Goal: Task Accomplishment & Management: Manage account settings

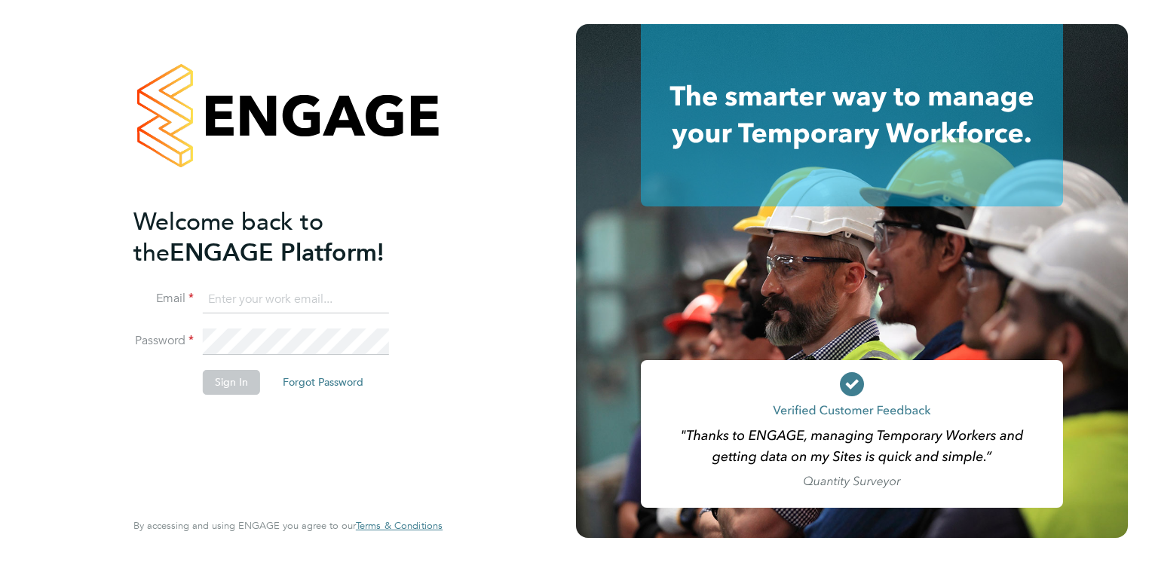
type input "[PERSON_NAME][EMAIL_ADDRESS][PERSON_NAME][DOMAIN_NAME]"
click at [238, 378] on button "Sign In" at bounding box center [231, 382] width 57 height 24
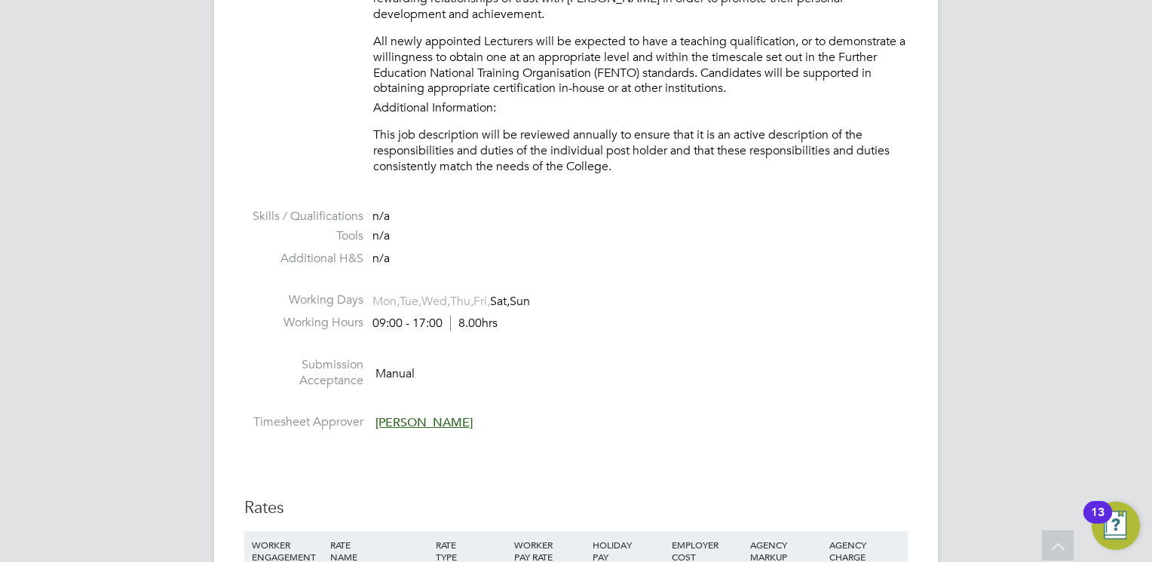
scroll to position [2186, 0]
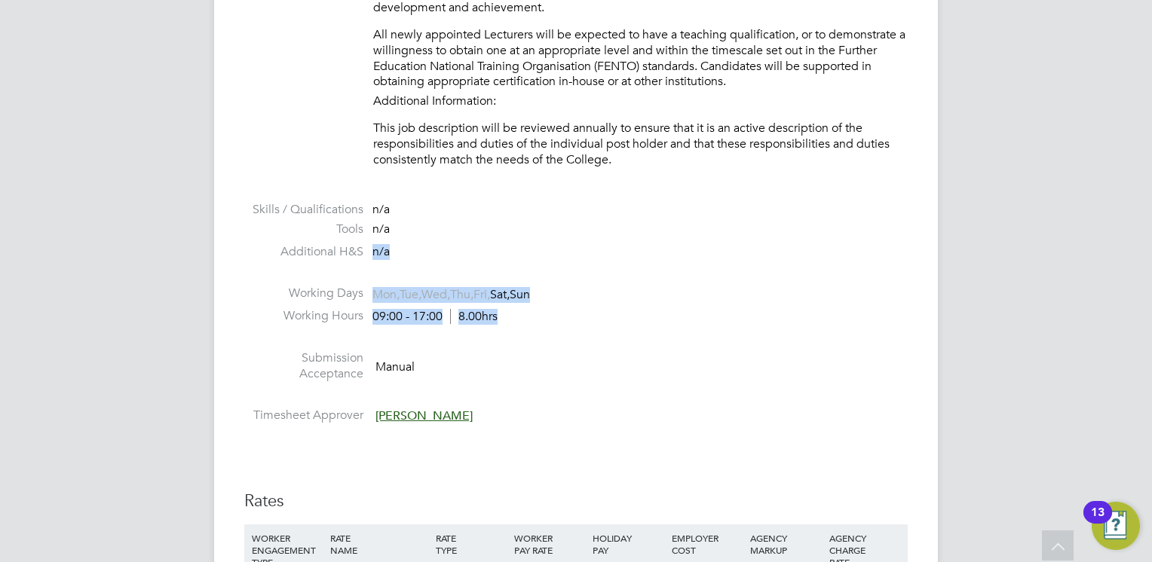
drag, startPoint x: 500, startPoint y: 324, endPoint x: 470, endPoint y: 222, distance: 106.1
drag, startPoint x: 470, startPoint y: 222, endPoint x: 477, endPoint y: 181, distance: 42.0
click at [477, 186] on li at bounding box center [575, 192] width 663 height 20
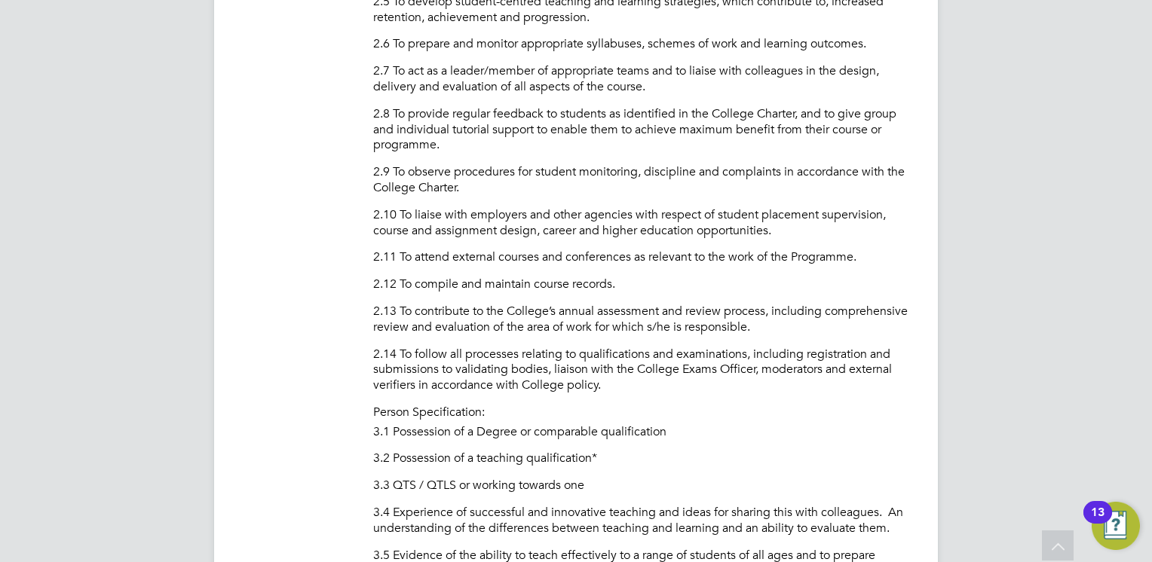
scroll to position [1055, 0]
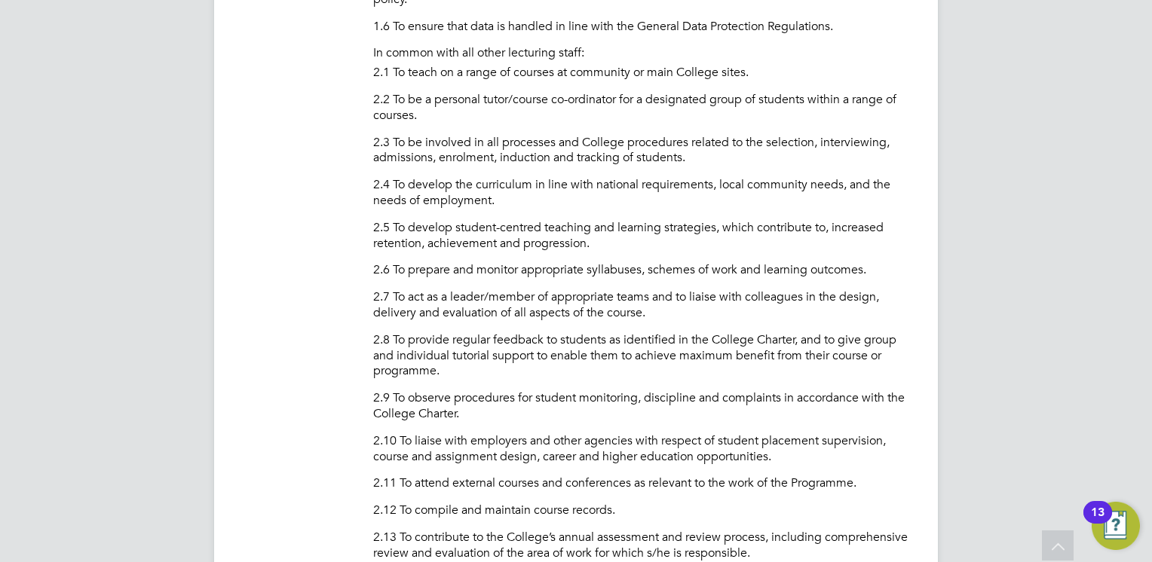
click at [470, 173] on div "Automotive Tutor Able to teach at Level 1/2 PURPOSE OF JOB: • To teach and asse…" at bounding box center [640, 439] width 534 height 1717
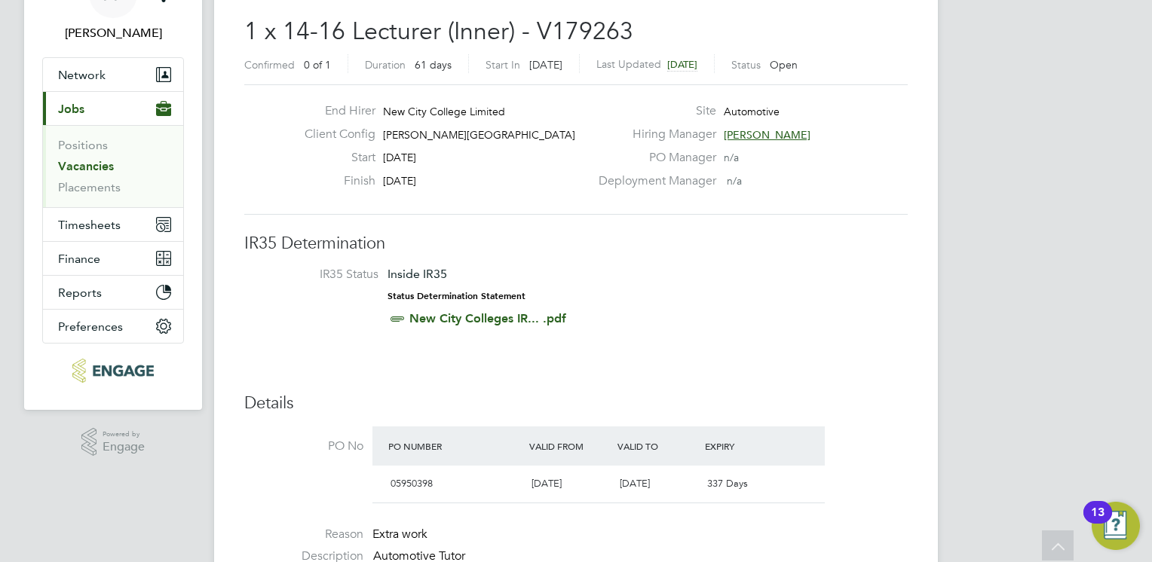
scroll to position [0, 0]
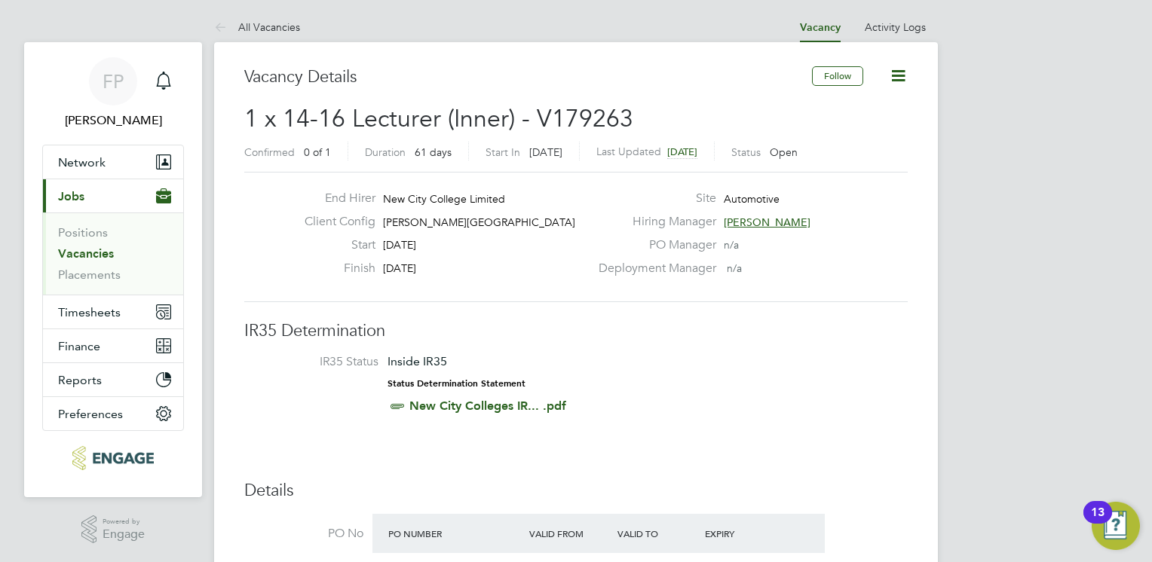
click at [647, 368] on li "IR35 Status Inside IR35 Status Determination Statement New City Colleges IR... …" at bounding box center [575, 387] width 633 height 66
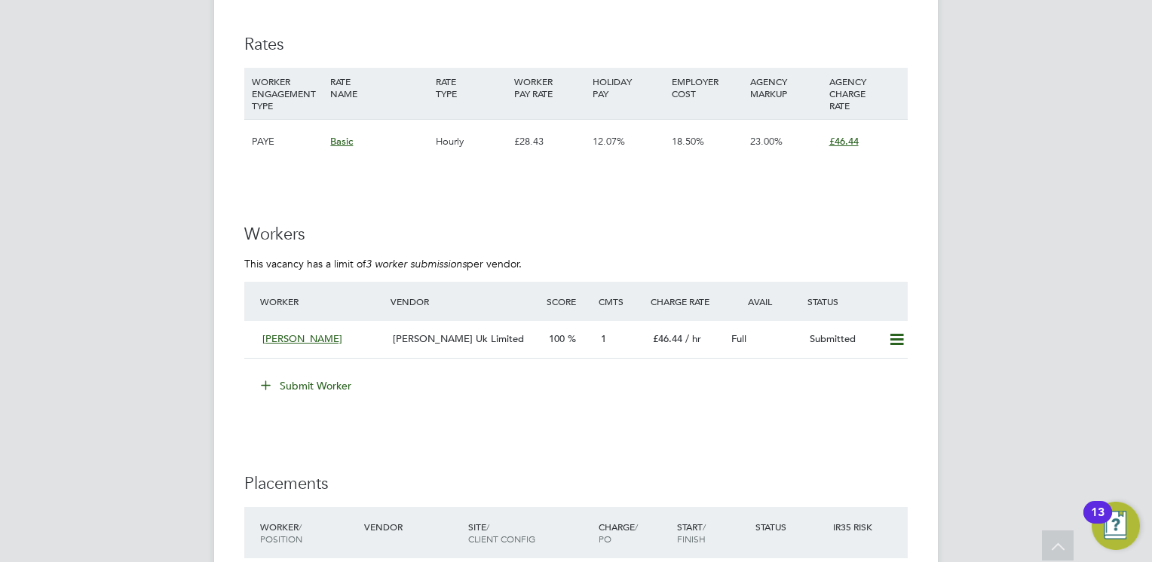
scroll to position [2653, 0]
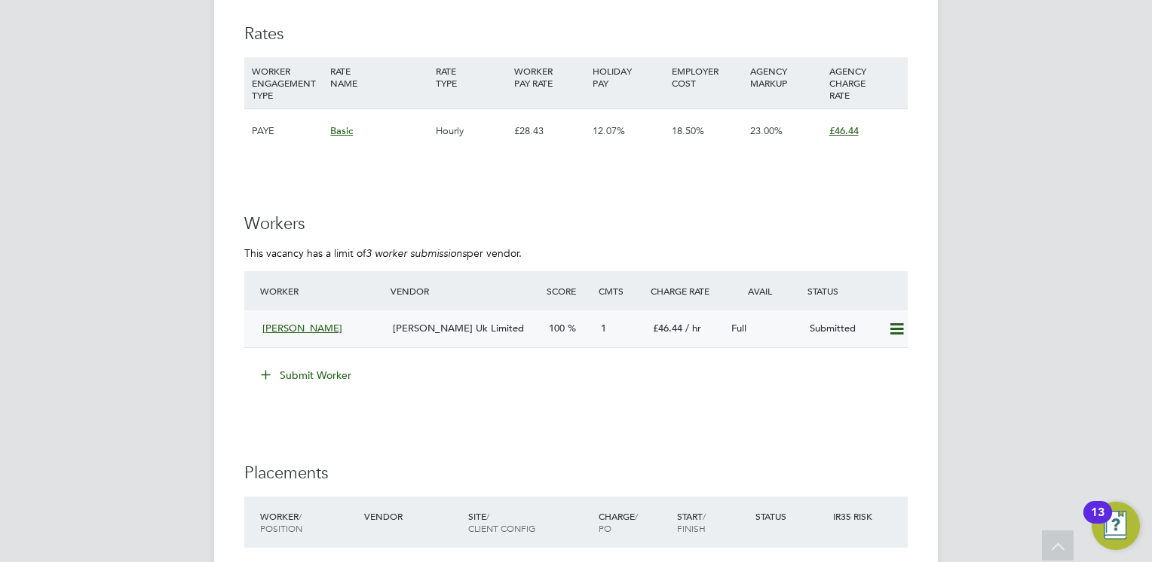
click at [301, 331] on span "Kelvin Alderton" at bounding box center [302, 328] width 80 height 13
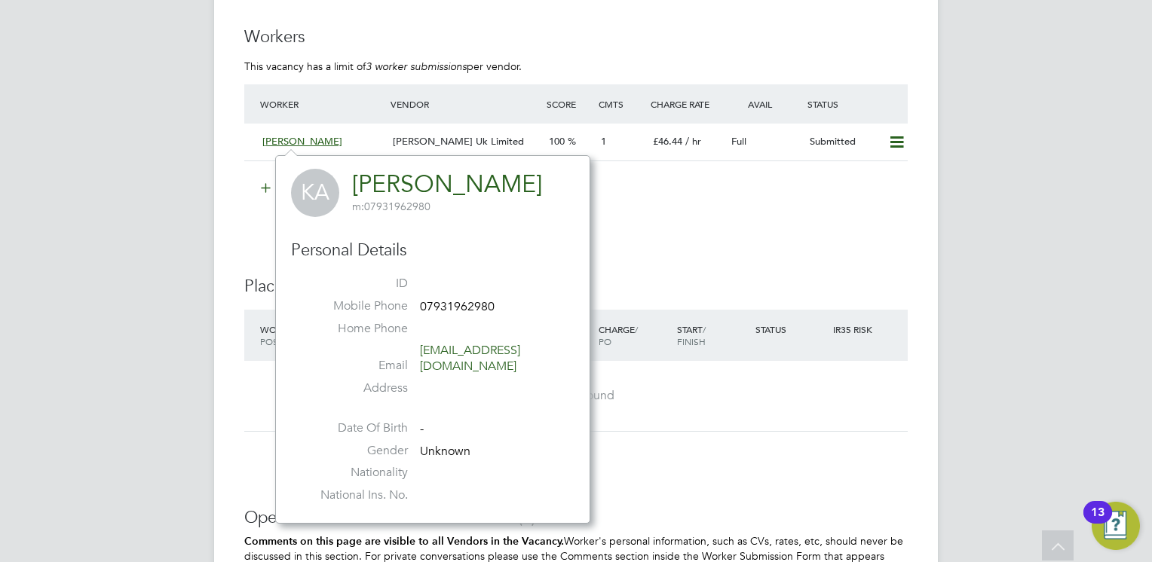
scroll to position [2864, 0]
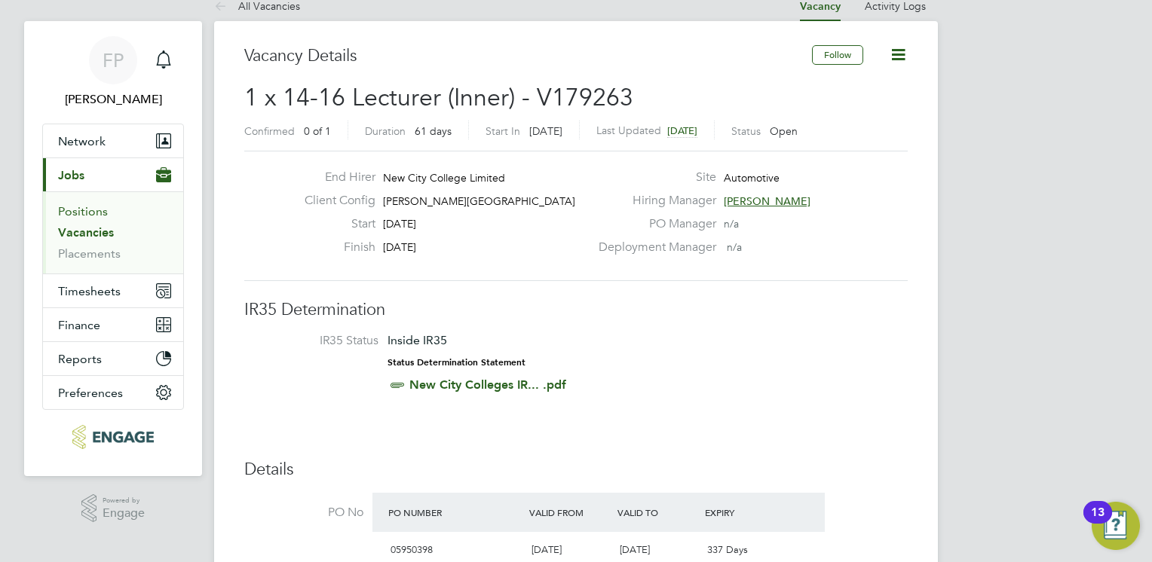
scroll to position [23, 0]
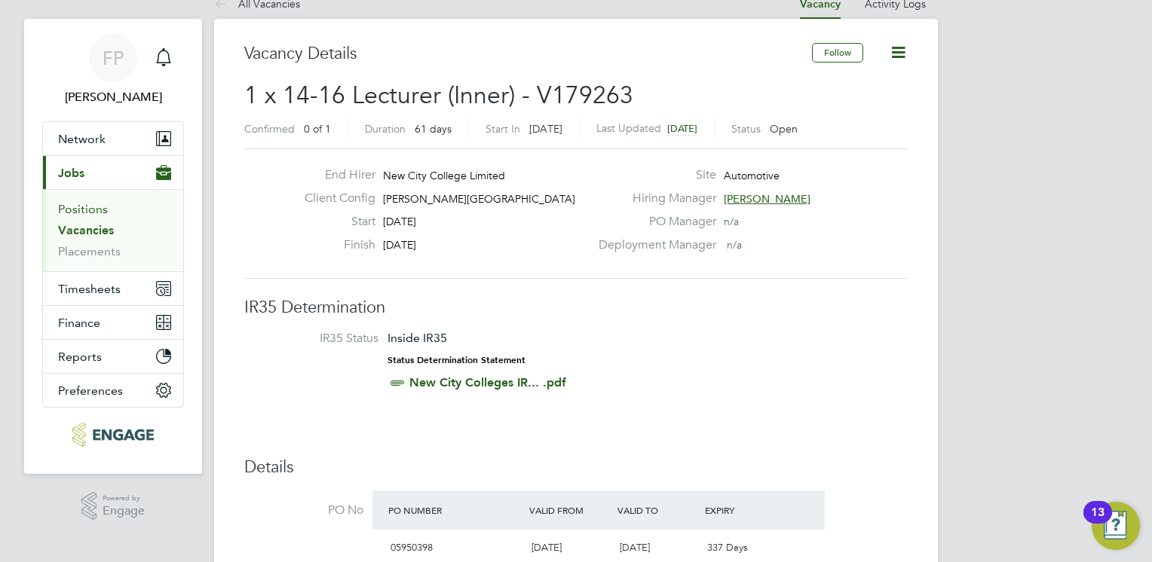
click at [78, 207] on link "Positions" at bounding box center [83, 209] width 50 height 14
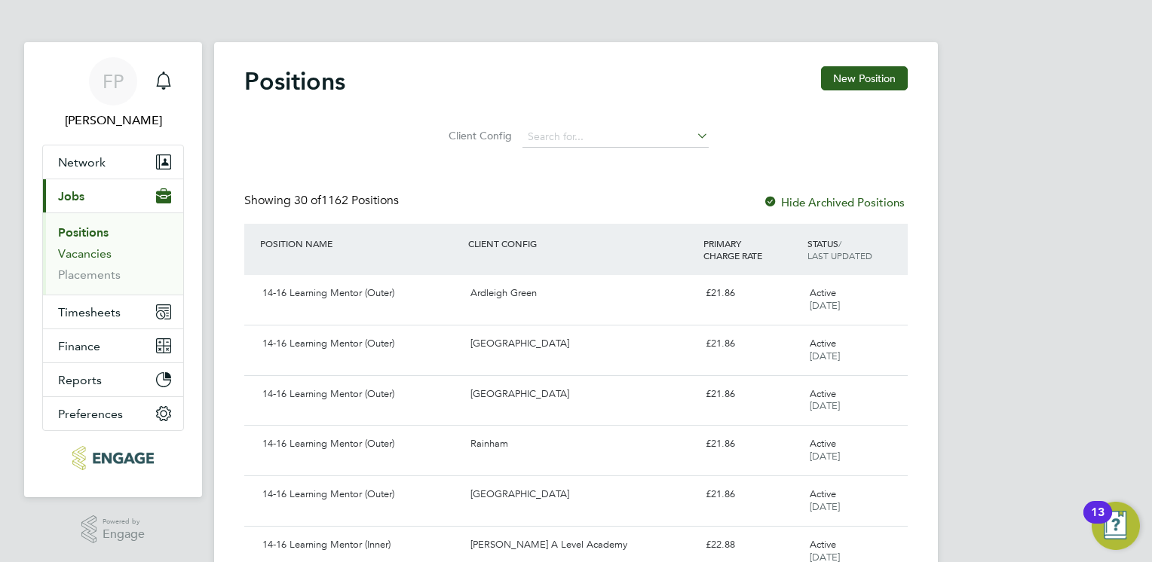
click at [87, 255] on link "Vacancies" at bounding box center [85, 253] width 54 height 14
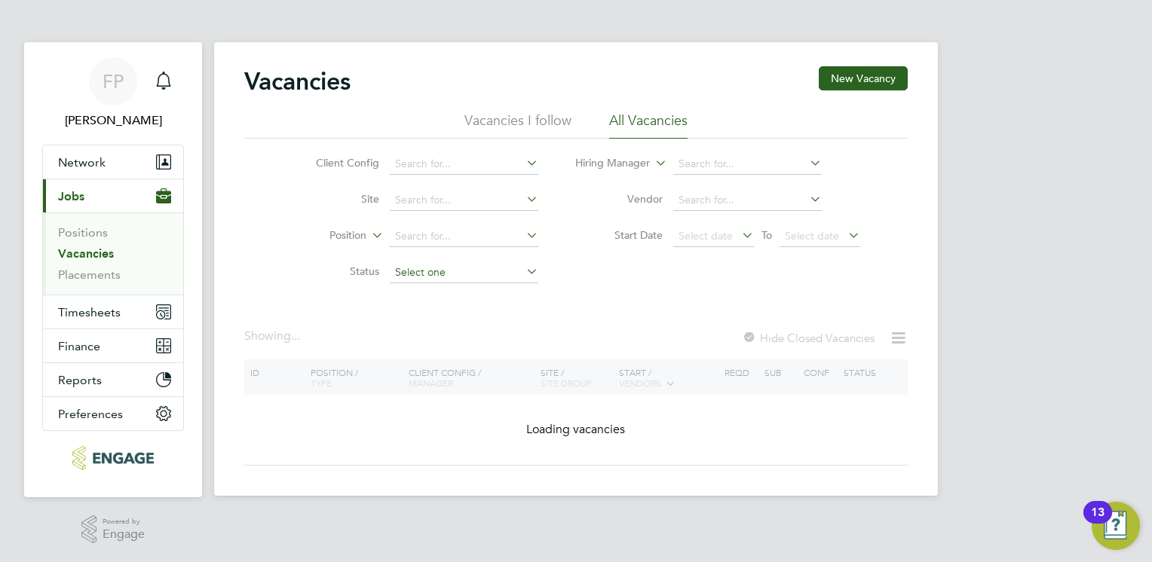
click at [440, 276] on input at bounding box center [464, 272] width 148 height 21
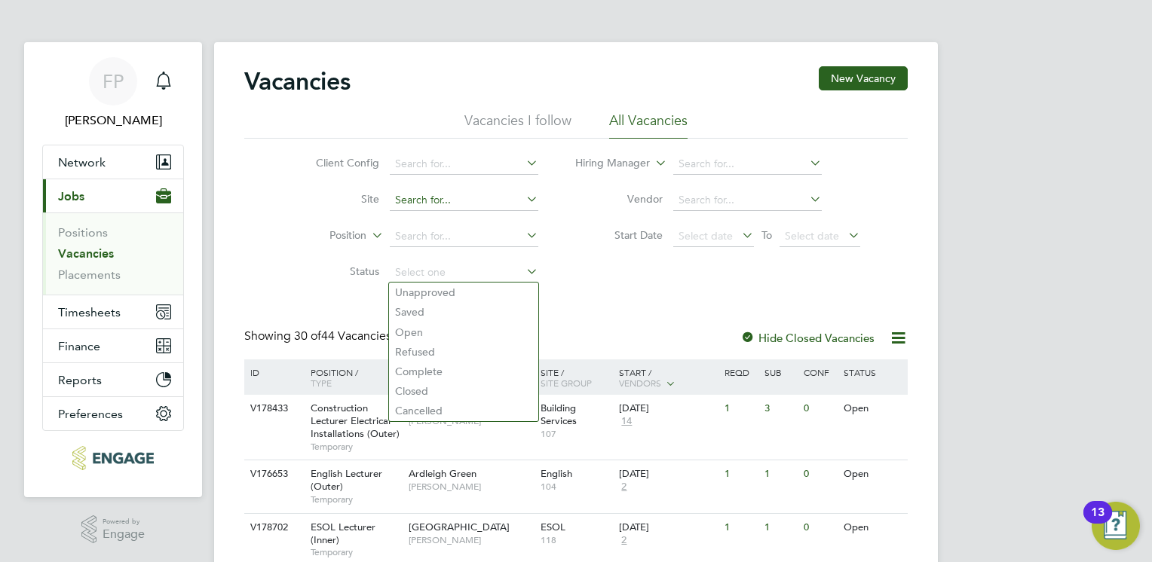
click at [428, 207] on input at bounding box center [464, 200] width 148 height 21
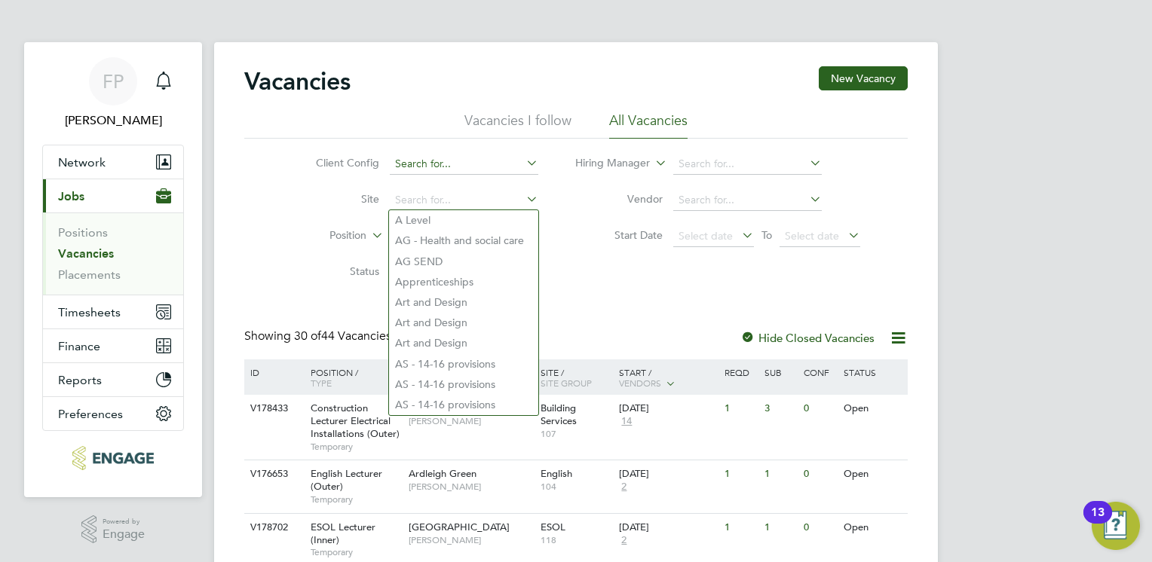
click at [432, 164] on input at bounding box center [464, 164] width 148 height 21
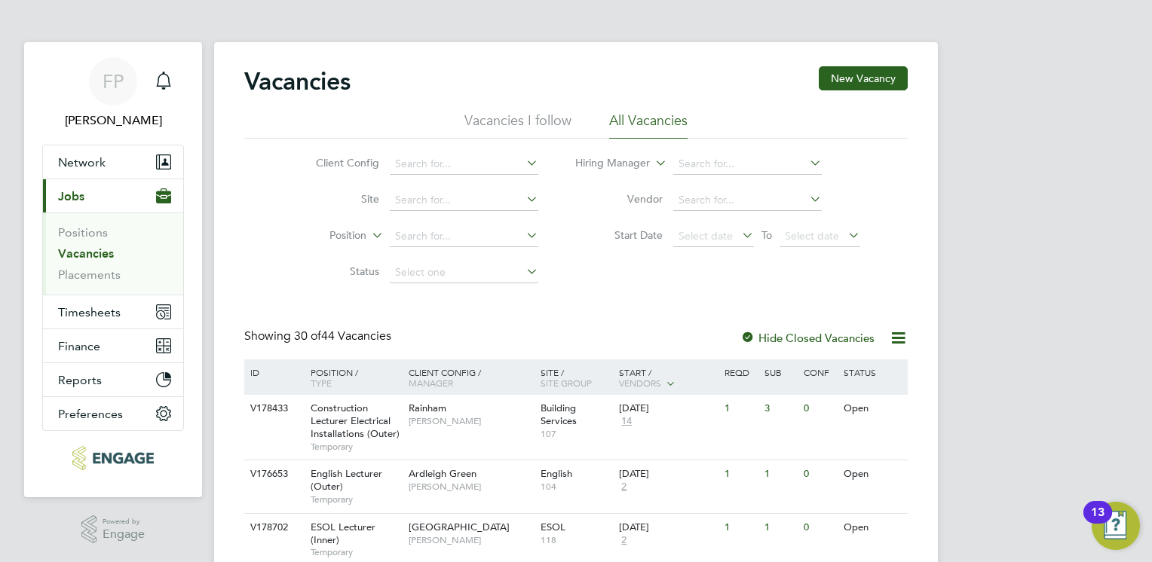
drag, startPoint x: 422, startPoint y: 349, endPoint x: 424, endPoint y: 327, distance: 21.9
click at [430, 167] on input at bounding box center [464, 164] width 148 height 21
click at [437, 365] on li "Rainham" at bounding box center [492, 369] width 207 height 20
type input "Rainham"
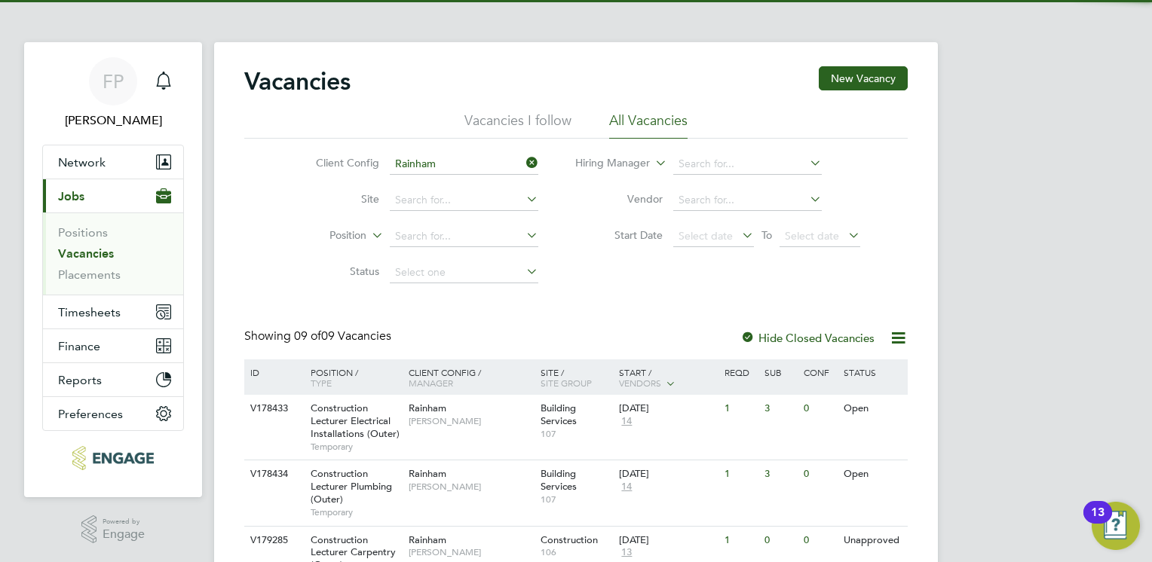
click at [559, 315] on div "Vacancies New Vacancy Vacancies I follow All Vacancies Client Config Rainham Si…" at bounding box center [575, 526] width 663 height 920
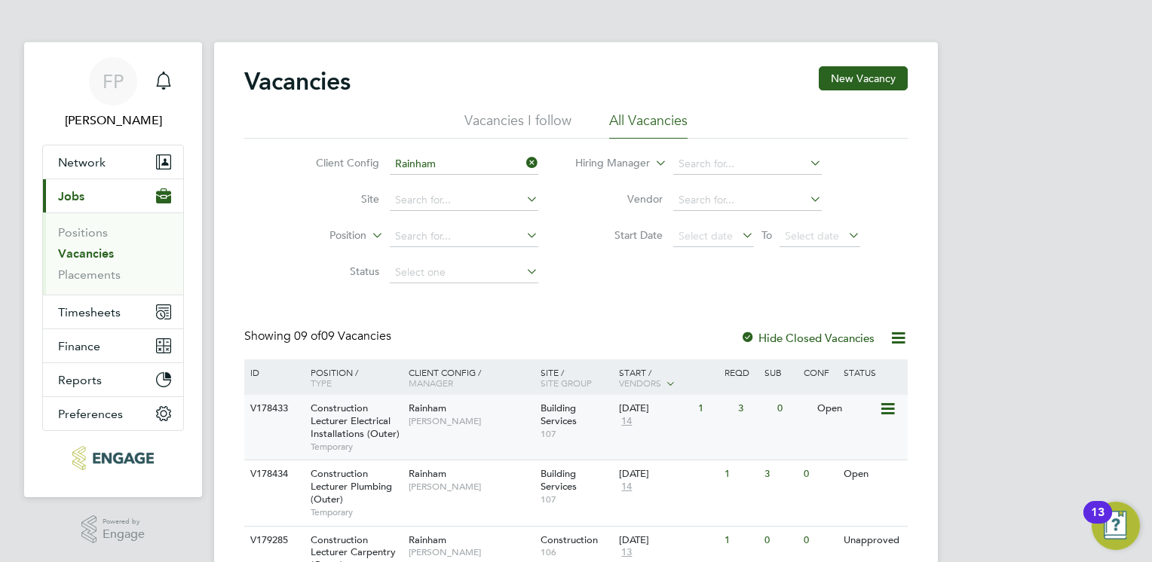
click at [340, 418] on span "Construction Lecturer Electrical Installations (Outer)" at bounding box center [355, 421] width 89 height 38
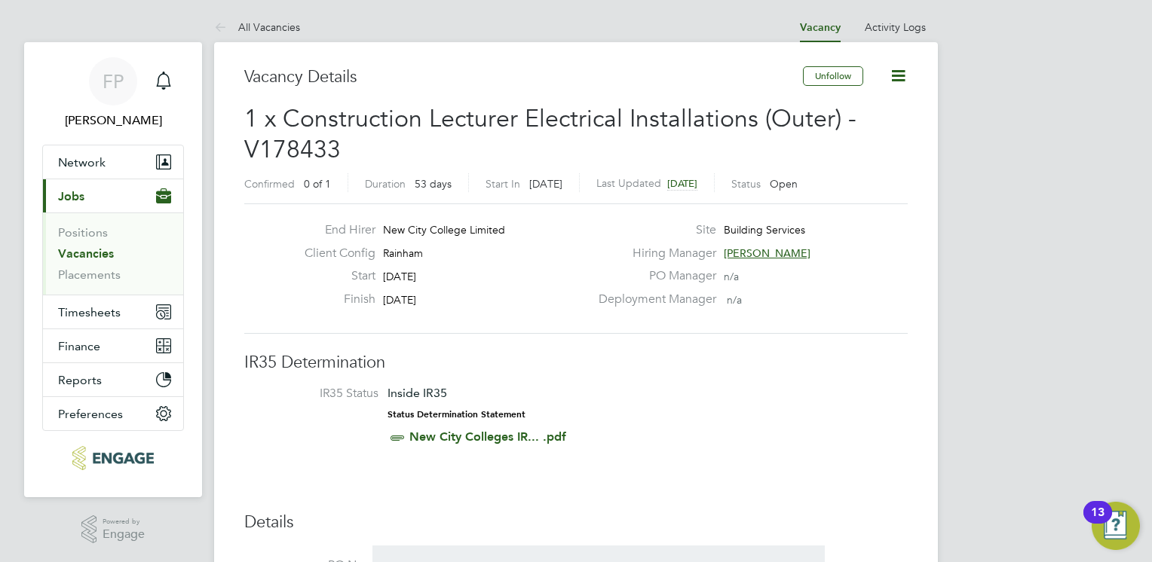
click at [531, 282] on div "Start 01 Sep 2025" at bounding box center [440, 279] width 297 height 23
click at [172, 90] on div "Main navigation" at bounding box center [163, 81] width 30 height 30
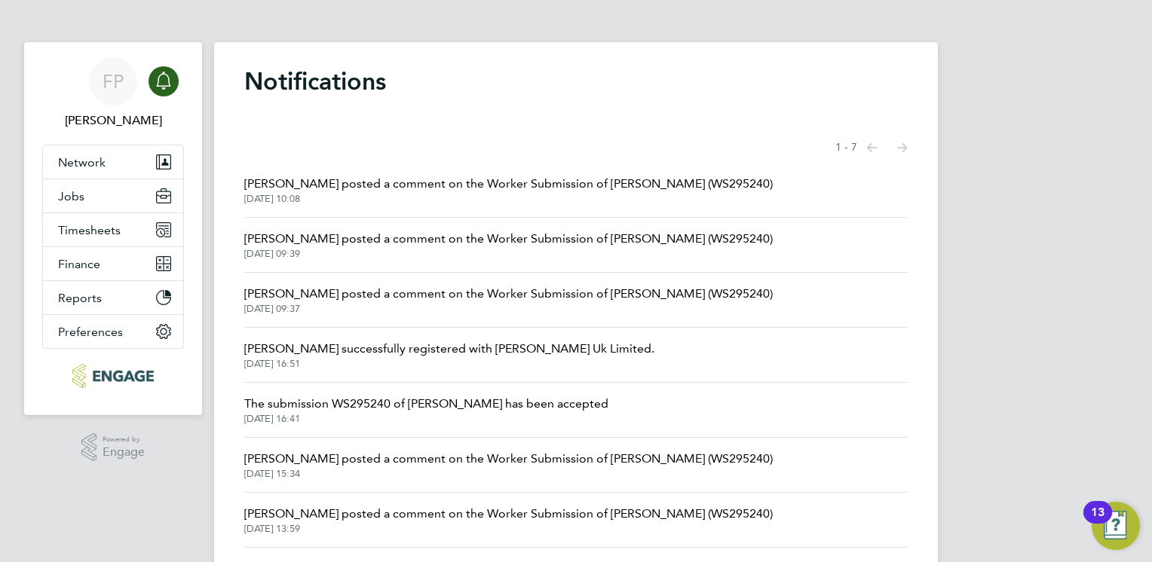
click at [335, 244] on span "Ian Rist posted a comment on the Worker Submission of Dean Mcmillan (WS295240)" at bounding box center [508, 239] width 528 height 18
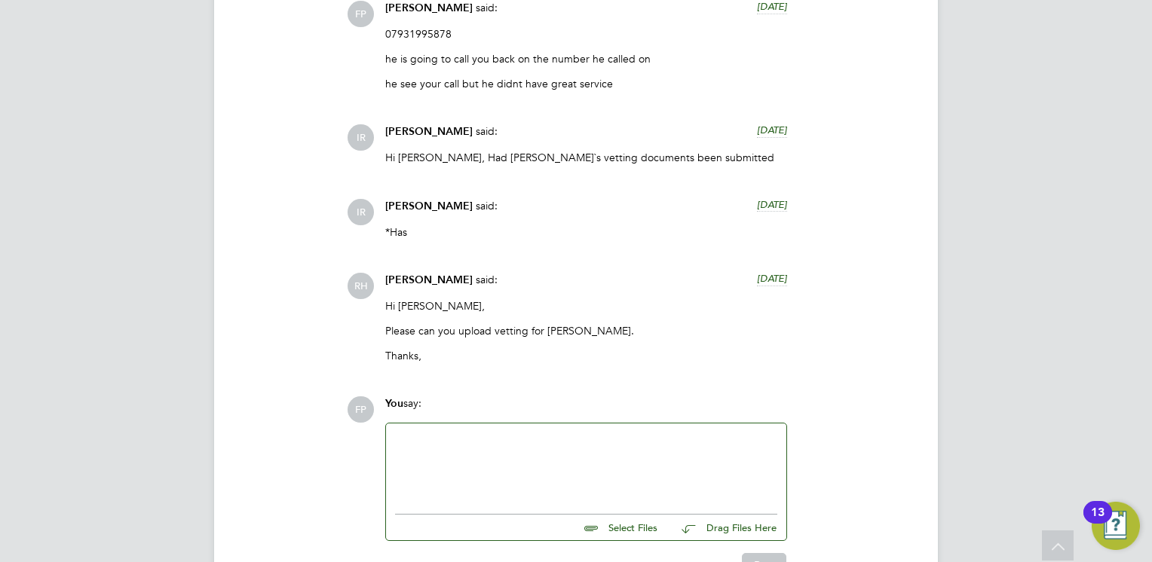
scroll to position [2232, 0]
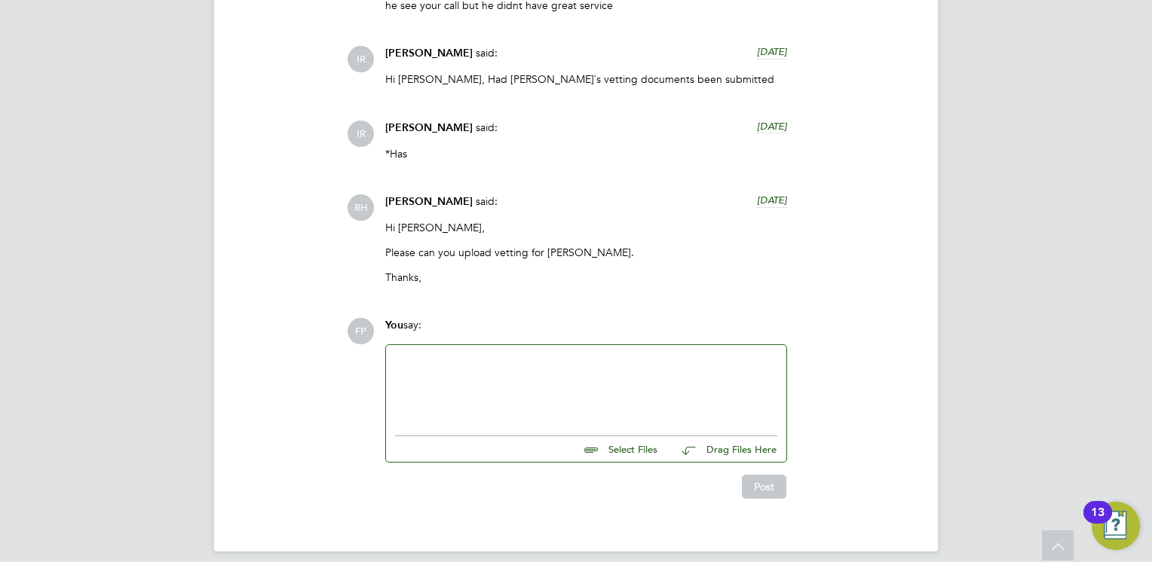
click at [621, 439] on input "file" at bounding box center [664, 446] width 226 height 21
type input "C:\fakepath\Dean McMillan - DBS.pdf"
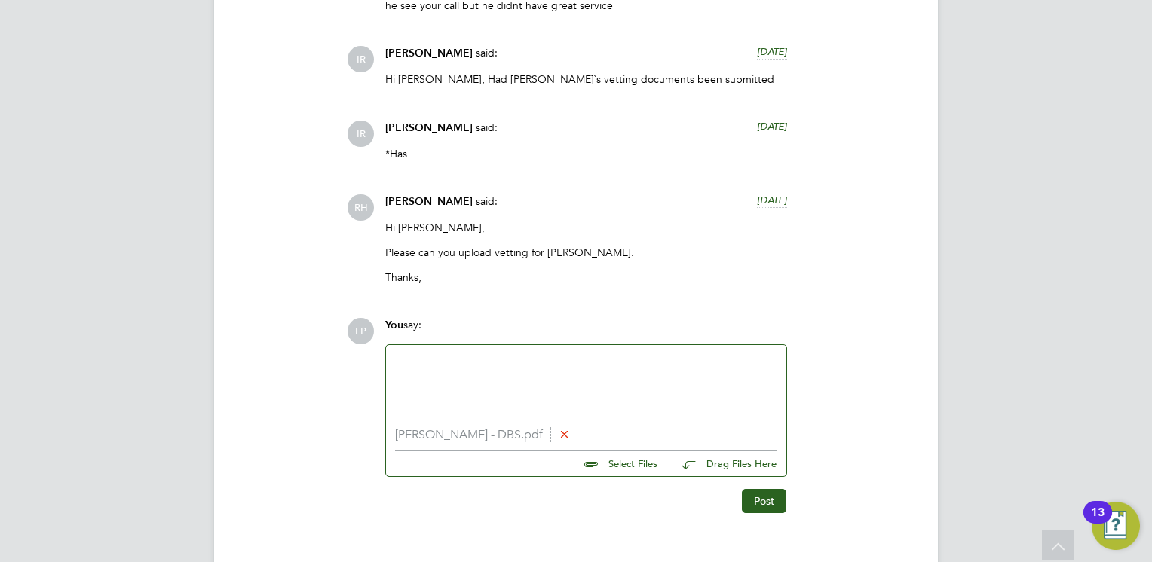
click at [639, 454] on input "file" at bounding box center [664, 461] width 226 height 21
type input "C:\fakepath\Dean McMillan - NCC Vetting.docx"
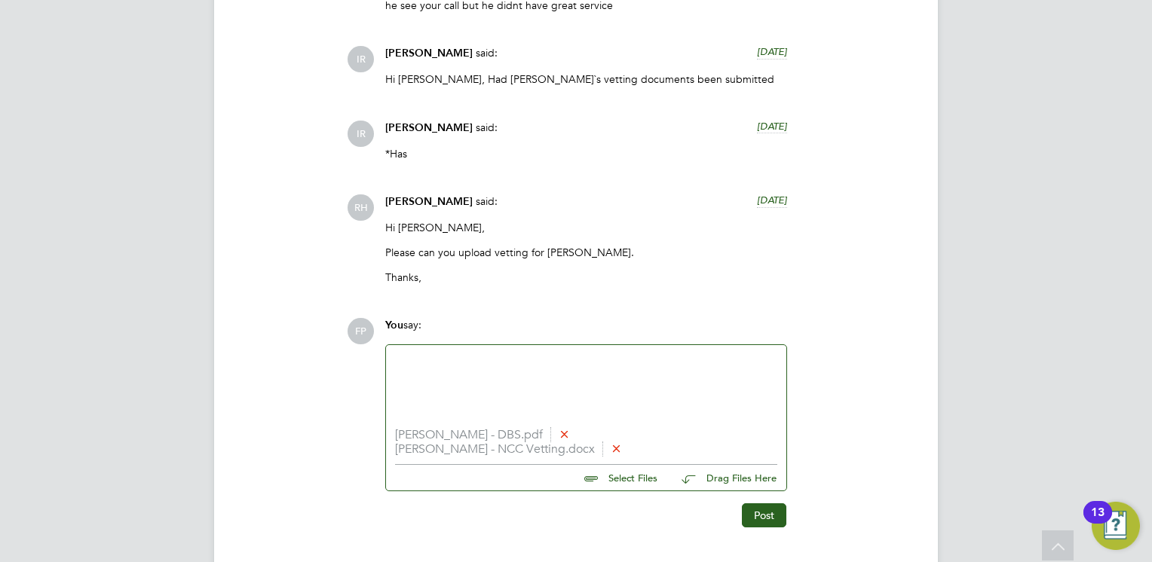
click at [444, 383] on div at bounding box center [586, 386] width 382 height 65
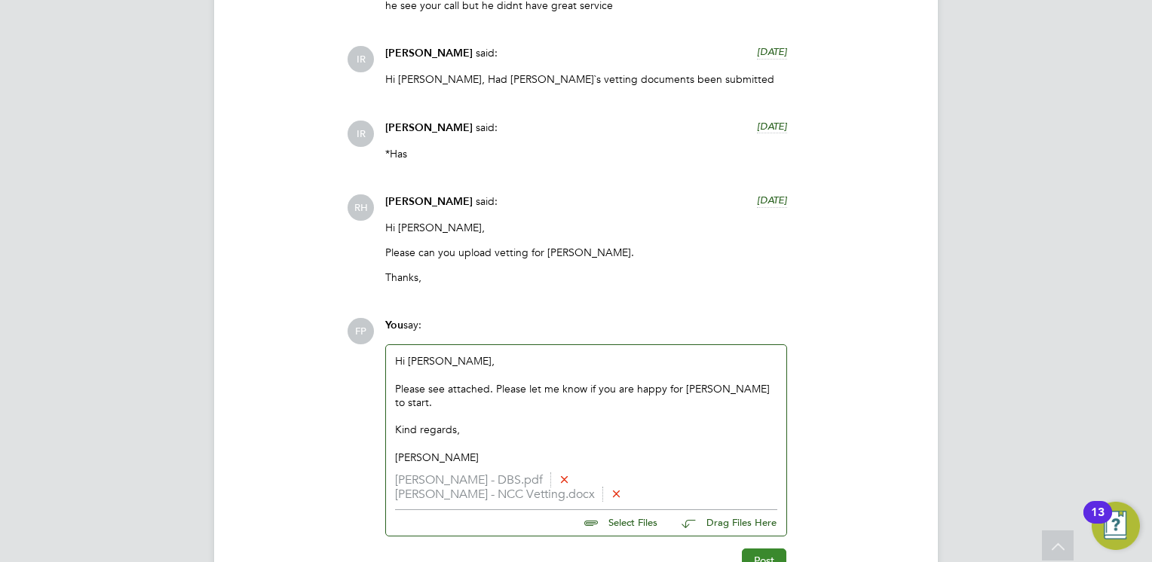
click at [755, 549] on button "Post" at bounding box center [764, 561] width 44 height 24
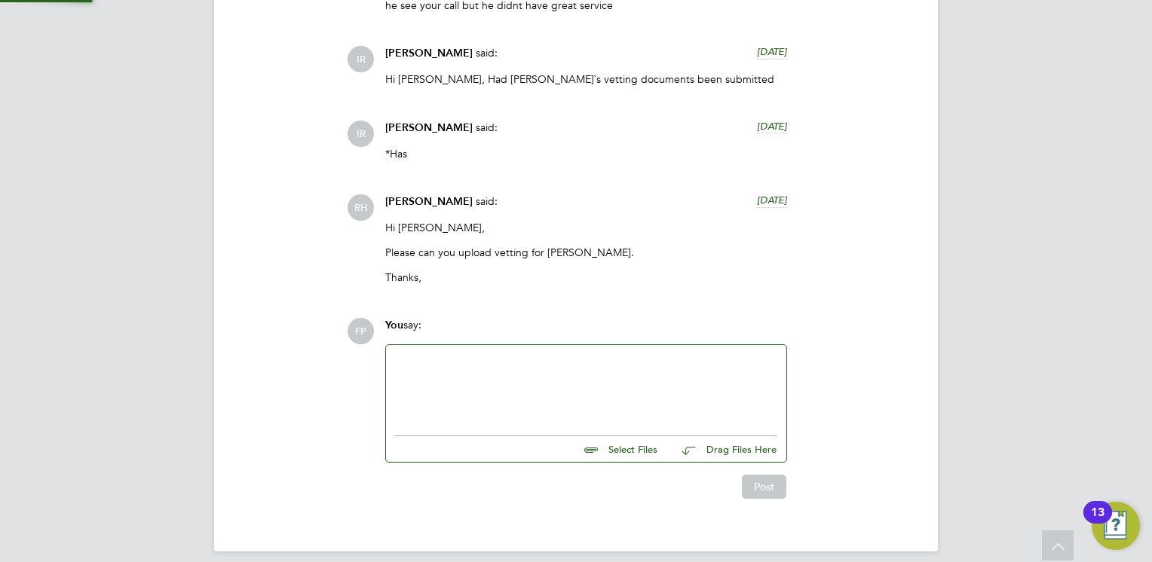
scroll to position [2490, 0]
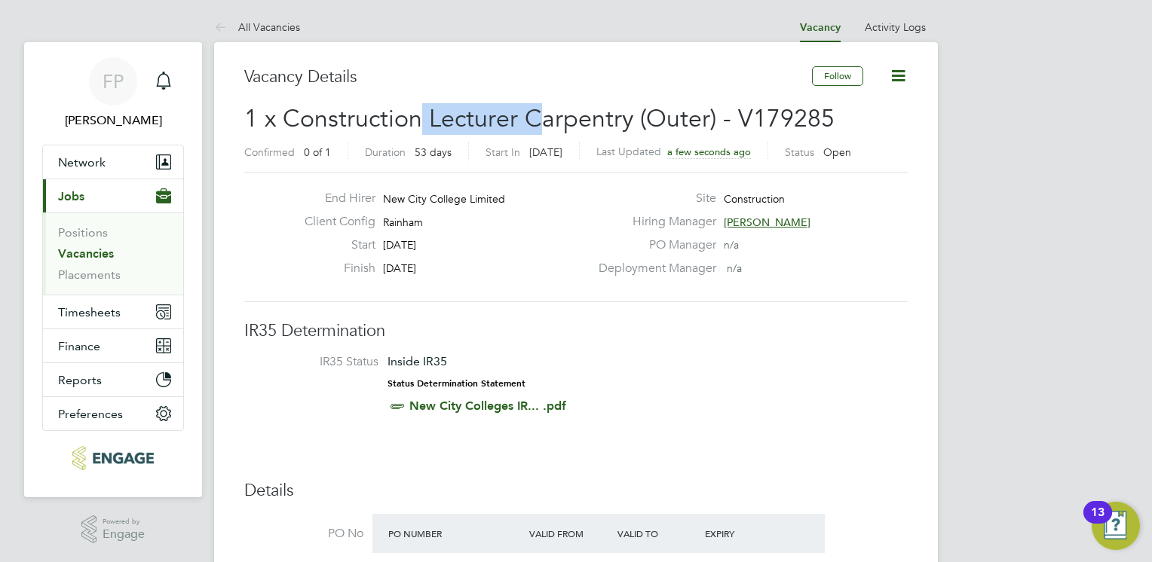
drag, startPoint x: 416, startPoint y: 124, endPoint x: 534, endPoint y: 127, distance: 118.4
click at [534, 127] on span "1 x Construction Lecturer Carpentry (Outer) - V179285" at bounding box center [539, 118] width 590 height 29
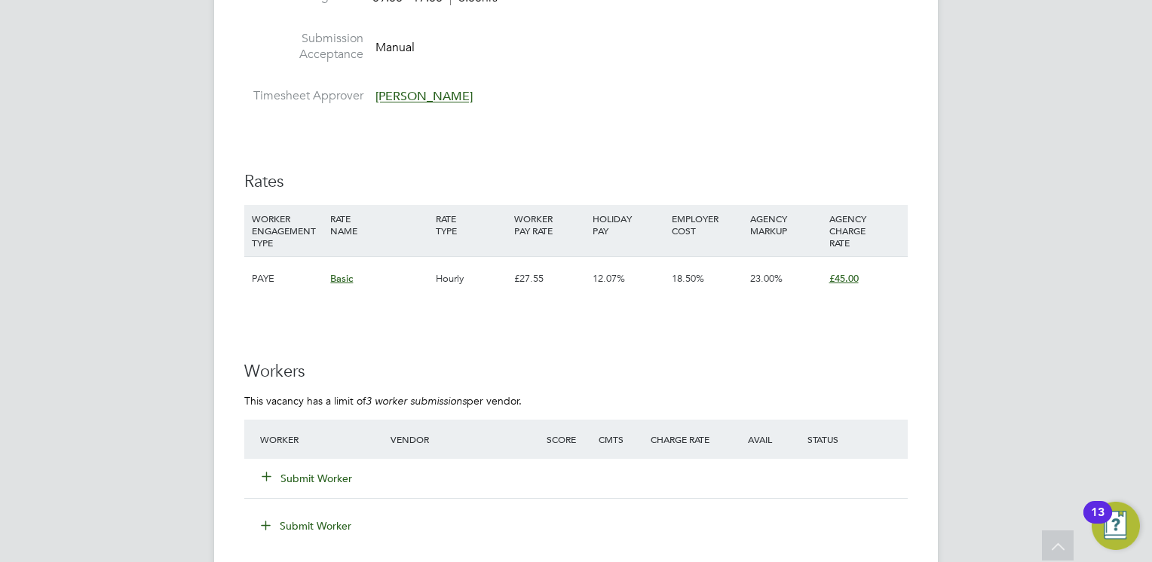
scroll to position [2562, 0]
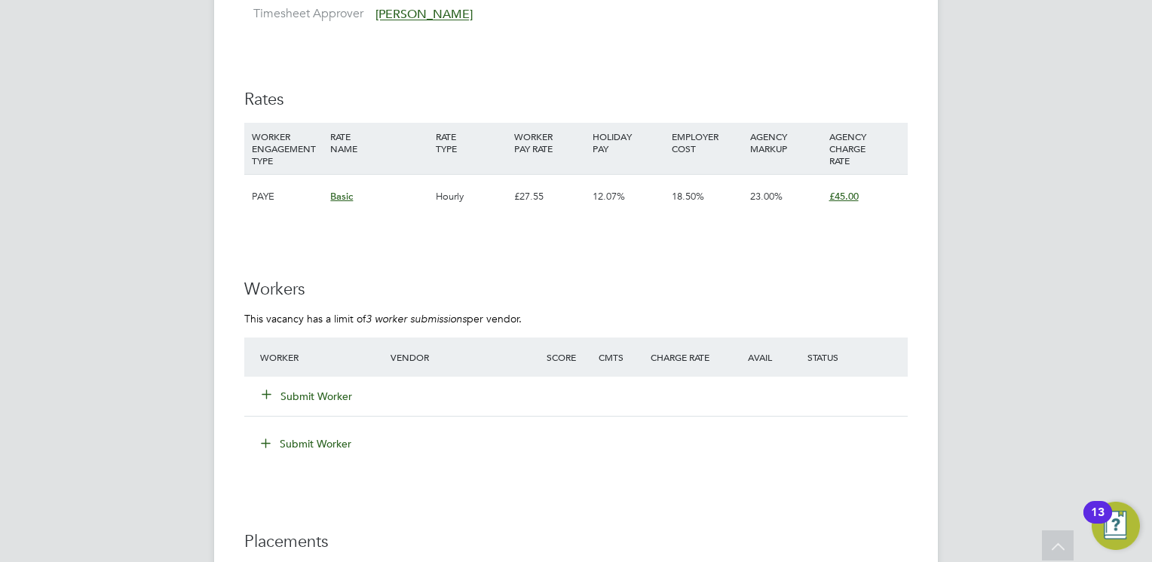
click at [321, 393] on button "Submit Worker" at bounding box center [307, 396] width 90 height 15
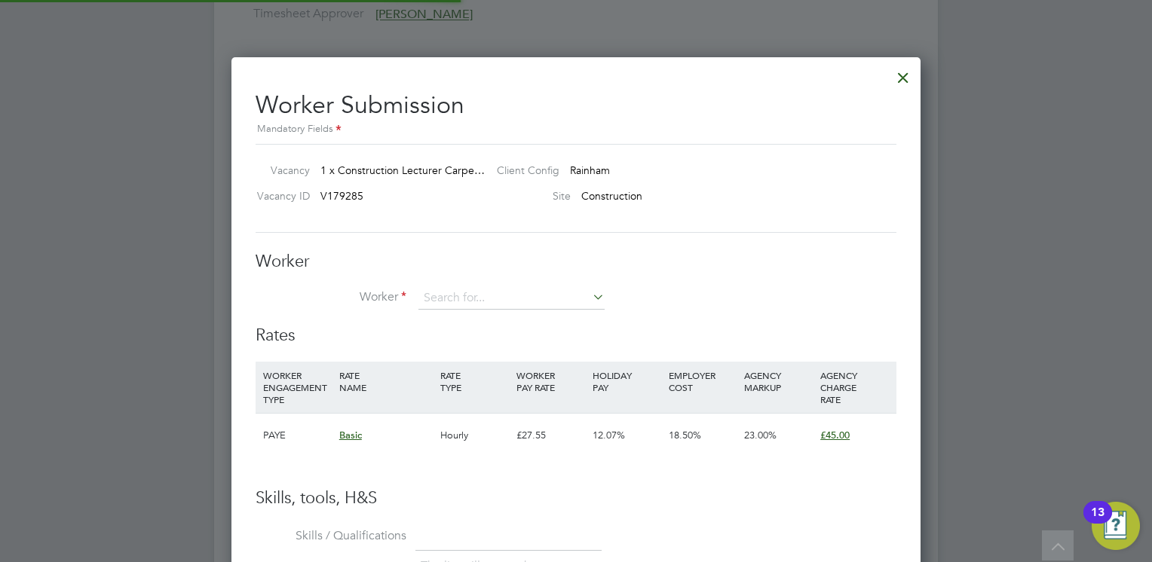
scroll to position [913, 690]
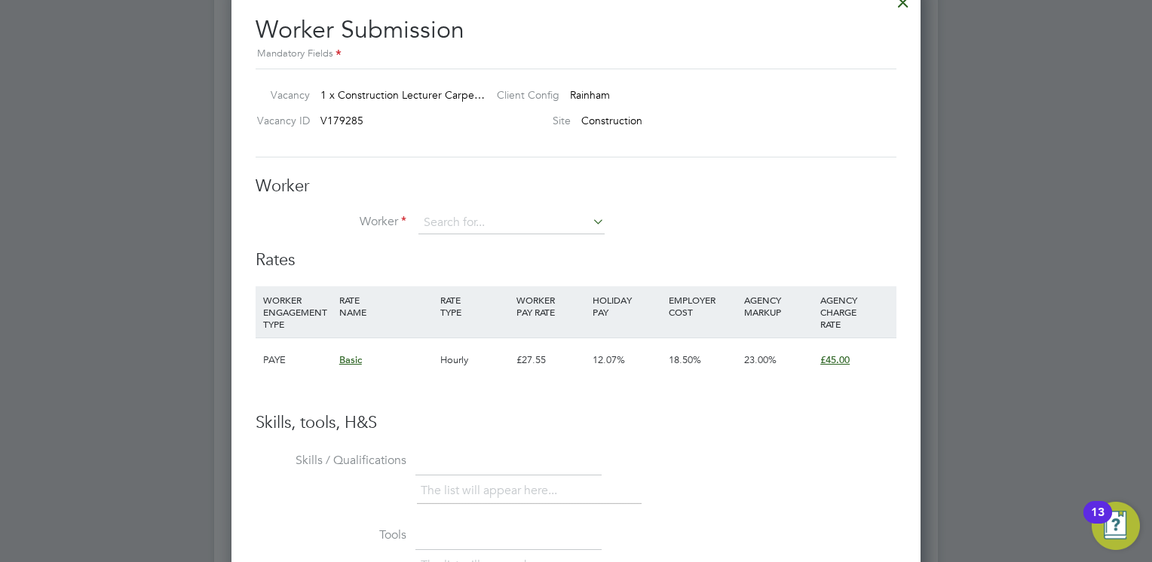
click at [457, 219] on input at bounding box center [511, 223] width 186 height 23
type input "l"
click at [458, 237] on li "Ken Brown" at bounding box center [511, 244] width 187 height 20
type input "Ken Brown"
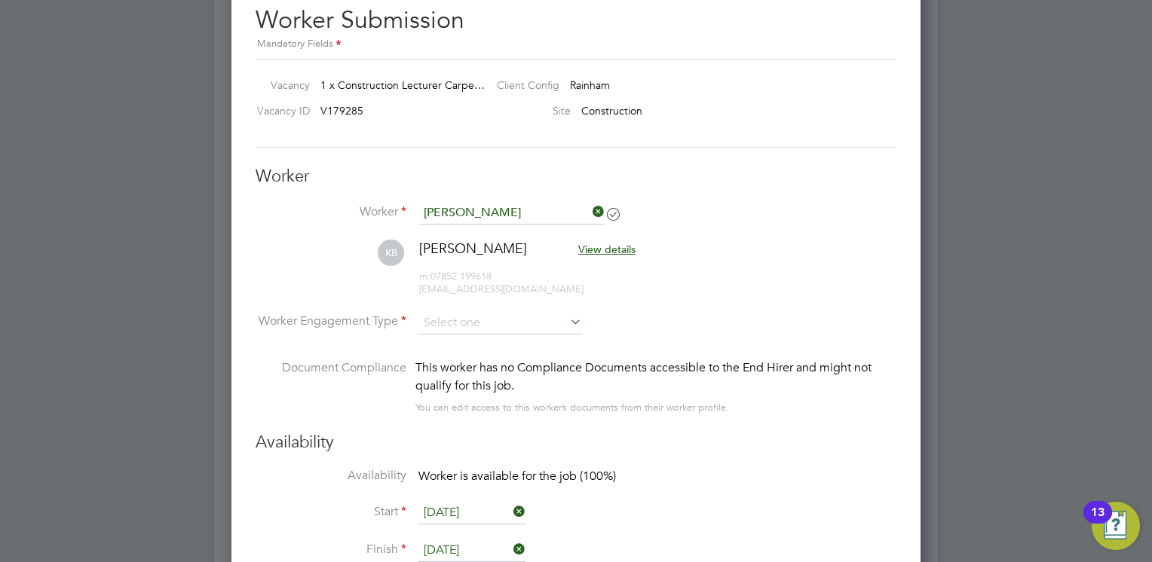
scroll to position [2713, 0]
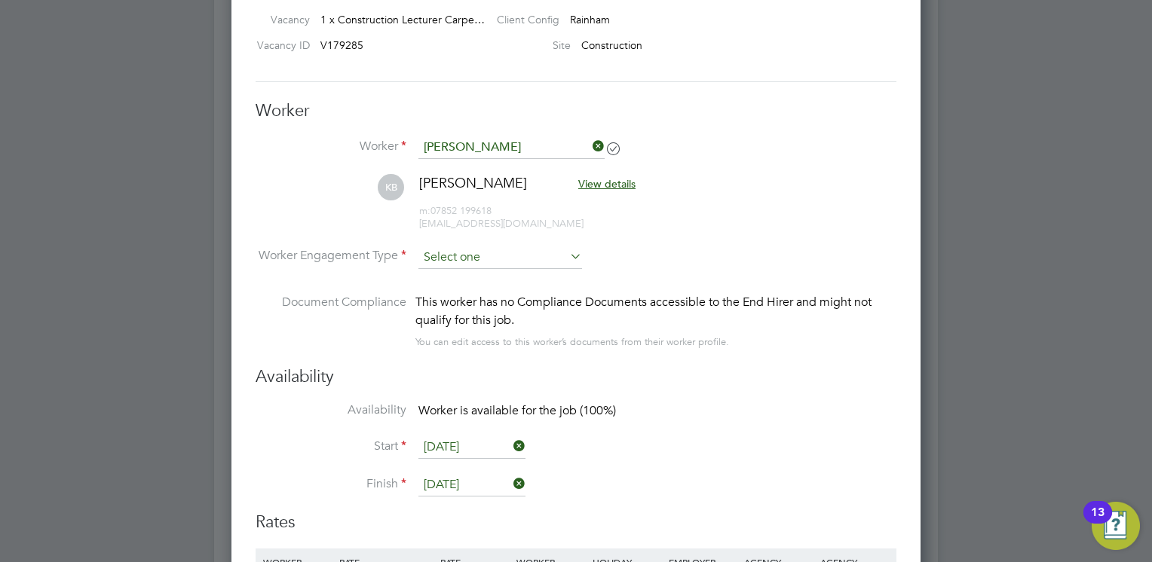
click at [482, 252] on input at bounding box center [500, 257] width 164 height 23
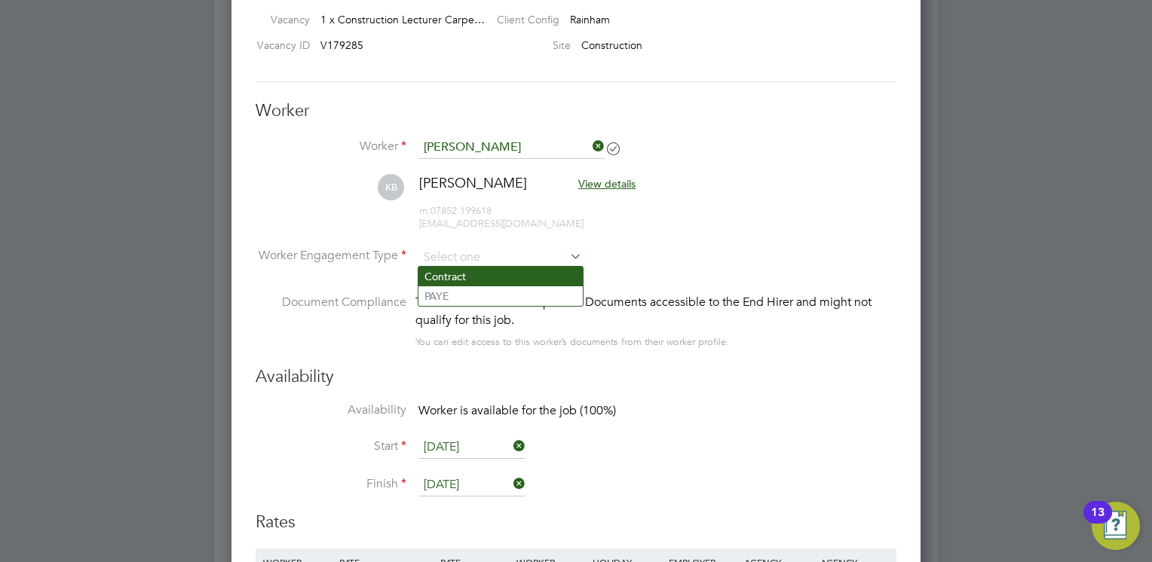
click at [480, 278] on li "Contract" at bounding box center [500, 277] width 164 height 20
type input "Contract"
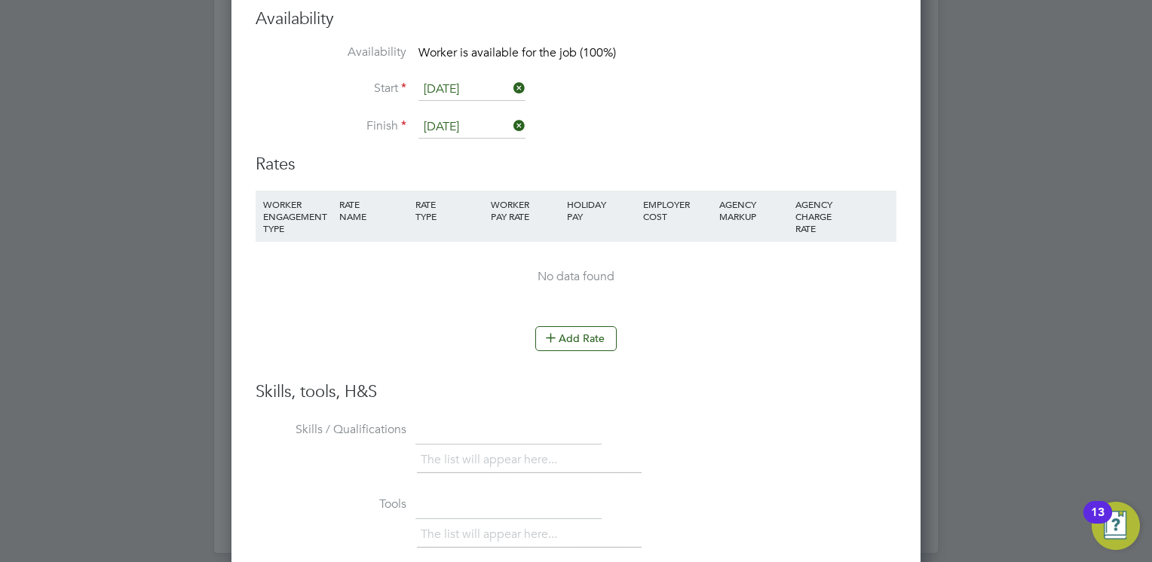
scroll to position [2939, 0]
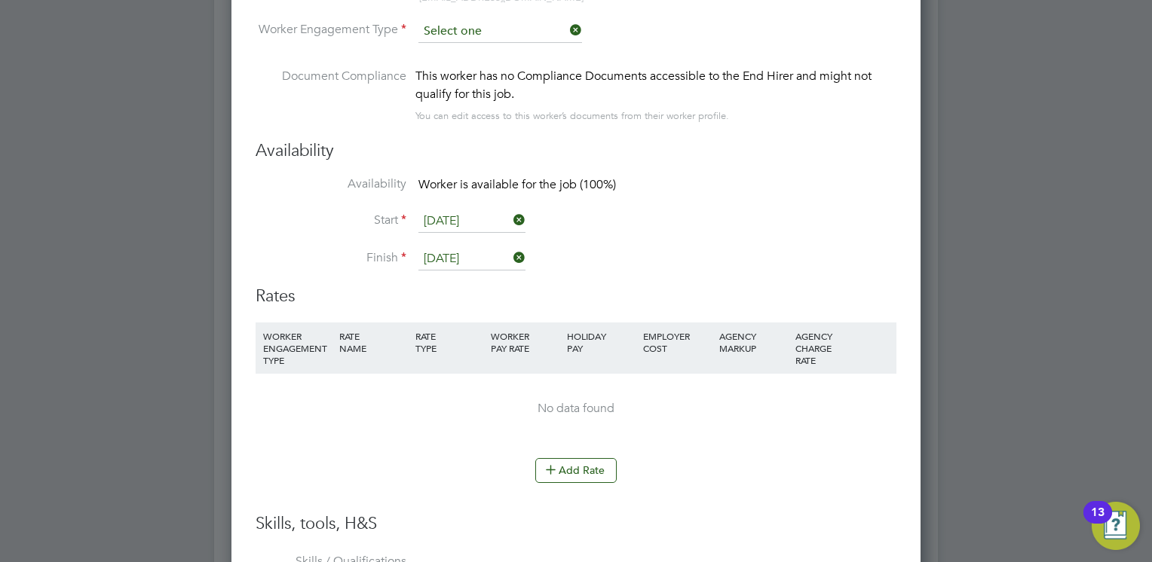
click at [470, 32] on input at bounding box center [500, 31] width 164 height 23
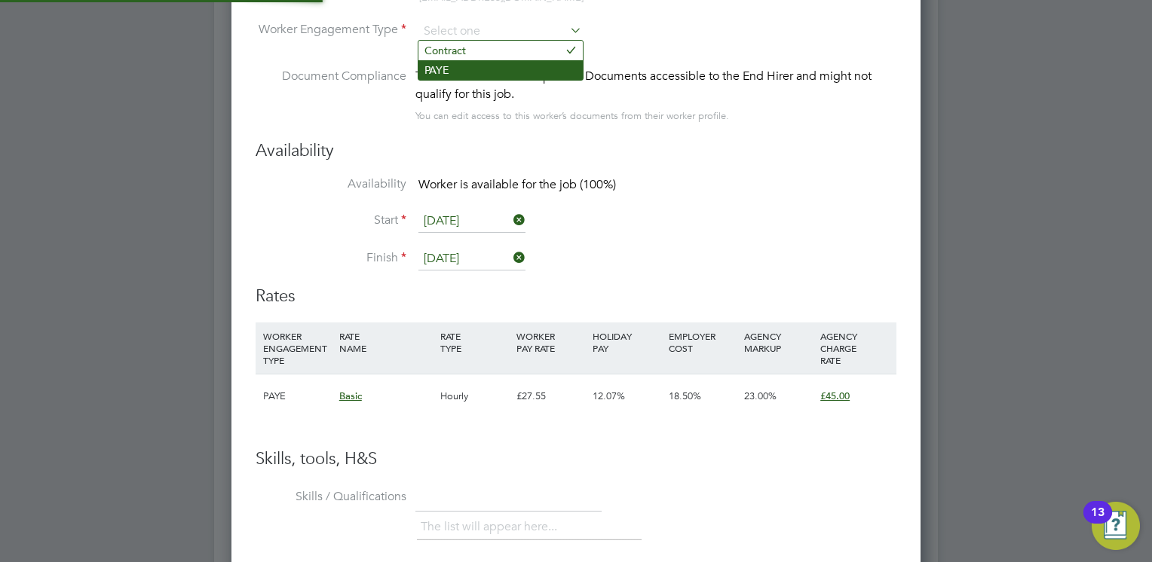
scroll to position [44, 102]
click at [468, 74] on li "PAYE" at bounding box center [500, 70] width 164 height 20
type input "PAYE"
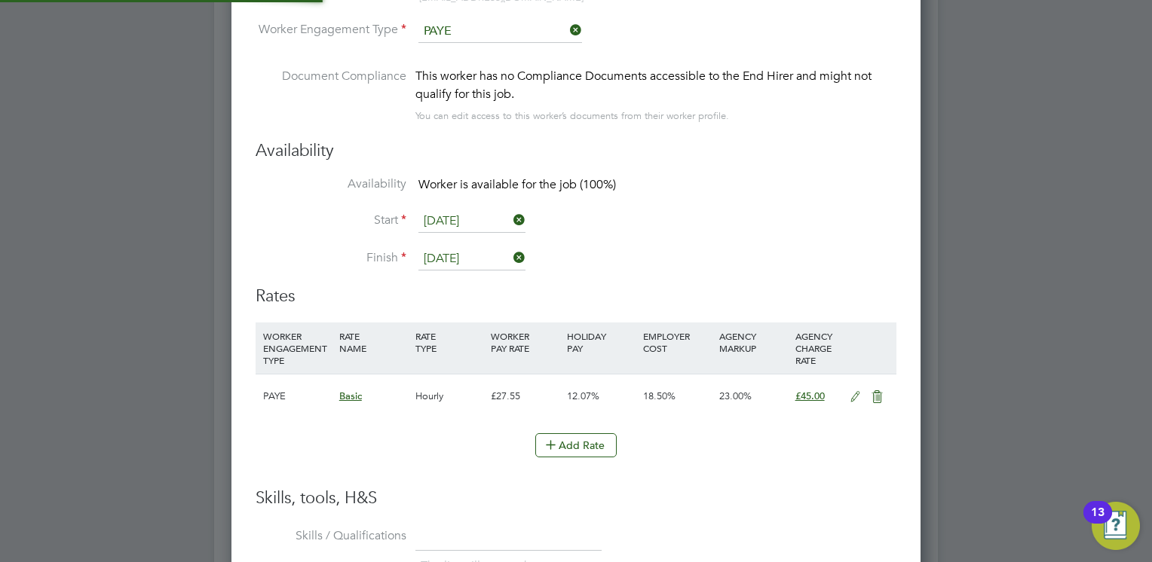
scroll to position [44, 77]
click at [653, 144] on h3 "Availability" at bounding box center [575, 151] width 641 height 22
click at [710, 197] on li "Availability Worker is available for the job (100%)" at bounding box center [575, 193] width 641 height 34
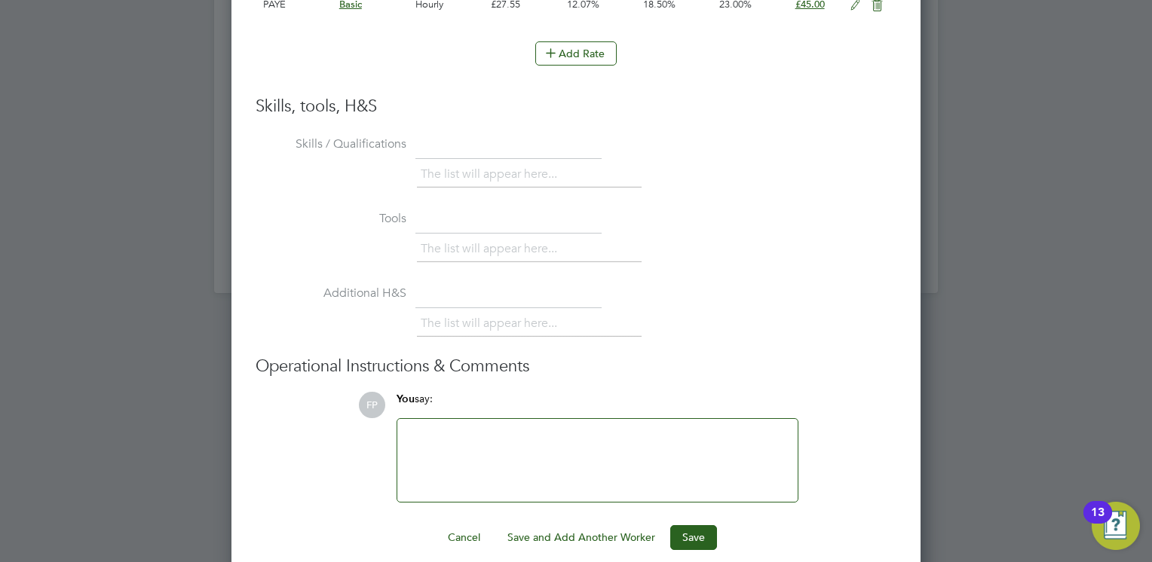
scroll to position [3343, 0]
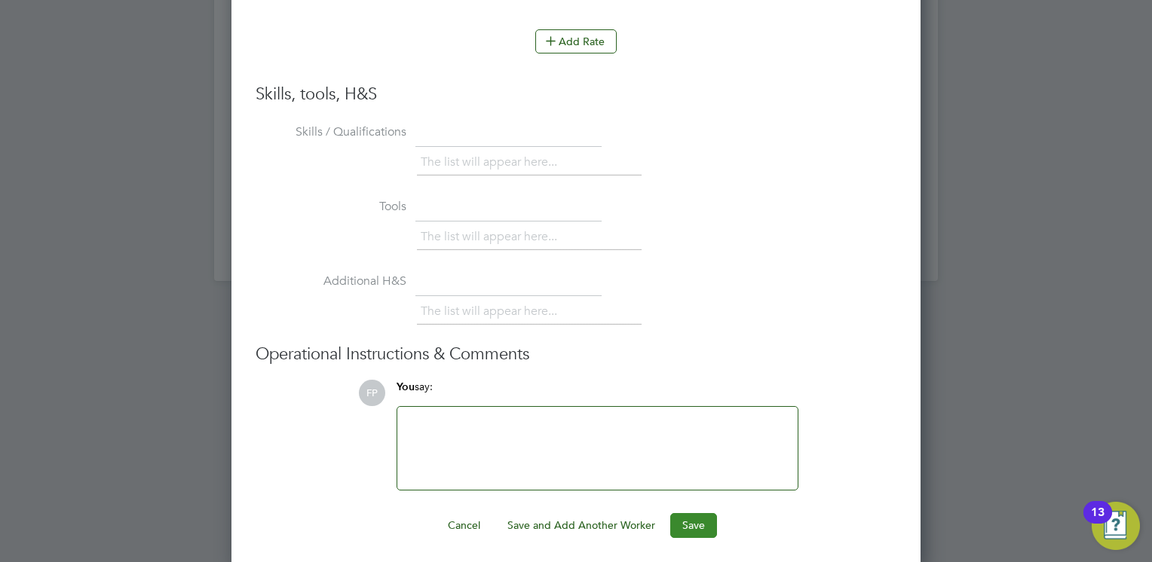
click at [705, 517] on button "Save" at bounding box center [693, 525] width 47 height 24
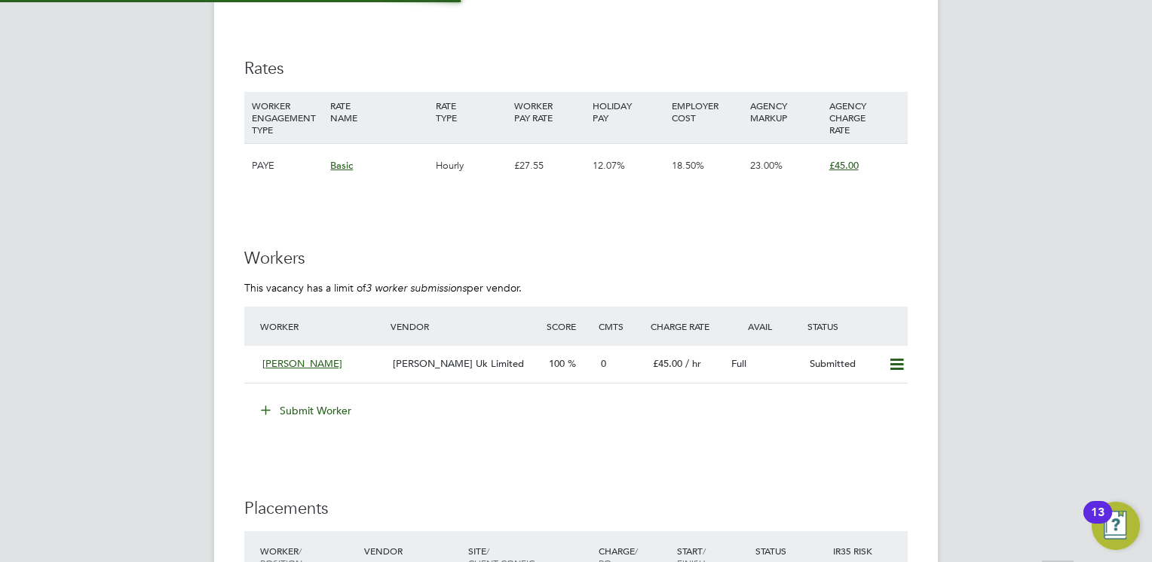
scroll to position [26, 157]
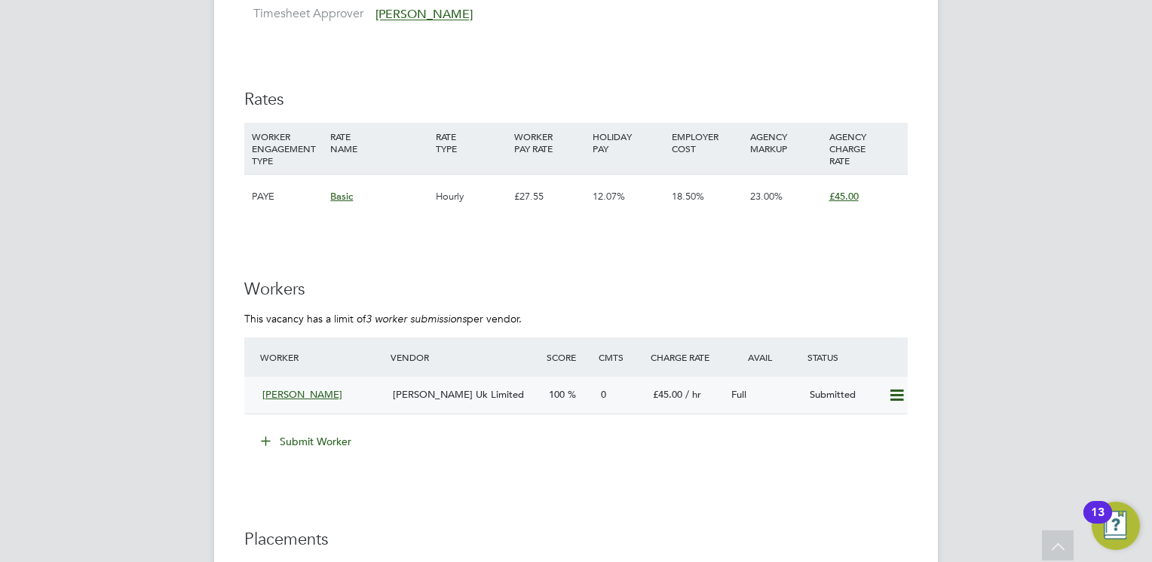
click at [675, 401] on div "£45.00 / hr" at bounding box center [686, 395] width 78 height 25
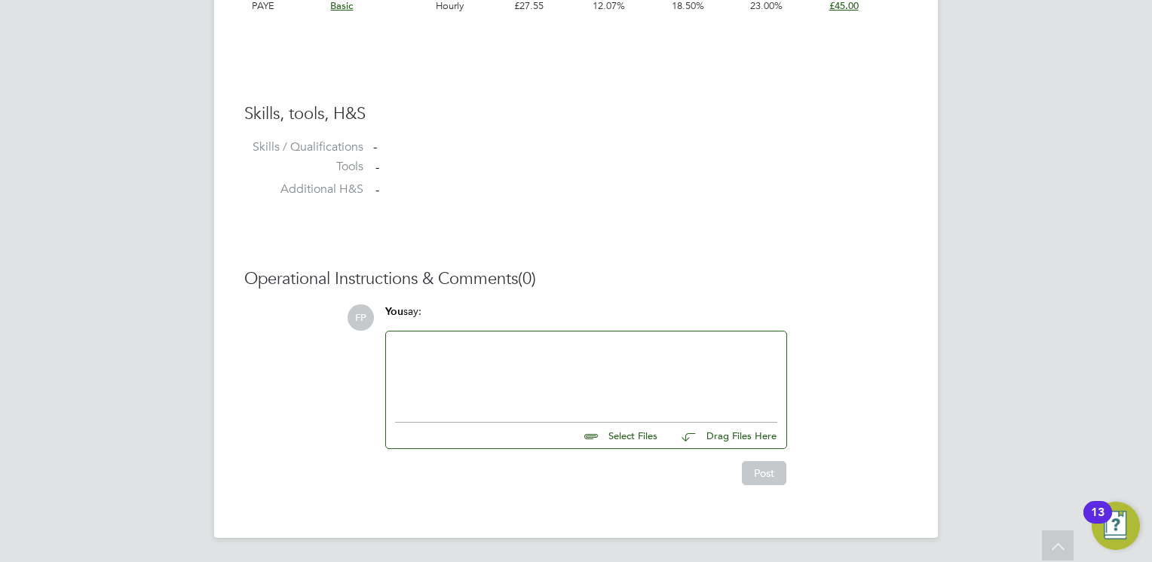
click at [641, 439] on input "file" at bounding box center [664, 433] width 226 height 21
type input "C:\fakepath\Ken+++MH+CV.pdf"
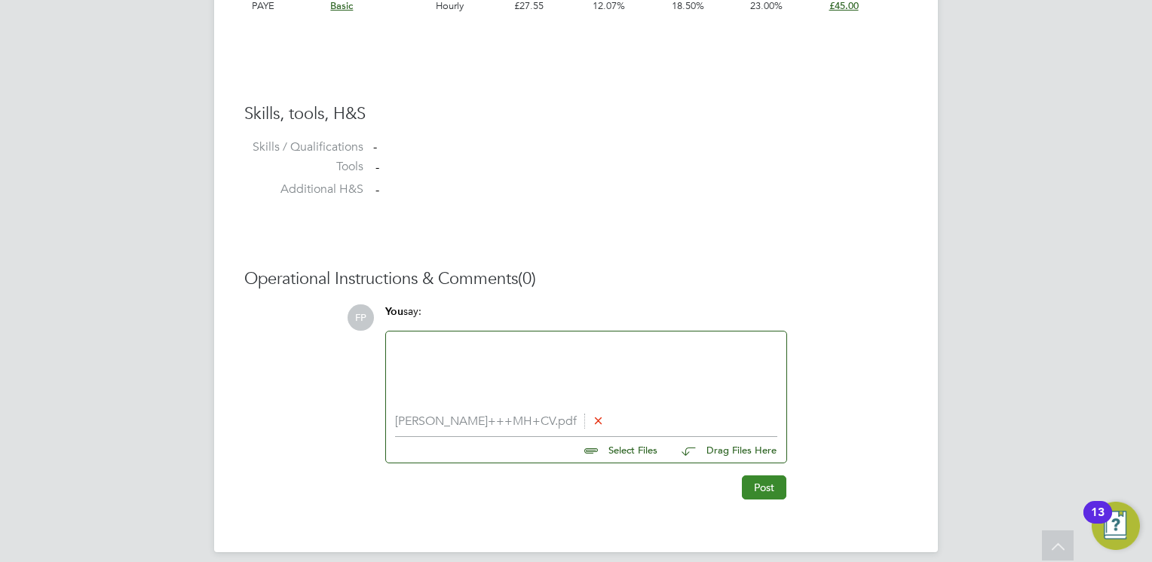
click at [766, 487] on button "Post" at bounding box center [764, 488] width 44 height 24
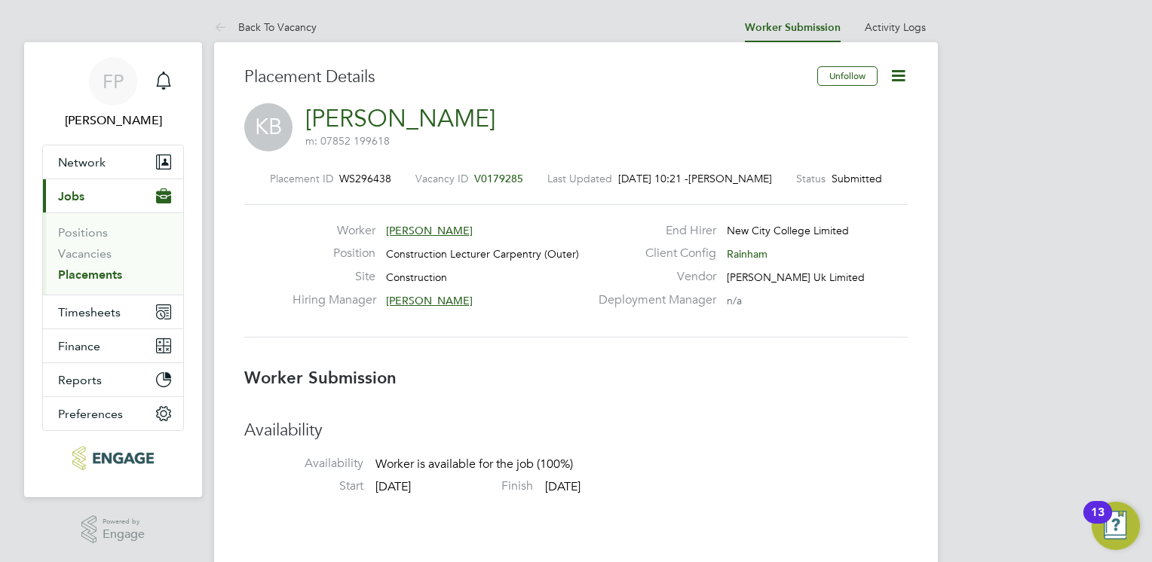
click at [486, 178] on span "V0179285" at bounding box center [498, 179] width 49 height 14
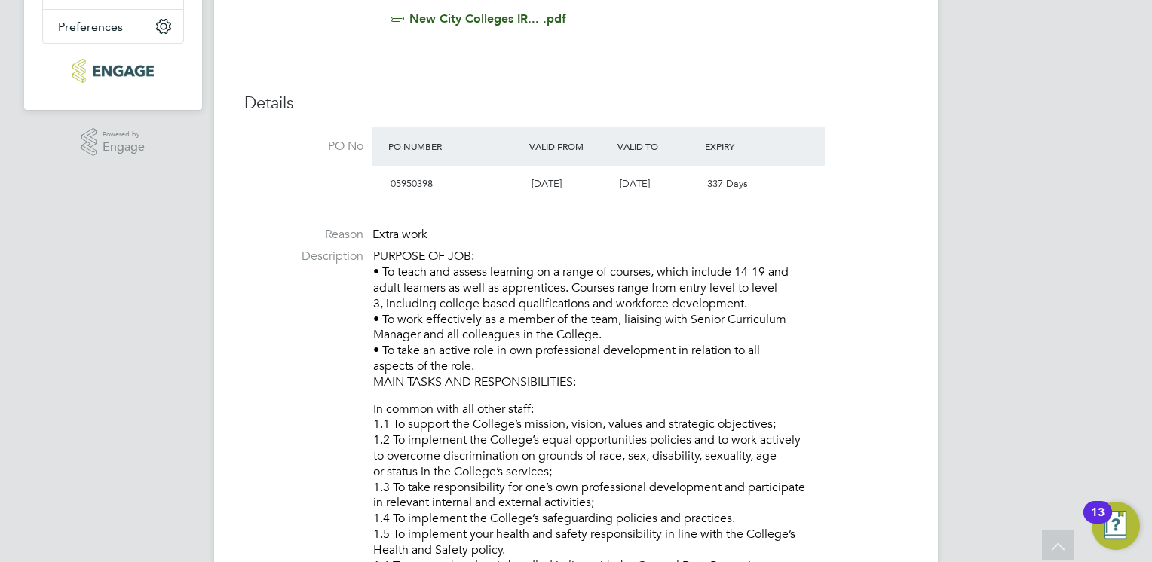
scroll to position [452, 0]
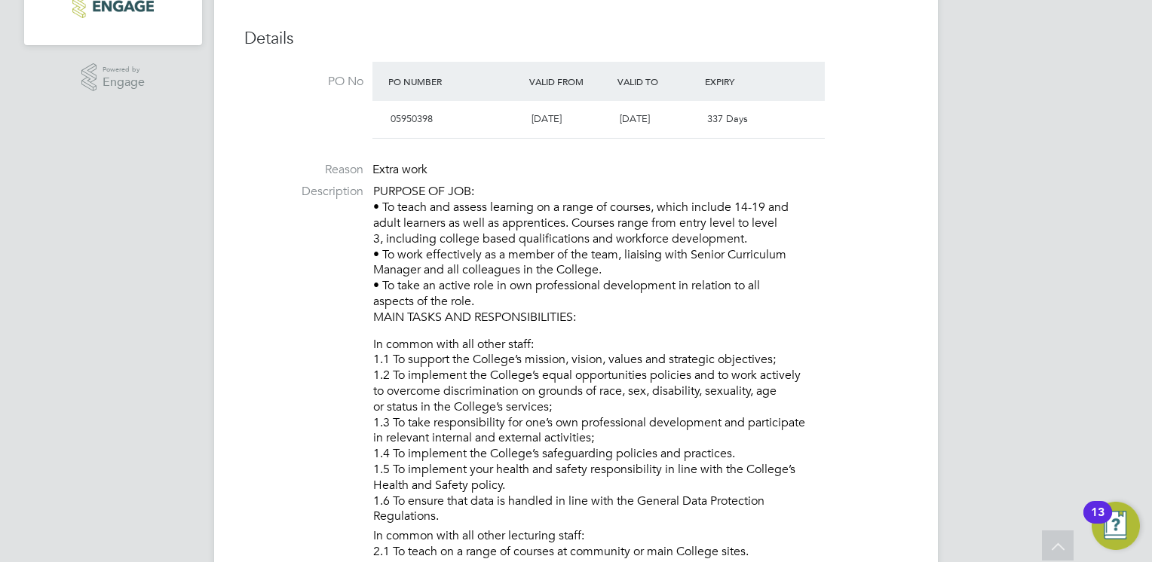
click at [457, 277] on p "PURPOSE OF JOB: • To teach and assess learning on a range of courses, which inc…" at bounding box center [640, 254] width 534 height 141
drag, startPoint x: 457, startPoint y: 277, endPoint x: 381, endPoint y: 261, distance: 77.9
click at [381, 261] on p "PURPOSE OF JOB: • To teach and assess learning on a range of courses, which inc…" at bounding box center [640, 254] width 534 height 141
click at [574, 286] on p "PURPOSE OF JOB: • To teach and assess learning on a range of courses, which inc…" at bounding box center [640, 254] width 534 height 141
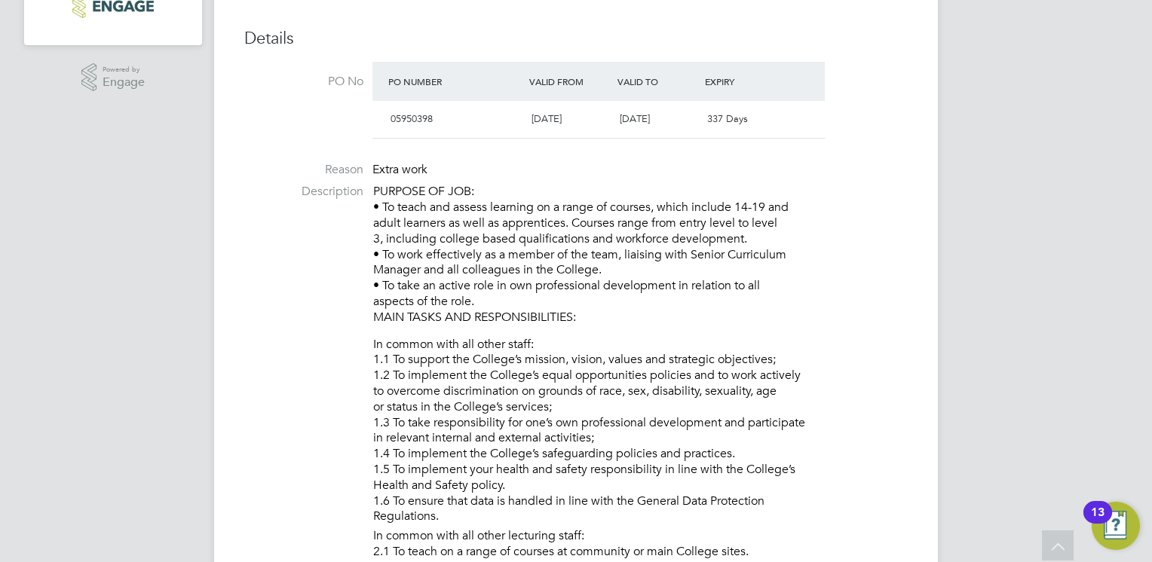
drag, startPoint x: 586, startPoint y: 319, endPoint x: 374, endPoint y: 196, distance: 244.8
click at [374, 196] on p "PURPOSE OF JOB: • To teach and assess learning on a range of courses, which inc…" at bounding box center [640, 254] width 534 height 141
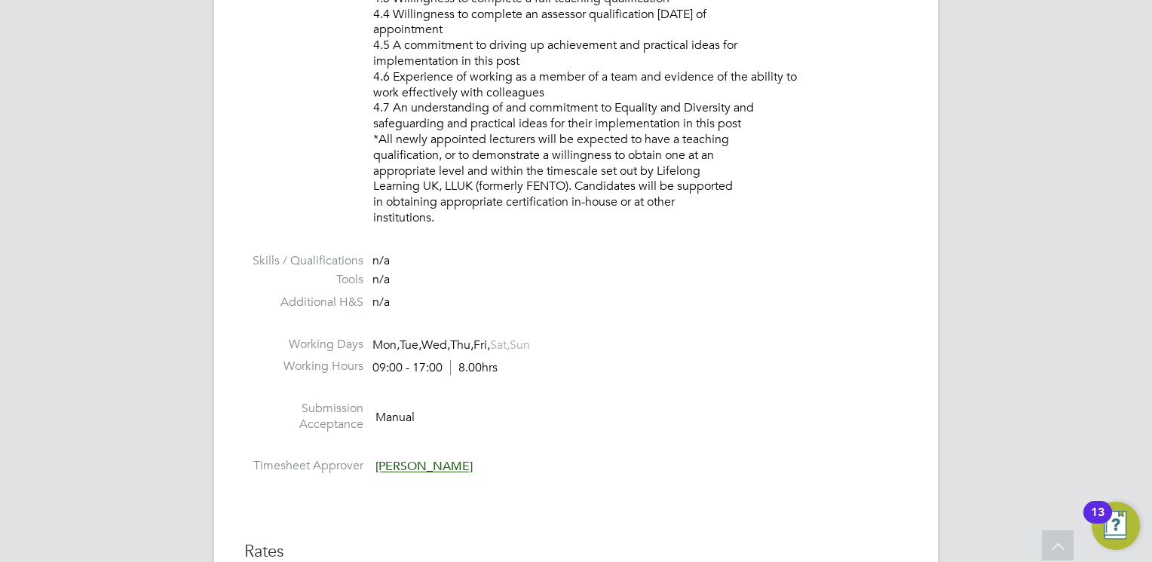
scroll to position [2562, 0]
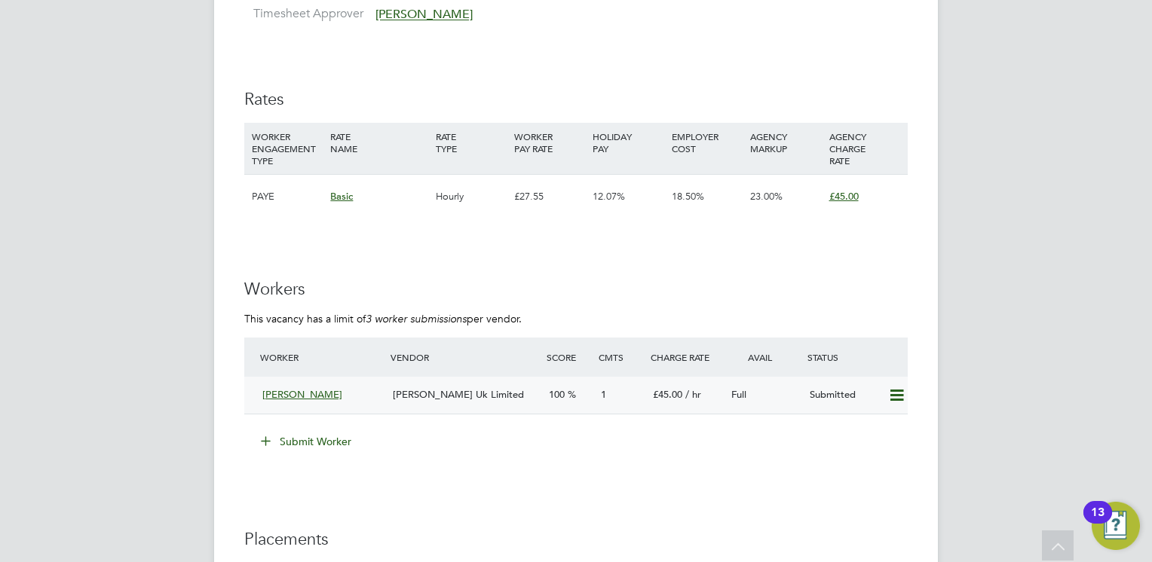
click at [316, 390] on div "Ken Brown" at bounding box center [321, 395] width 130 height 25
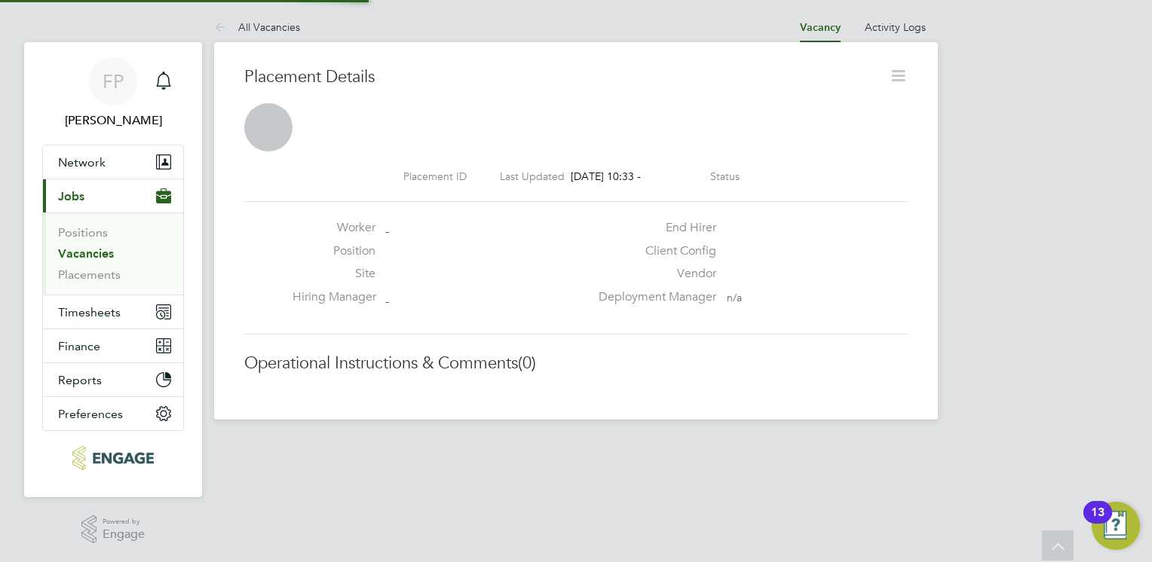
scroll to position [8, 7]
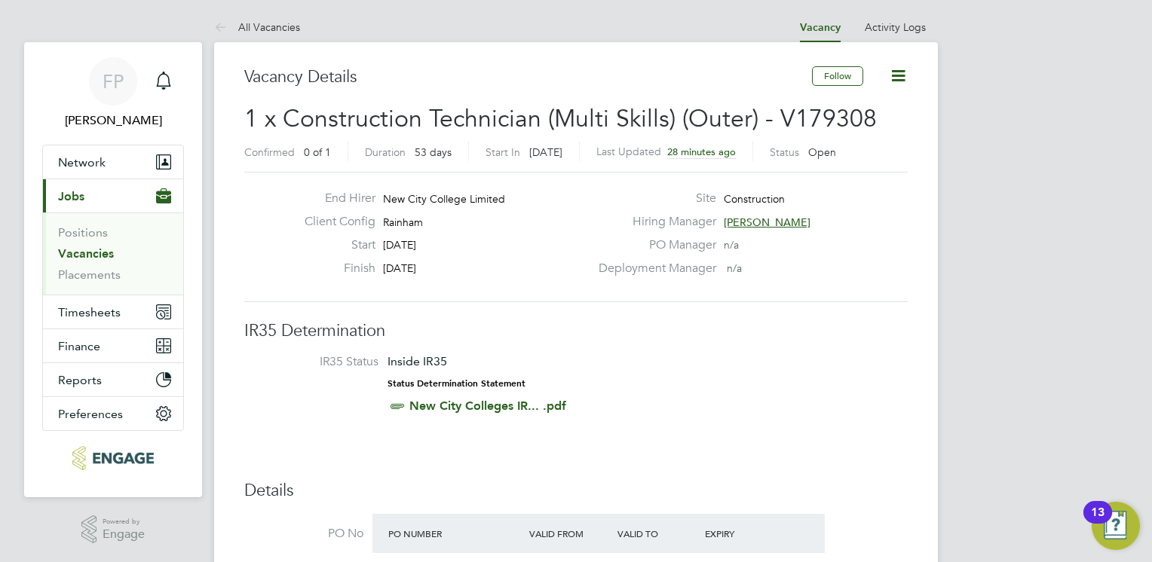
click at [657, 277] on div "Deployment Manager n/a" at bounding box center [751, 272] width 324 height 23
click at [653, 339] on h3 "IR35 Determination" at bounding box center [575, 331] width 663 height 22
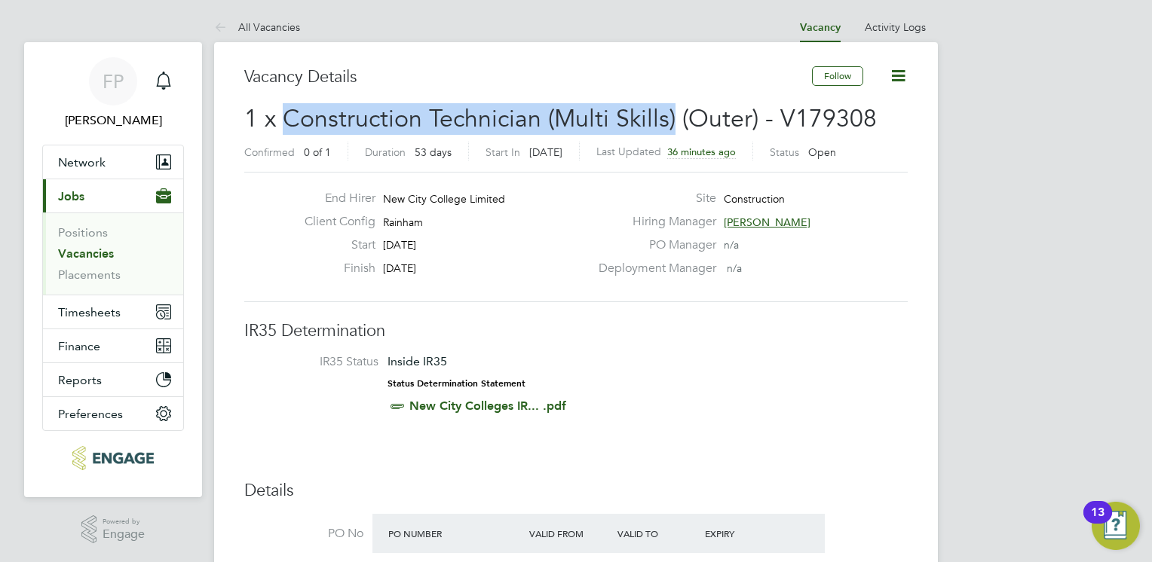
drag, startPoint x: 282, startPoint y: 112, endPoint x: 669, endPoint y: 110, distance: 387.4
click at [669, 110] on span "1 x Construction Technician (Multi Skills) (Outer) - V179308" at bounding box center [560, 118] width 632 height 29
drag, startPoint x: 669, startPoint y: 110, endPoint x: 634, endPoint y: 112, distance: 35.5
copy span "Construction Technician (Multi Skills)"
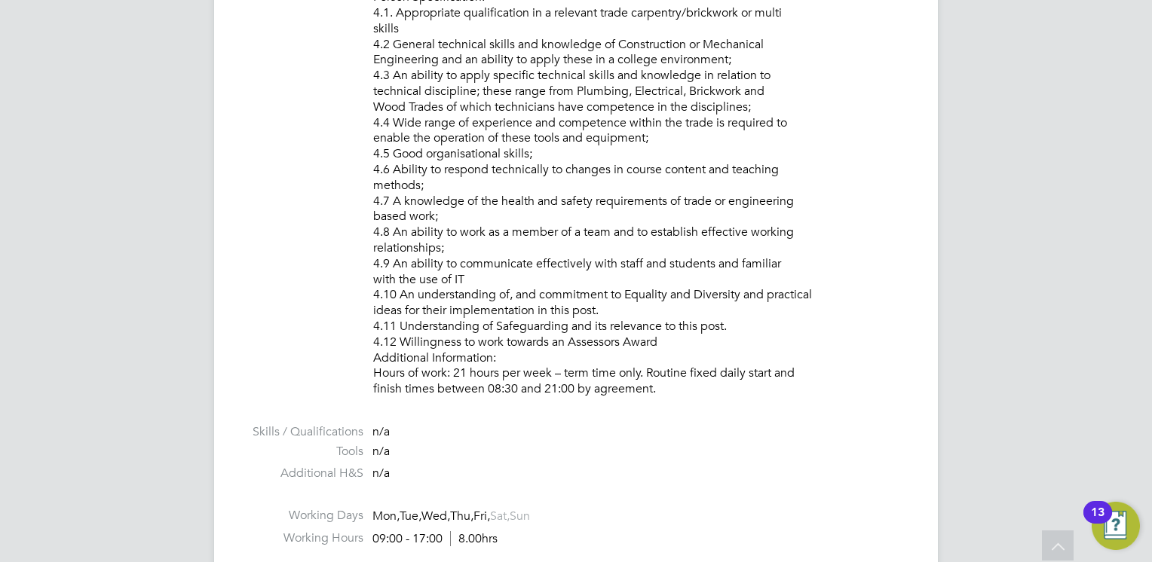
scroll to position [1583, 0]
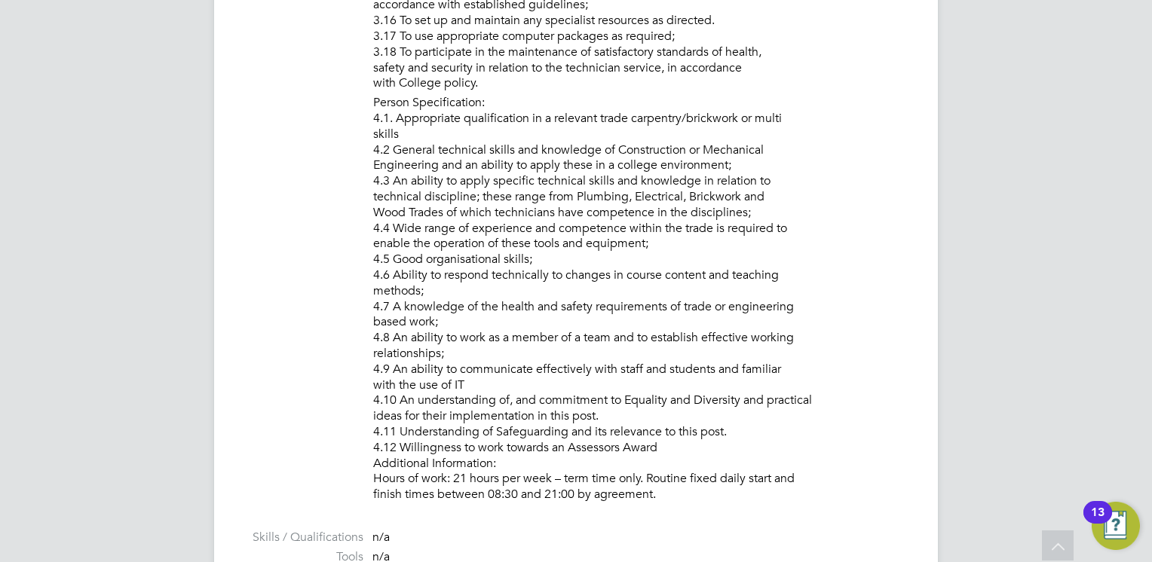
click at [614, 108] on li "Person Specification: 4.1. Appropriate qualification in a relevant trade carpen…" at bounding box center [640, 300] width 534 height 411
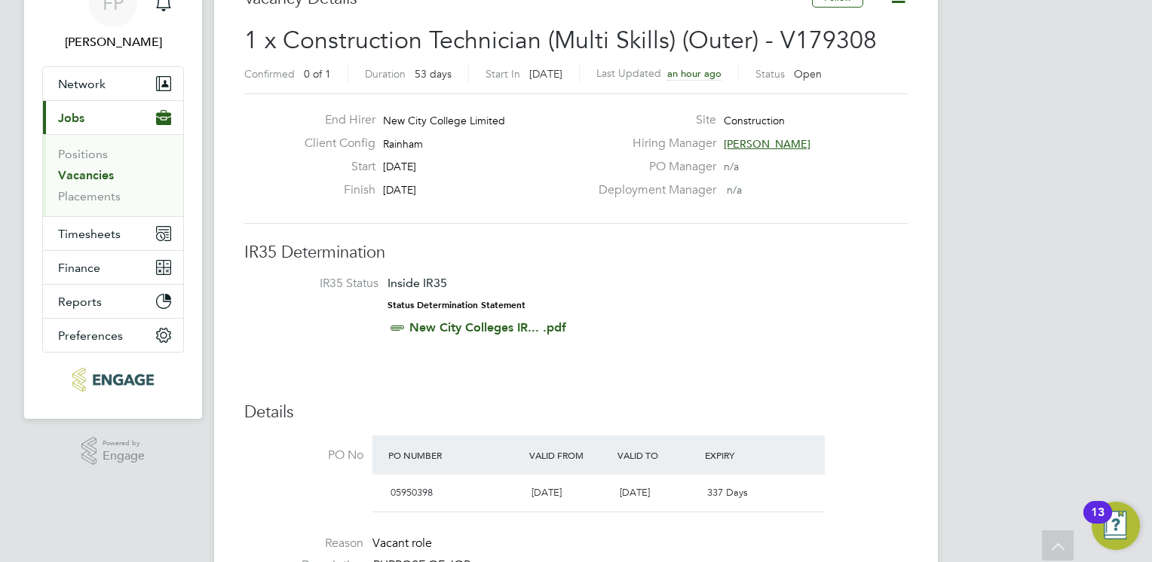
scroll to position [0, 0]
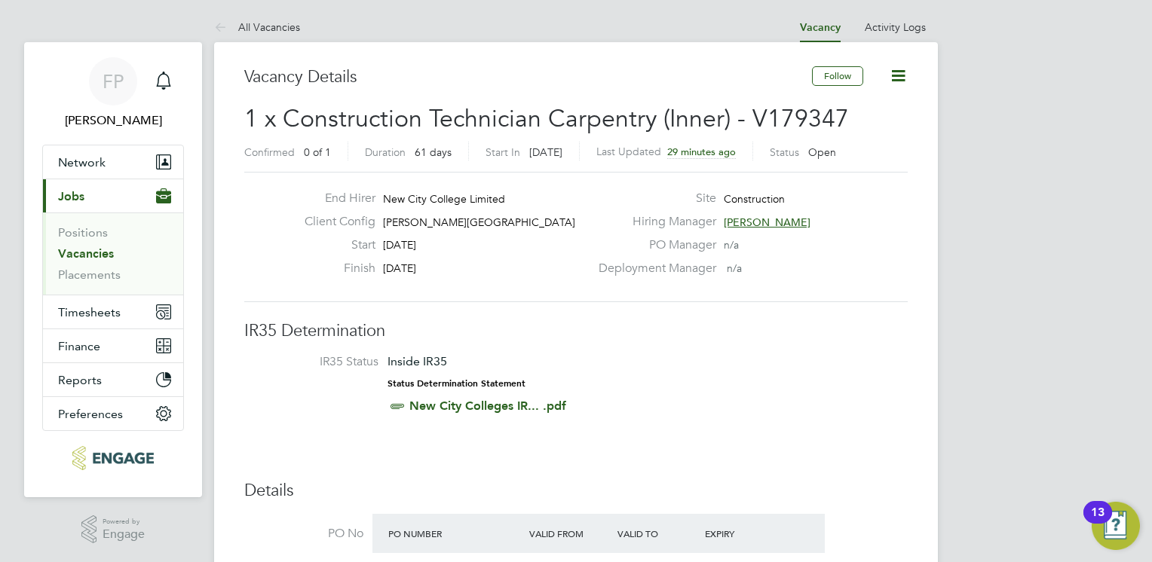
click at [579, 280] on div "Finish 31 Oct 2025" at bounding box center [440, 272] width 297 height 23
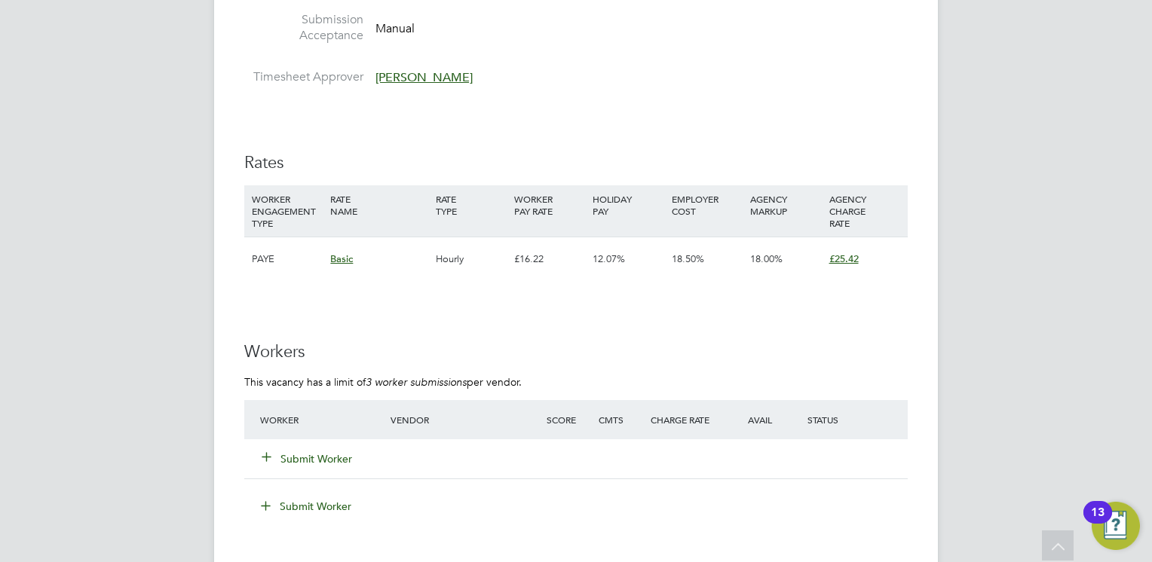
scroll to position [2412, 0]
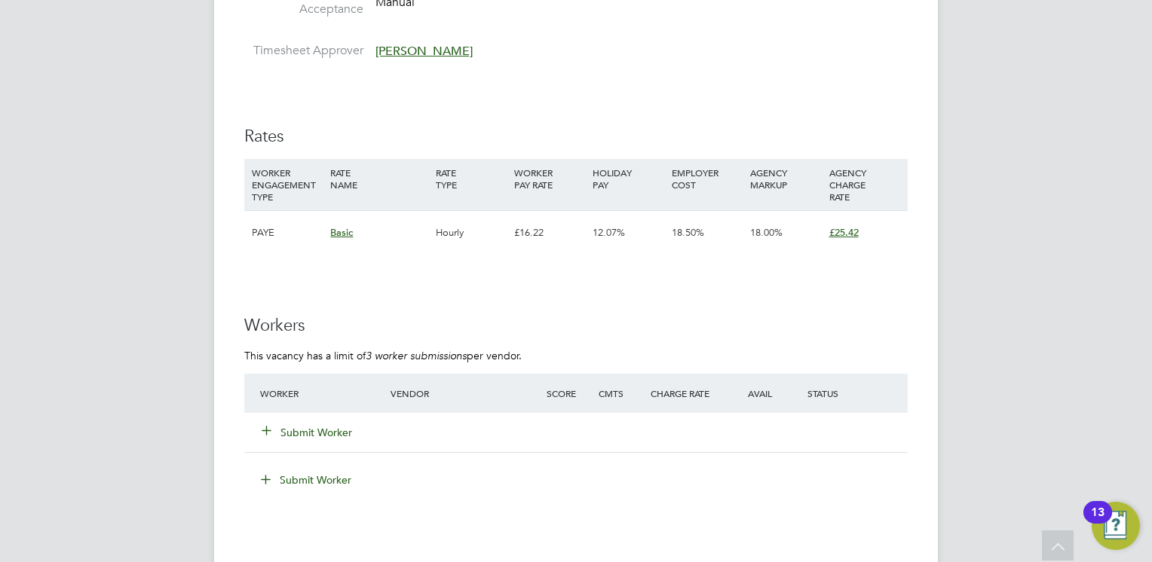
click at [323, 433] on button "Submit Worker" at bounding box center [307, 432] width 90 height 15
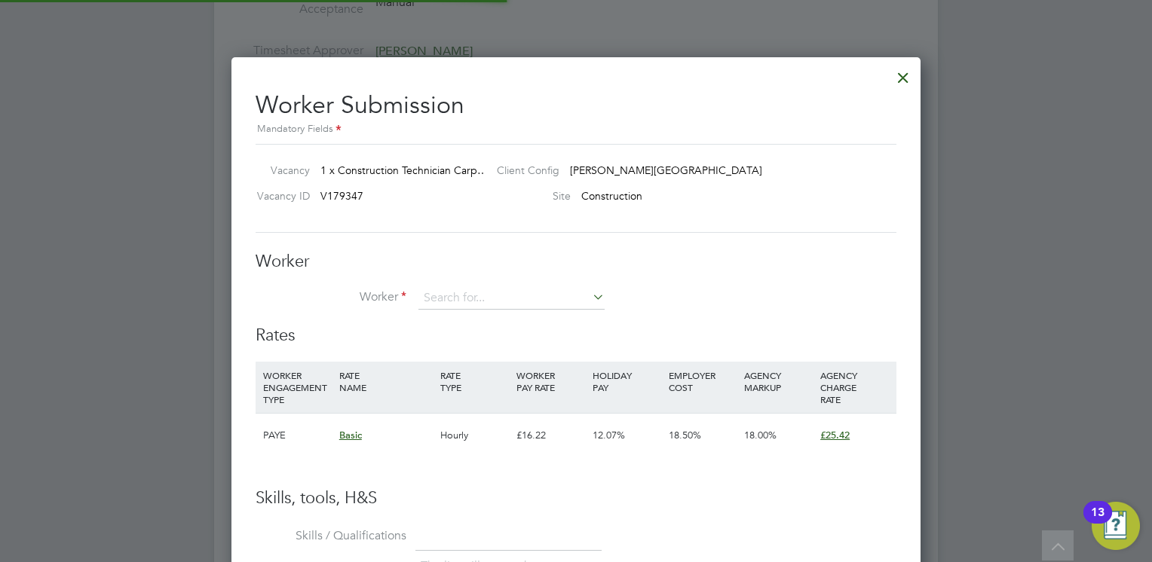
scroll to position [44, 102]
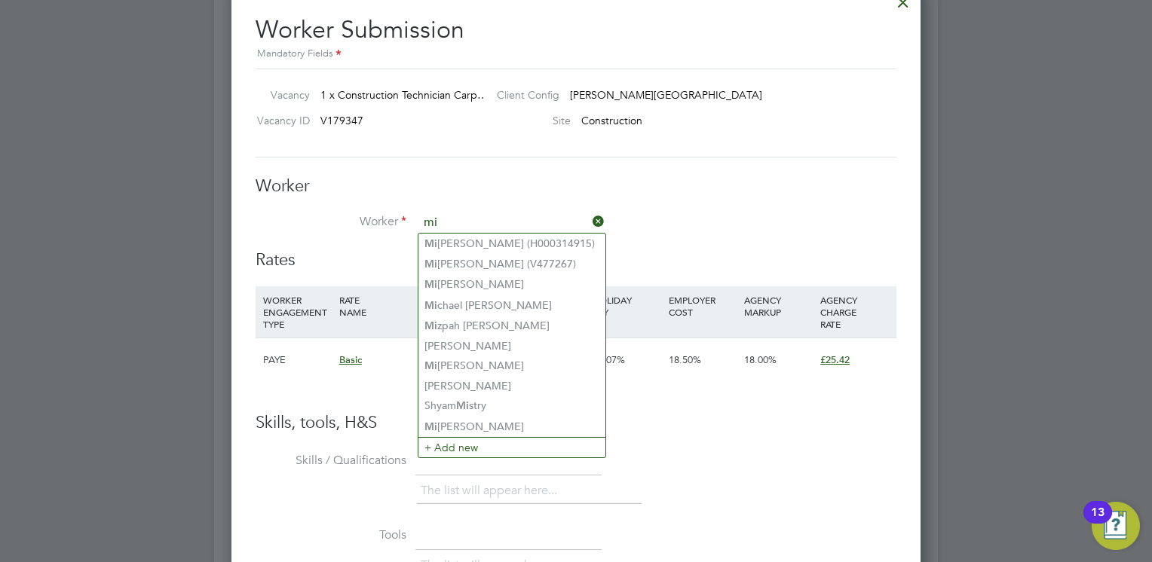
click at [500, 243] on li "Mi chael Hennigan (H000314915)" at bounding box center [511, 244] width 187 height 20
type input "Michael Hennigan (H000314915)"
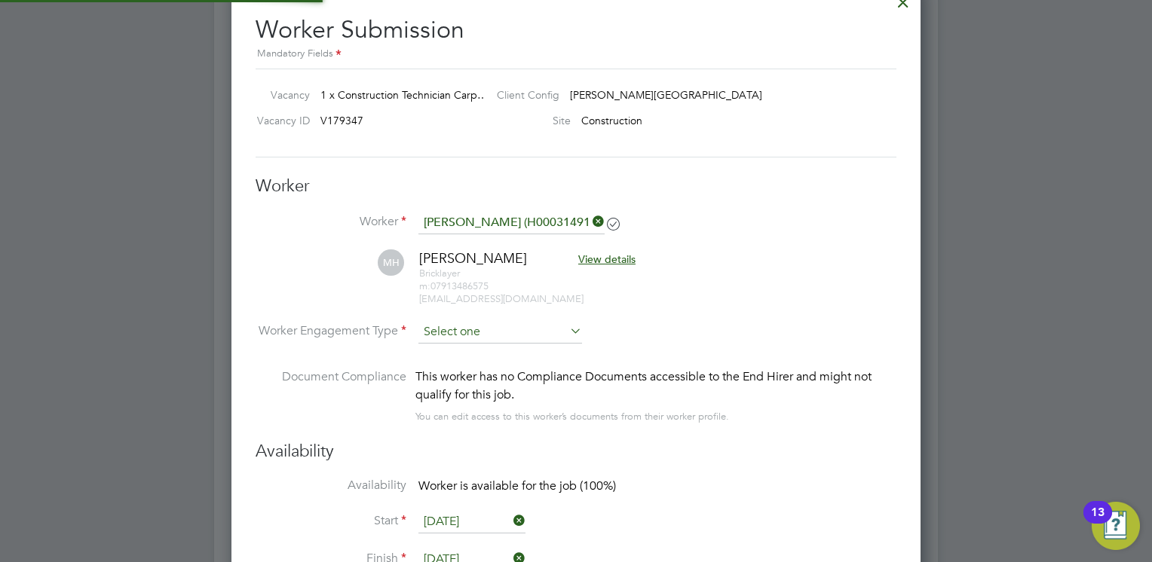
scroll to position [8, 7]
click at [536, 334] on input at bounding box center [500, 333] width 164 height 23
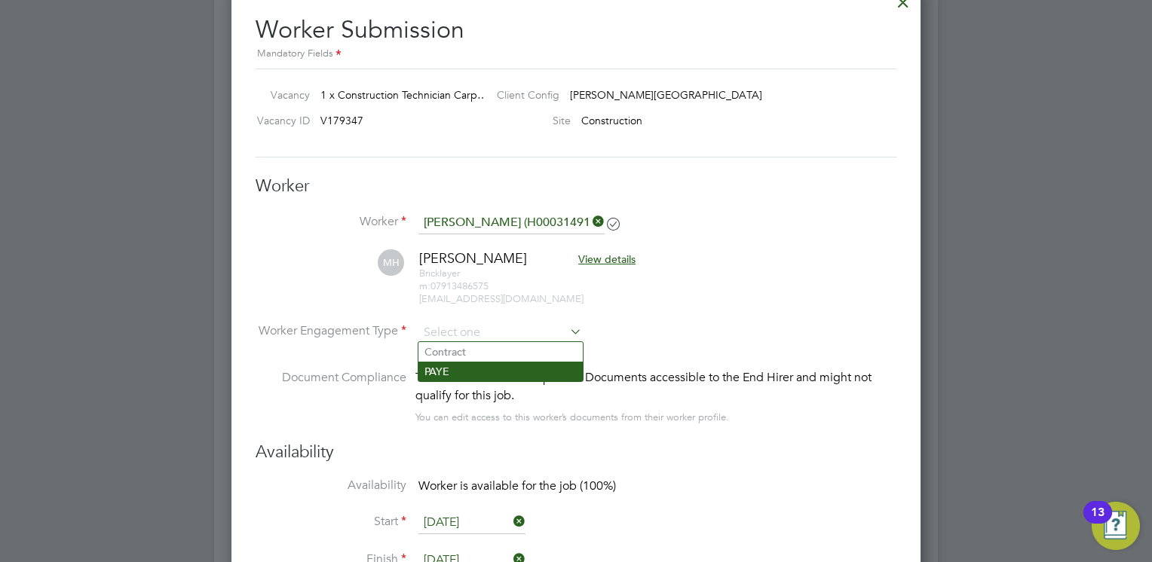
click at [525, 379] on li "PAYE" at bounding box center [500, 372] width 164 height 20
type input "PAYE"
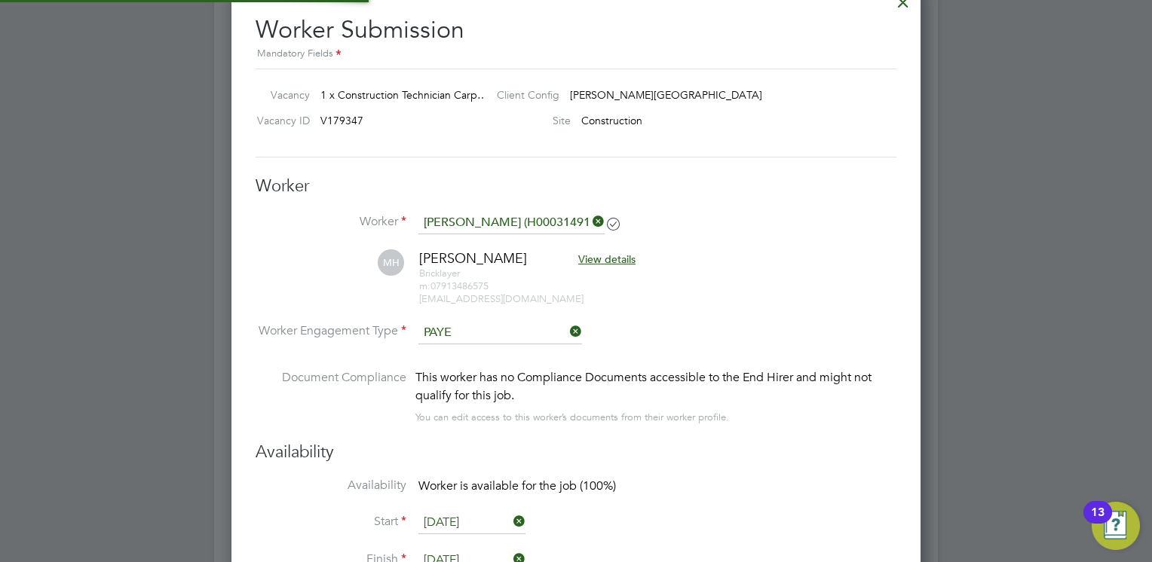
scroll to position [44, 77]
click at [712, 310] on li "MH Michael Hennigan View details Bricklayer m: 07913486575 mhgardens@yahoo.co.uk" at bounding box center [575, 285] width 641 height 72
click at [735, 315] on li "MH Michael Hennigan View details Bricklayer m: 07913486575 mhgardens@yahoo.co.uk" at bounding box center [575, 285] width 641 height 72
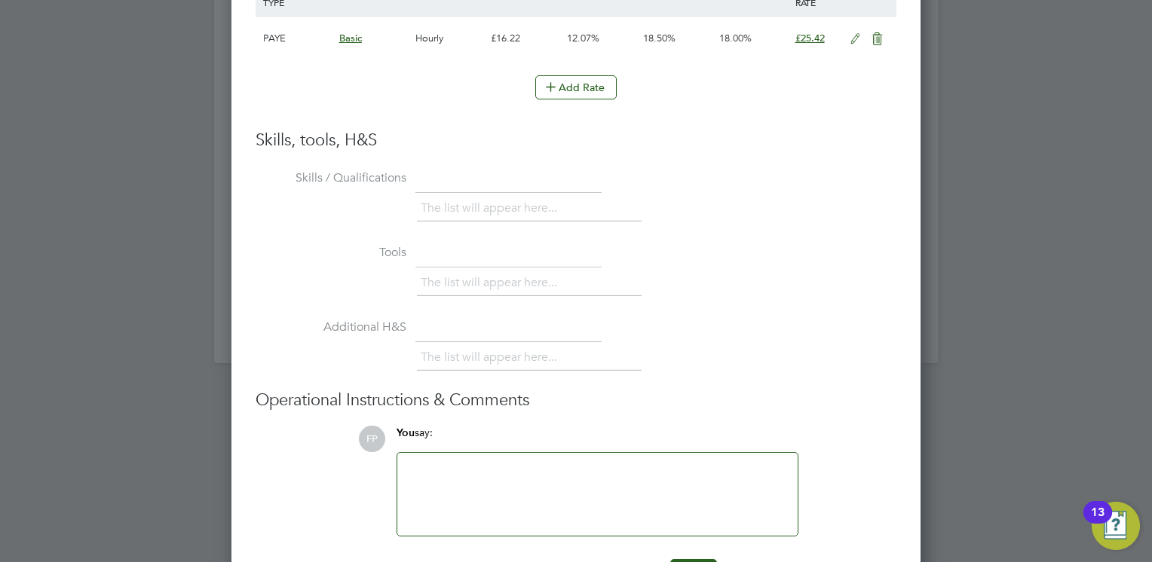
scroll to position [3193, 0]
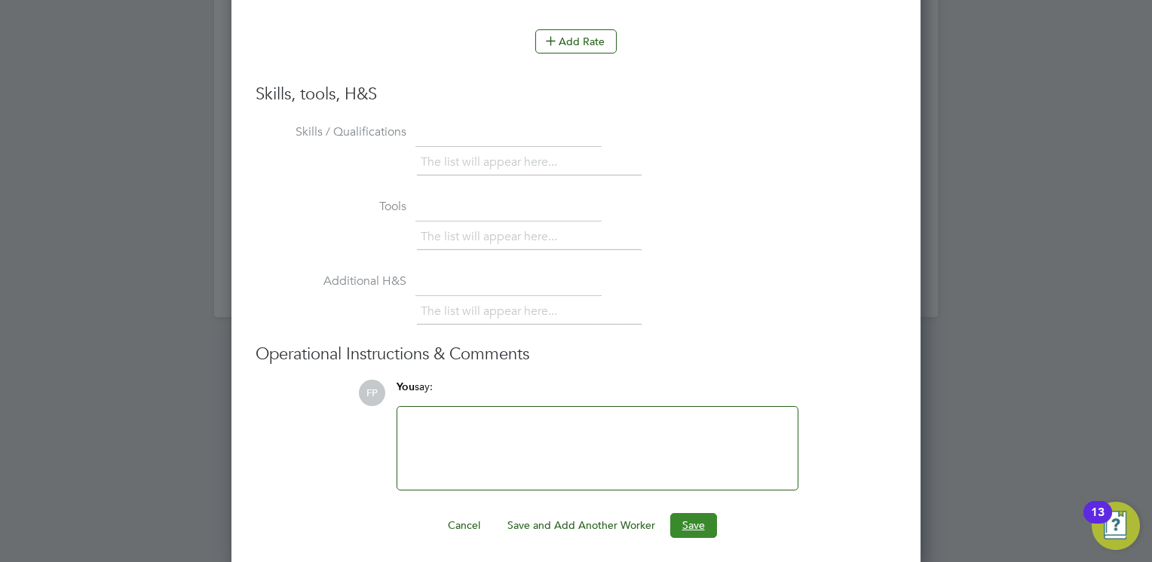
click at [689, 520] on button "Save" at bounding box center [693, 525] width 47 height 24
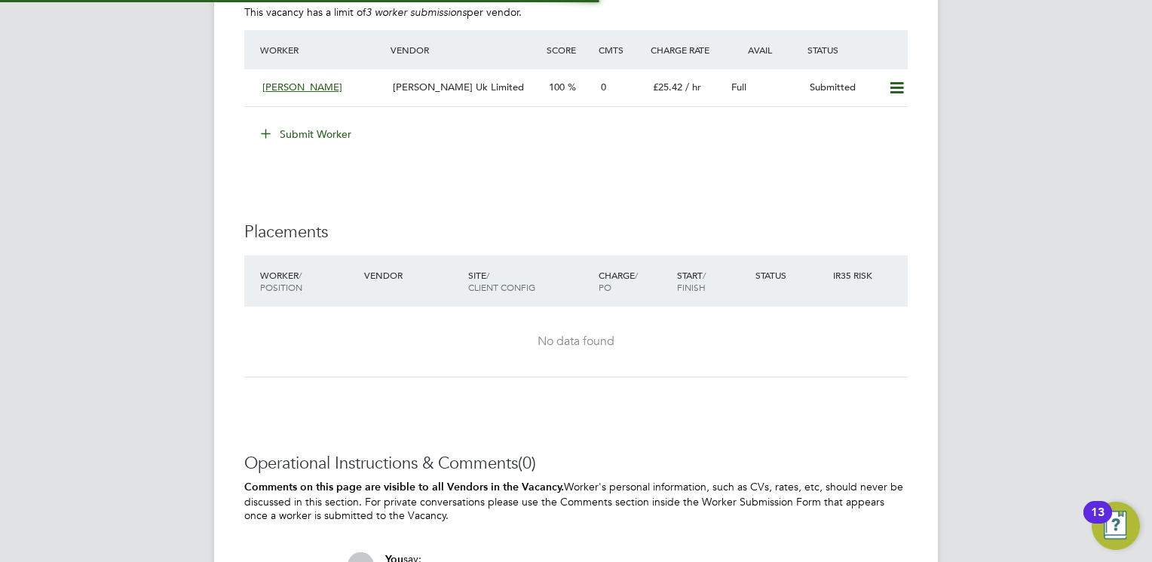
scroll to position [8, 8]
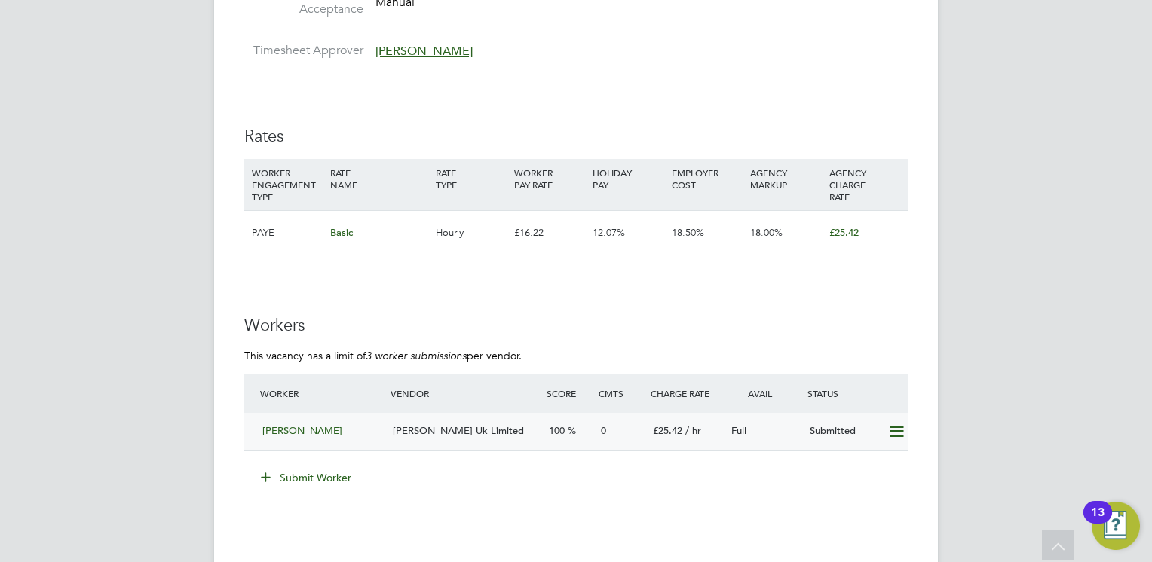
click at [358, 424] on div "Michael Hennigan" at bounding box center [321, 431] width 130 height 25
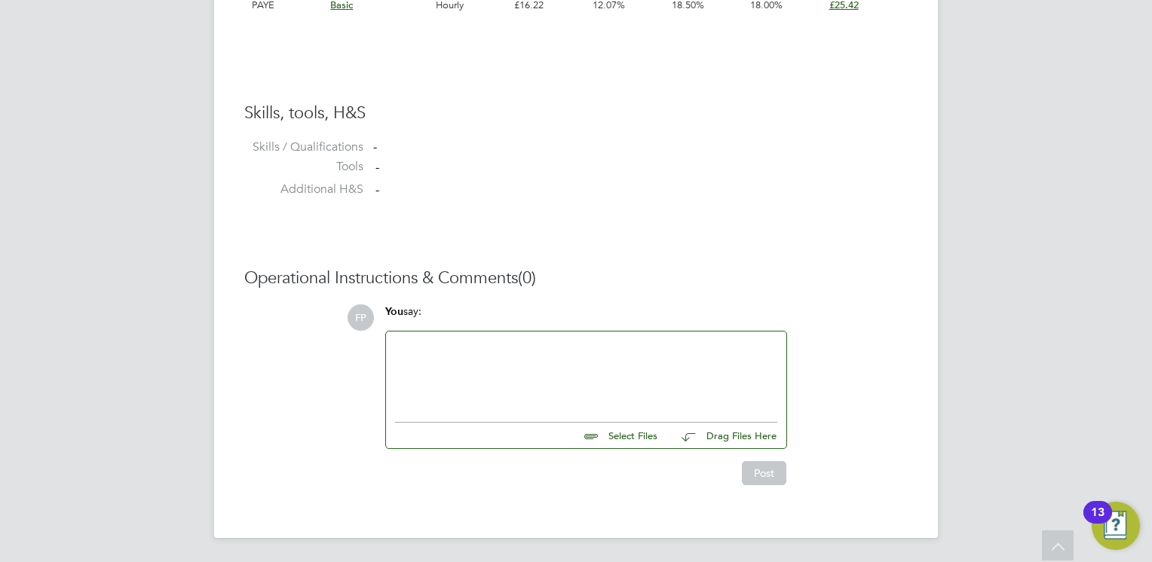
click at [642, 433] on input "file" at bounding box center [664, 433] width 226 height 21
click at [618, 430] on input "file" at bounding box center [664, 433] width 226 height 21
type input "C:\fakepath\Michael Hennigan - MH CV.pdf"
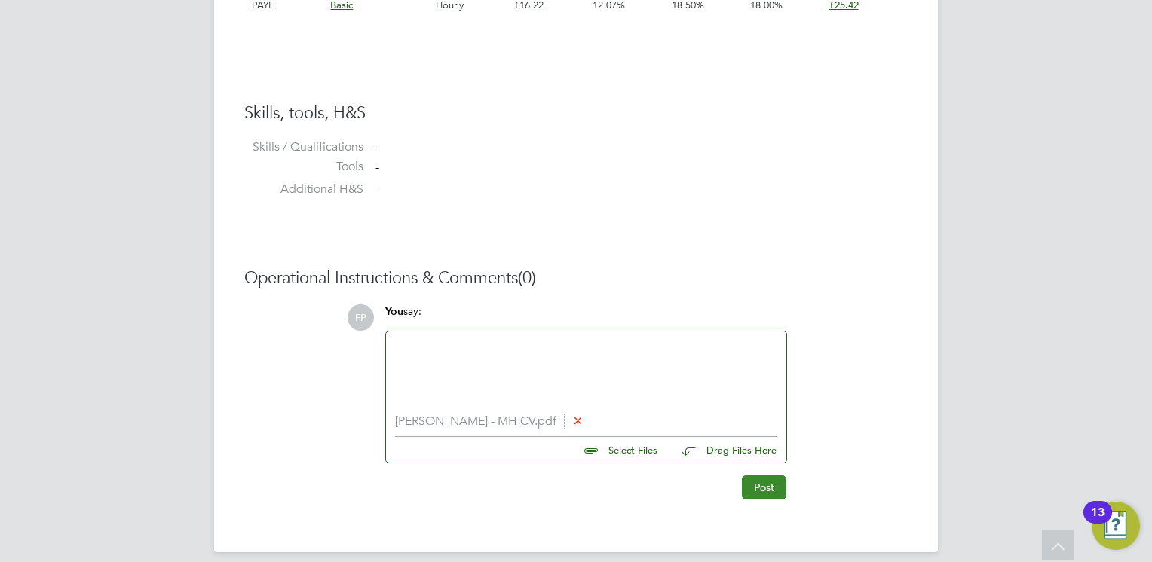
click at [758, 488] on button "Post" at bounding box center [764, 488] width 44 height 24
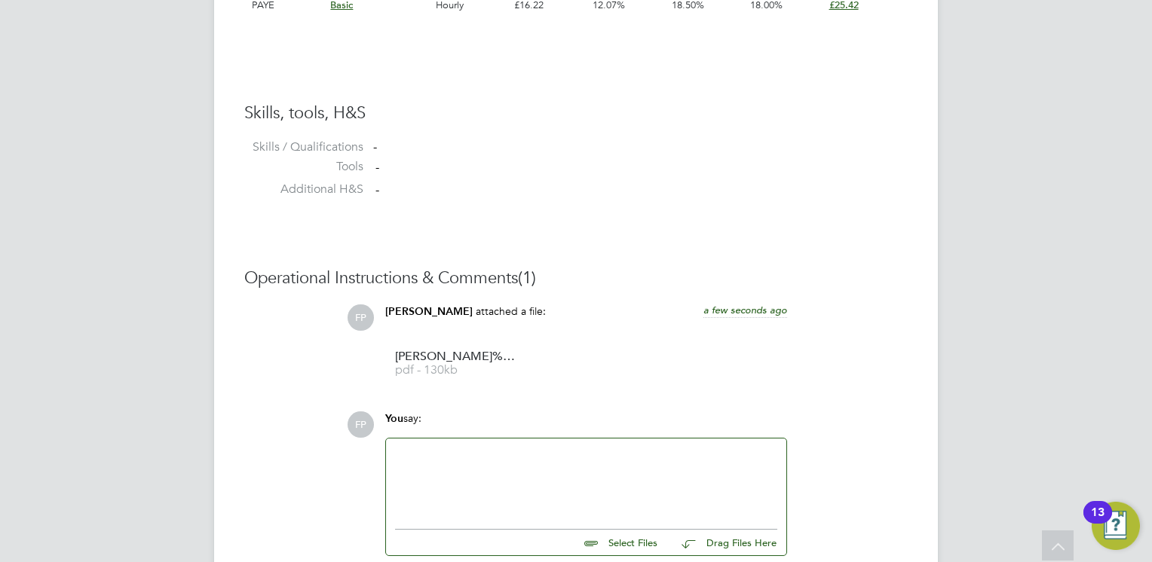
click at [450, 480] on div at bounding box center [586, 480] width 382 height 65
click at [522, 461] on div "Please Michael's CV attatched" at bounding box center [586, 480] width 382 height 65
click at [582, 471] on div at bounding box center [586, 474] width 382 height 27
click at [851, 339] on div "FP Frank Pocock attached a file: a few seconds ago Michael%20Hennigan%20-%20MH%…" at bounding box center [627, 346] width 561 height 84
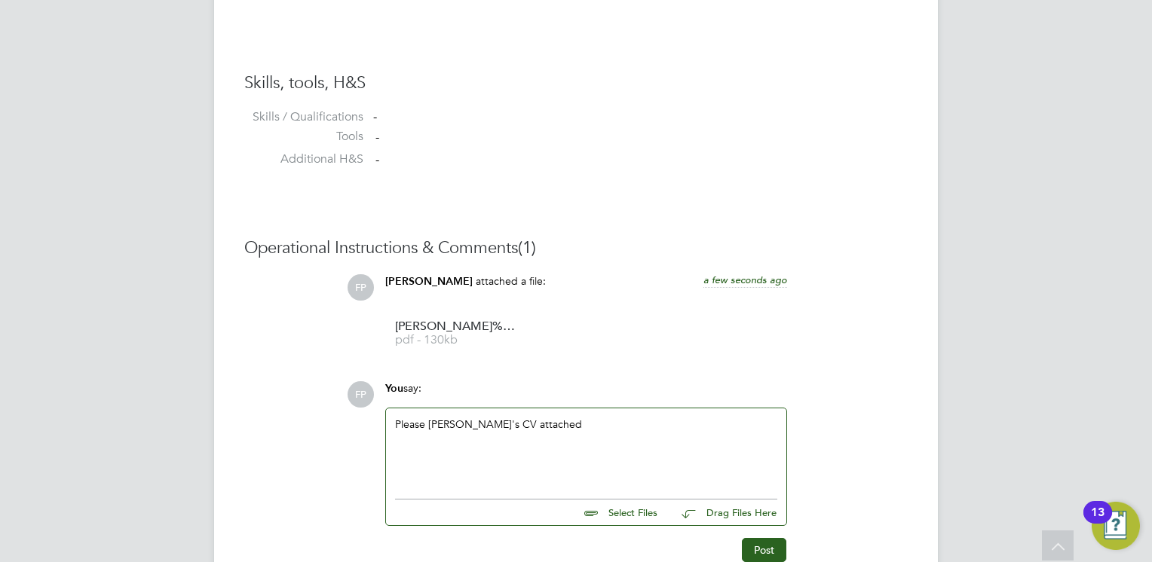
scroll to position [1256, 0]
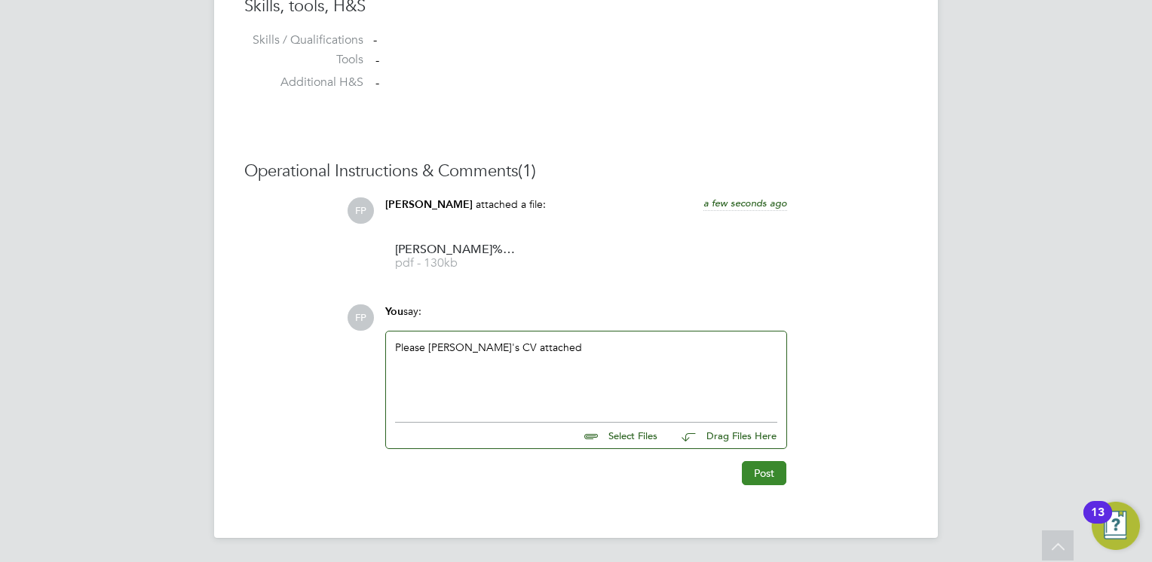
click at [766, 473] on button "Post" at bounding box center [764, 473] width 44 height 24
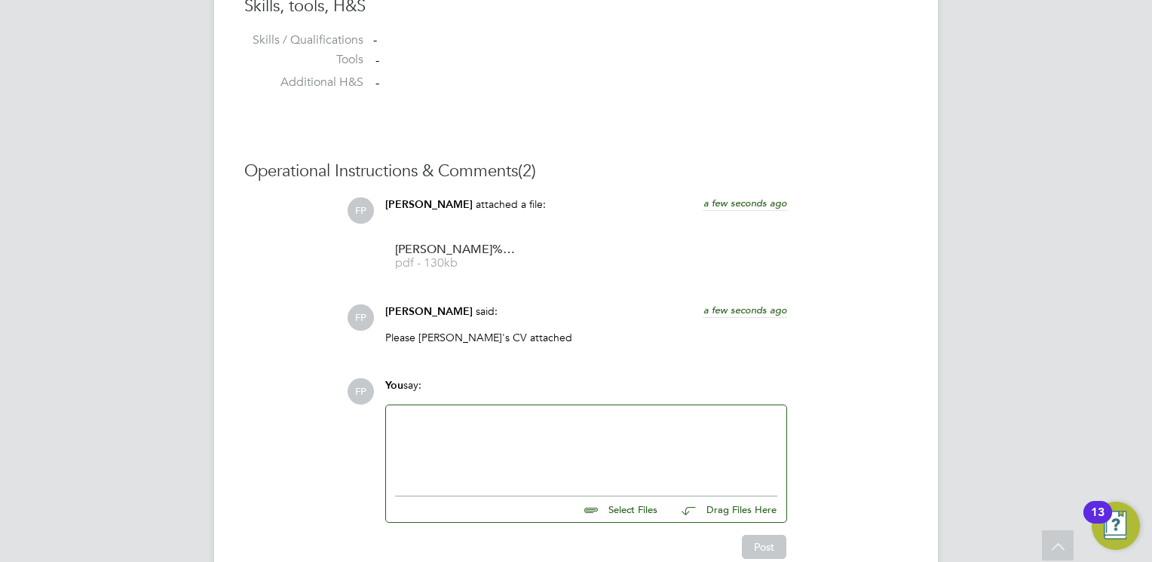
click at [683, 88] on li "Additional H&S -" at bounding box center [575, 86] width 663 height 23
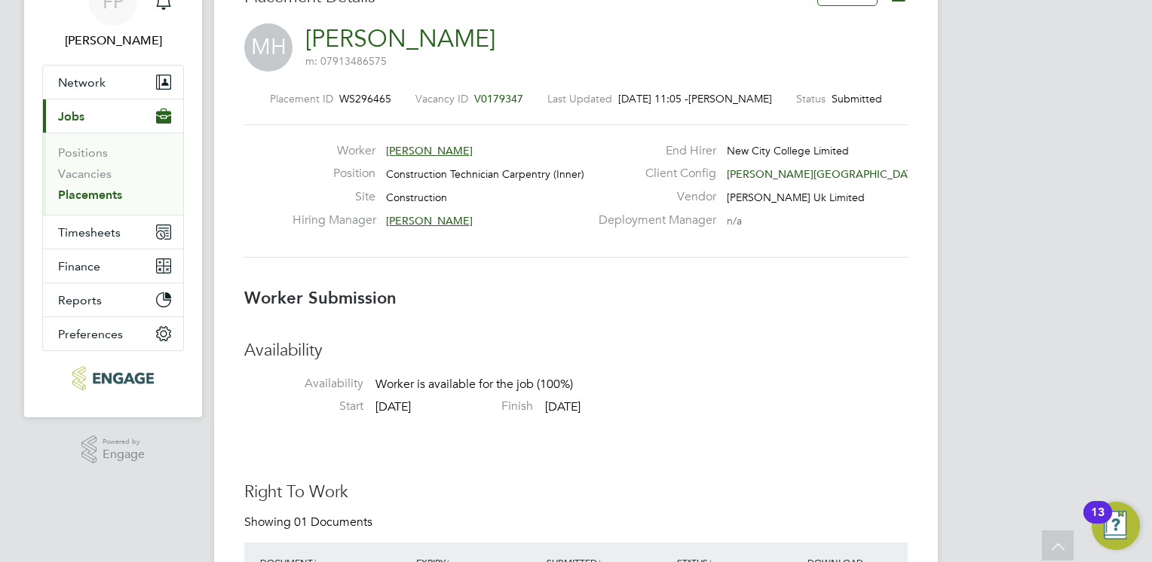
scroll to position [50, 0]
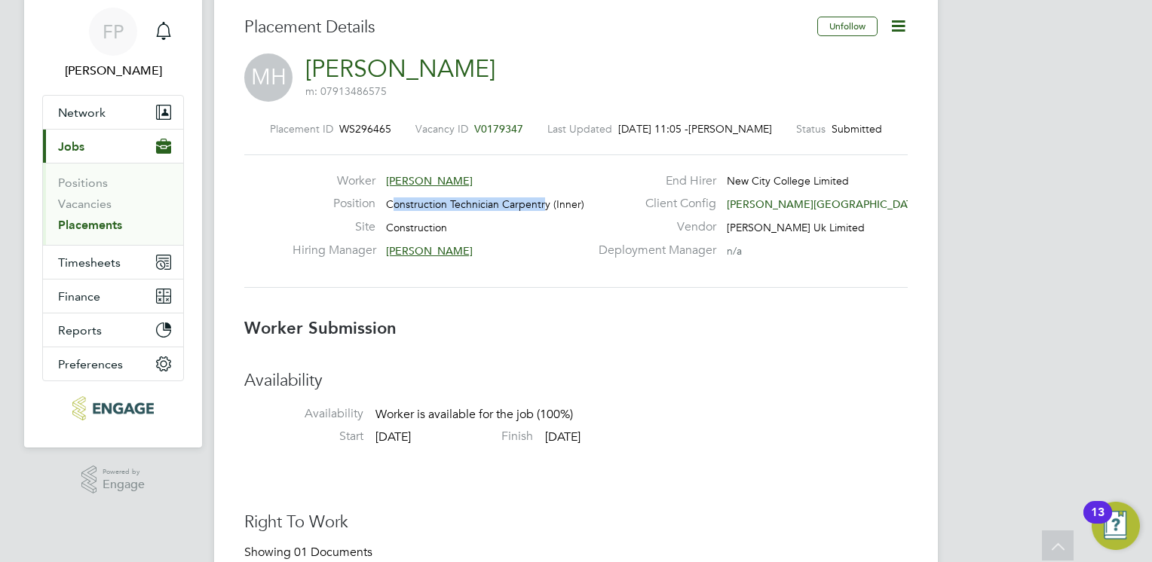
drag, startPoint x: 542, startPoint y: 203, endPoint x: 389, endPoint y: 206, distance: 153.0
click at [389, 206] on span "Construction Technician Carpentry (Inner)" at bounding box center [485, 204] width 198 height 14
click at [543, 207] on span "Construction Technician Carpentry (Inner)" at bounding box center [485, 204] width 198 height 14
drag, startPoint x: 546, startPoint y: 202, endPoint x: 389, endPoint y: 198, distance: 156.8
click at [389, 198] on span "Construction Technician Carpentry (Inner)" at bounding box center [485, 204] width 198 height 14
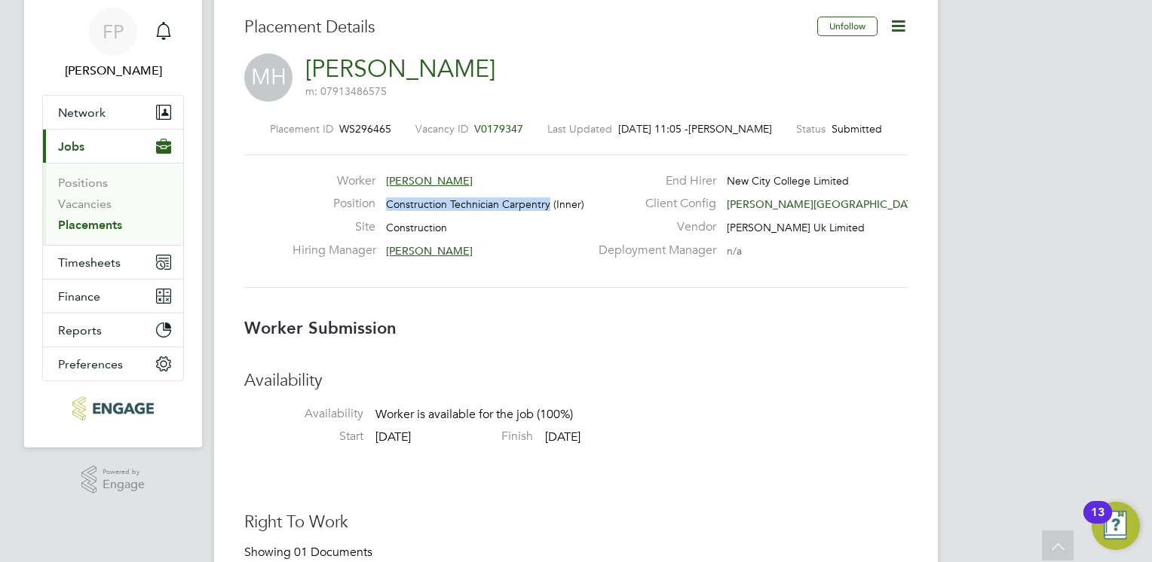
drag, startPoint x: 389, startPoint y: 198, endPoint x: 403, endPoint y: 200, distance: 14.5
copy span "Construction Technician Carpentry"
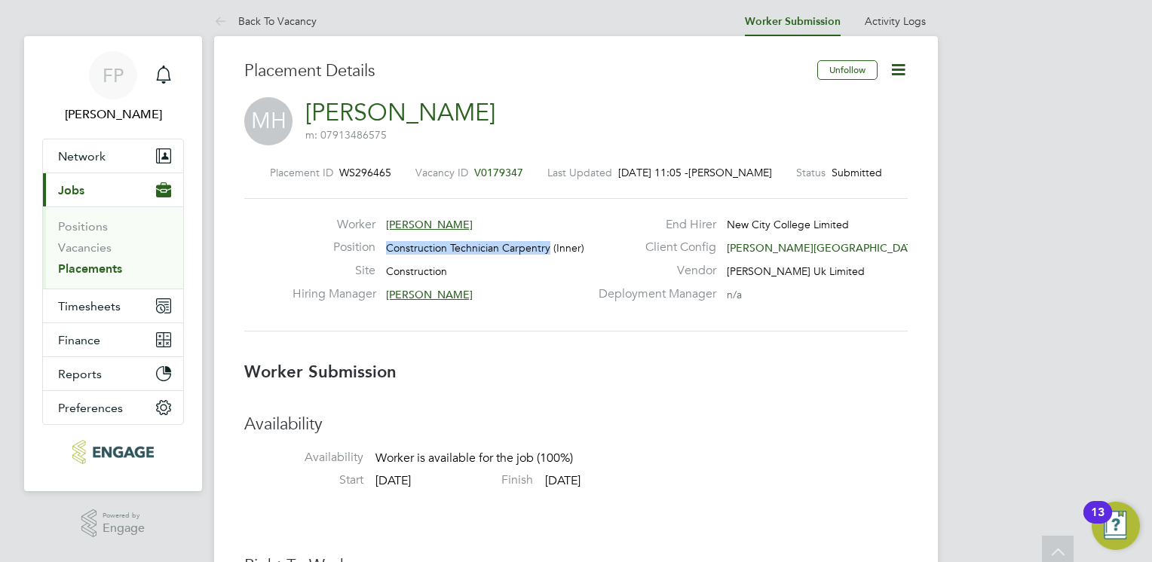
scroll to position [0, 0]
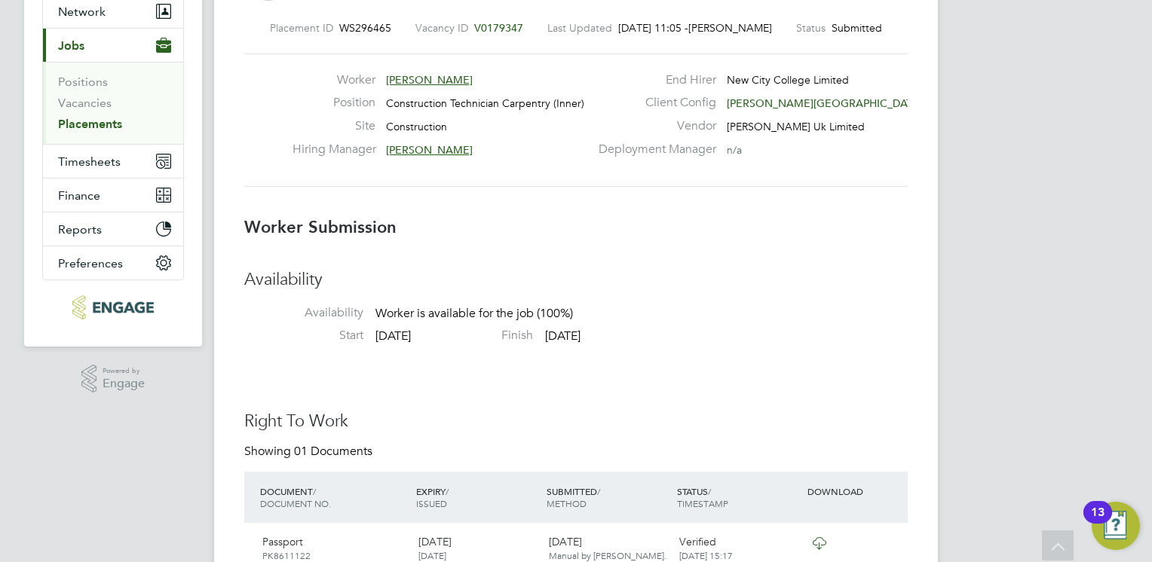
click at [488, 237] on h3 "Worker Submission" at bounding box center [575, 228] width 663 height 22
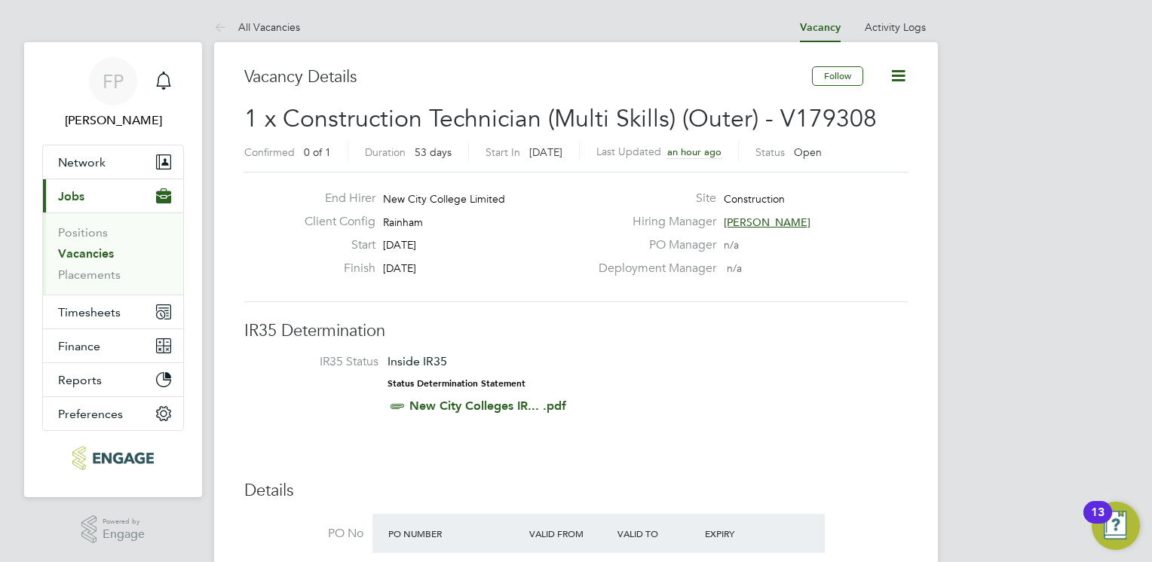
drag, startPoint x: 792, startPoint y: 428, endPoint x: 778, endPoint y: 415, distance: 19.2
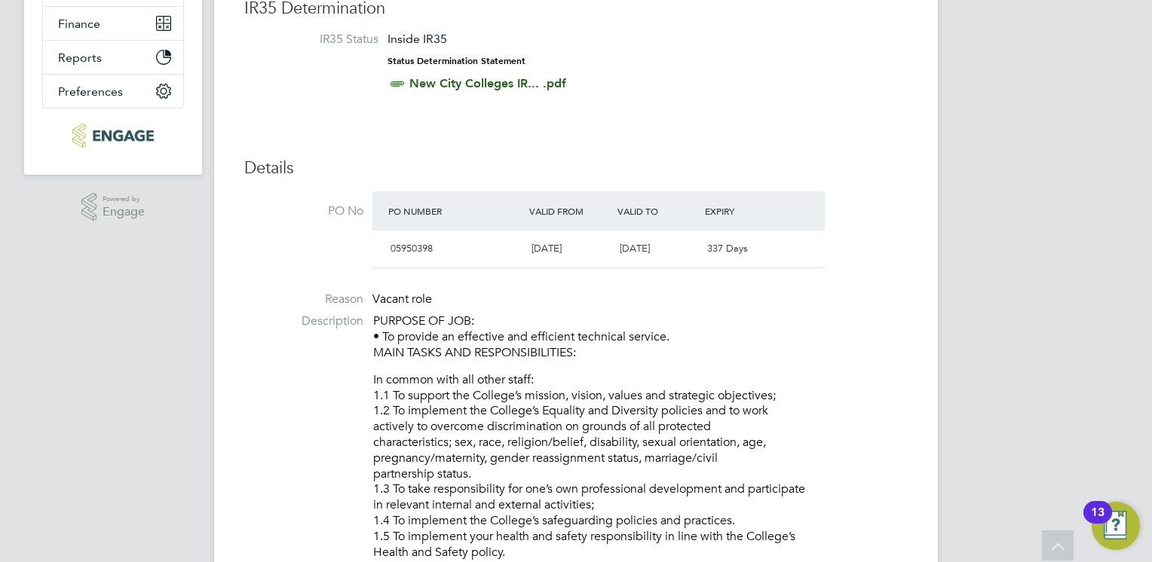
scroll to position [452, 0]
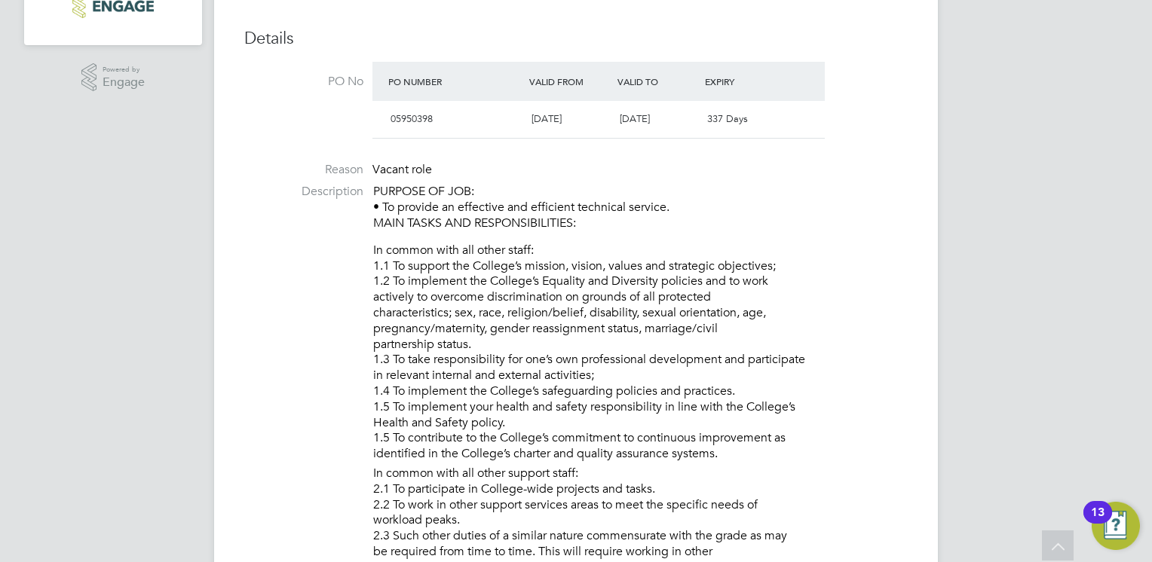
drag, startPoint x: 492, startPoint y: 273, endPoint x: 522, endPoint y: 329, distance: 63.4
click at [522, 329] on li "In common with all other staff: 1.1 To support the College’s mission, vision, v…" at bounding box center [640, 354] width 534 height 223
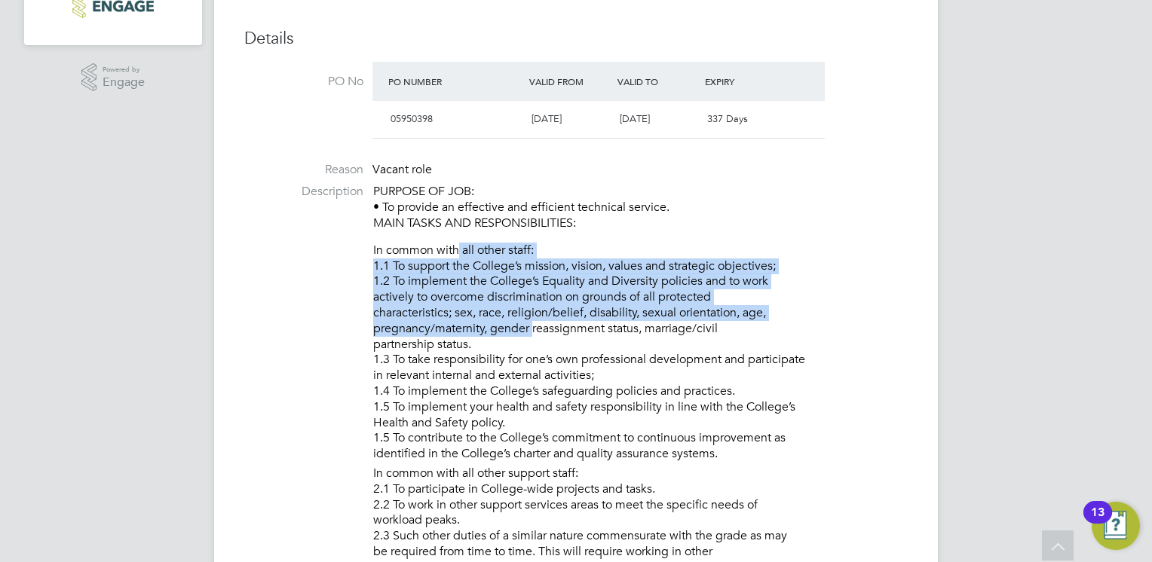
drag, startPoint x: 522, startPoint y: 329, endPoint x: 457, endPoint y: 228, distance: 120.4
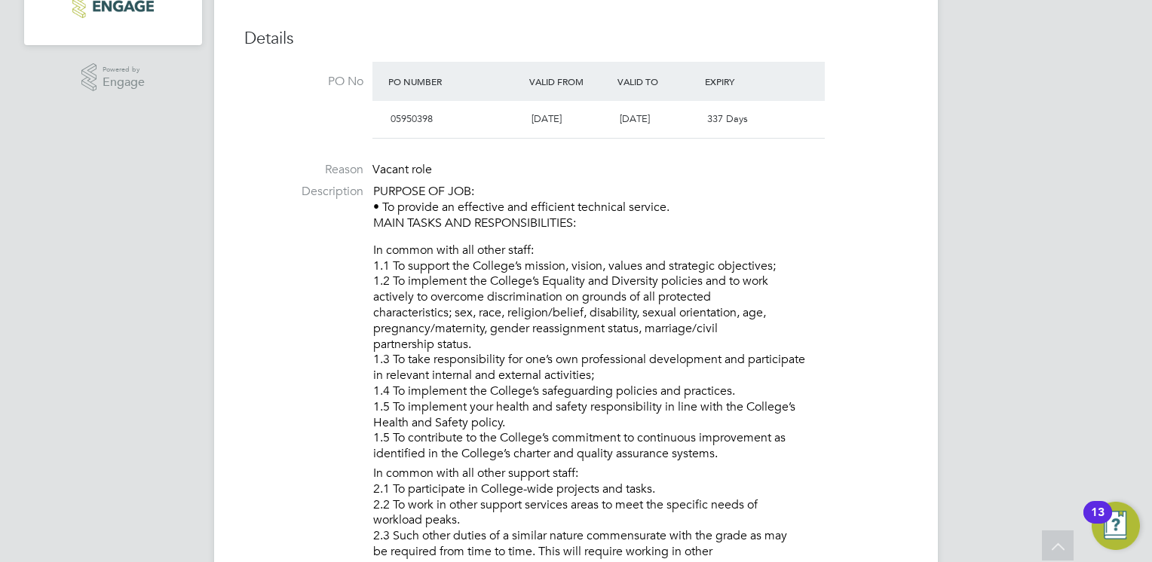
drag, startPoint x: 457, startPoint y: 228, endPoint x: 445, endPoint y: 195, distance: 34.6
click at [453, 210] on p "PURPOSE OF JOB: • To provide an effective and efficient technical service. MAIN…" at bounding box center [640, 207] width 534 height 47
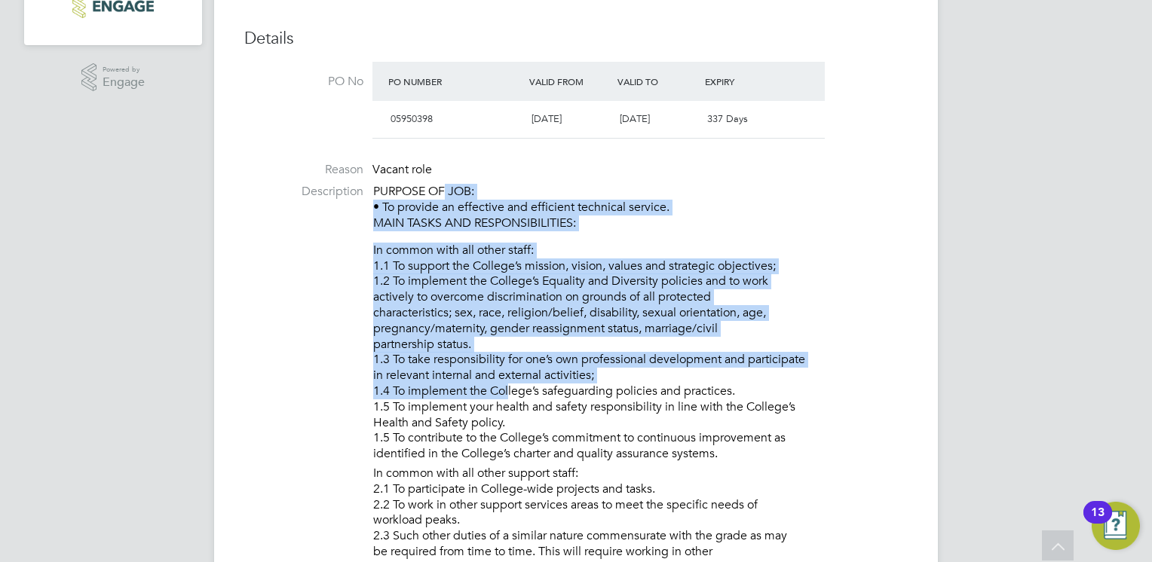
drag, startPoint x: 445, startPoint y: 195, endPoint x: 505, endPoint y: 396, distance: 210.1
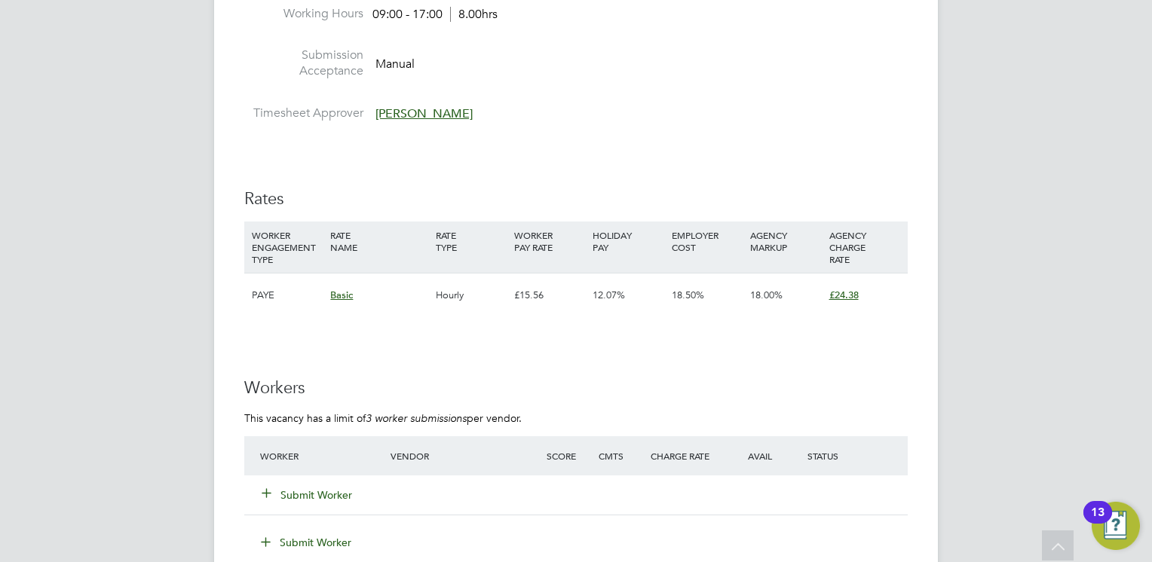
scroll to position [2336, 0]
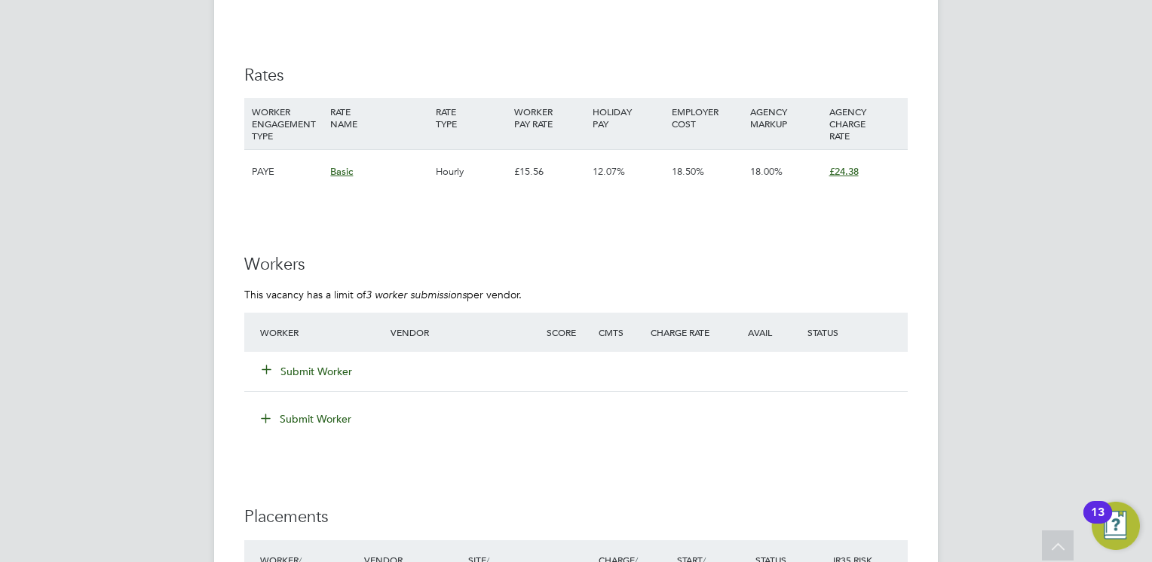
click at [528, 271] on h3 "Workers" at bounding box center [575, 265] width 663 height 22
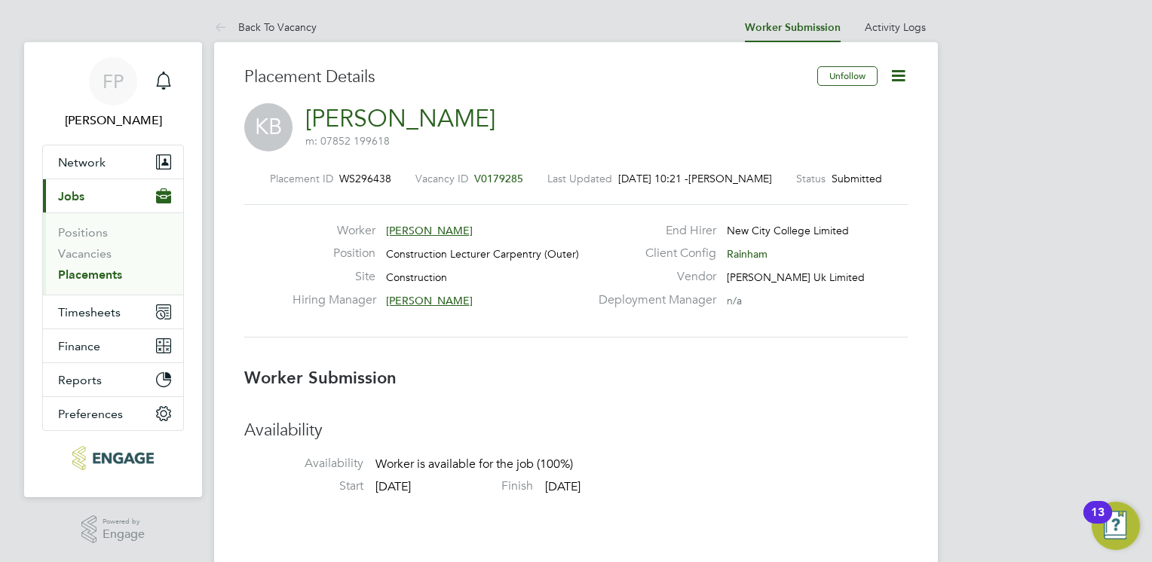
click at [491, 252] on span "Construction Lecturer Carpentry (Outer)" at bounding box center [482, 254] width 193 height 14
click at [480, 253] on span "Construction Lecturer Carpentry (Outer)" at bounding box center [482, 254] width 193 height 14
drag, startPoint x: 480, startPoint y: 253, endPoint x: 583, endPoint y: 298, distance: 111.7
click at [583, 298] on div "Hiring Manager [PERSON_NAME]" at bounding box center [440, 303] width 297 height 23
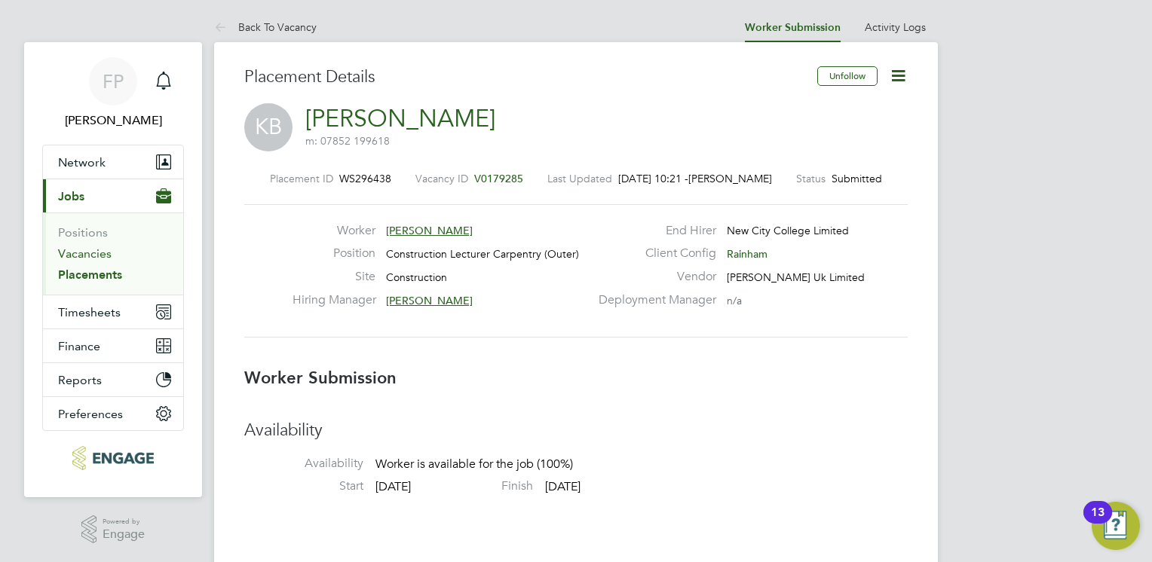
click at [90, 248] on link "Vacancies" at bounding box center [85, 253] width 54 height 14
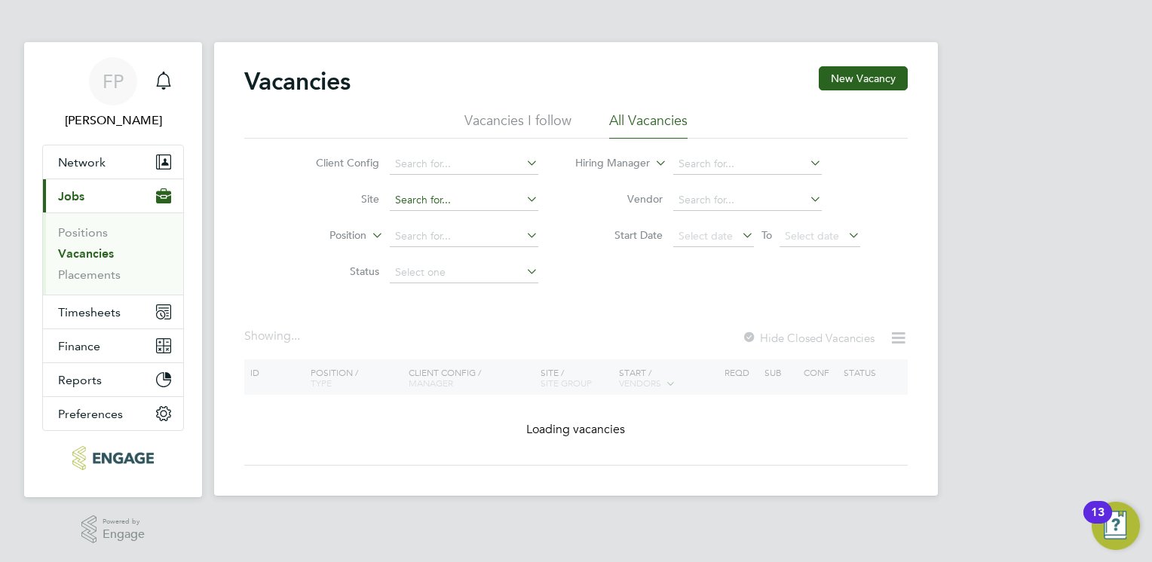
click at [488, 206] on input at bounding box center [464, 200] width 148 height 21
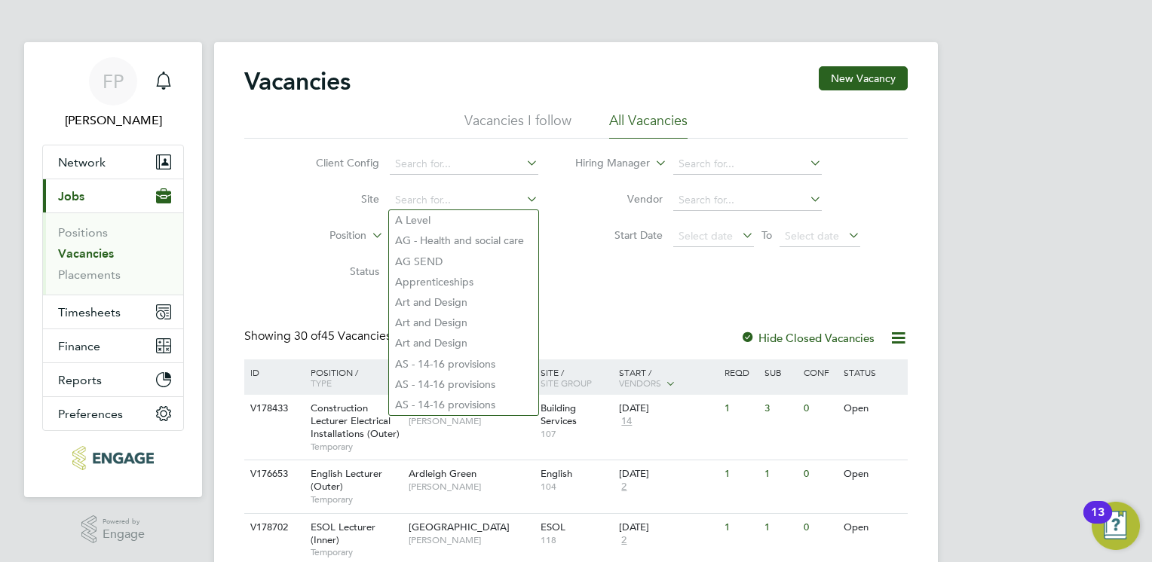
click at [569, 248] on li "Start Date Select date To Select date" at bounding box center [718, 237] width 322 height 36
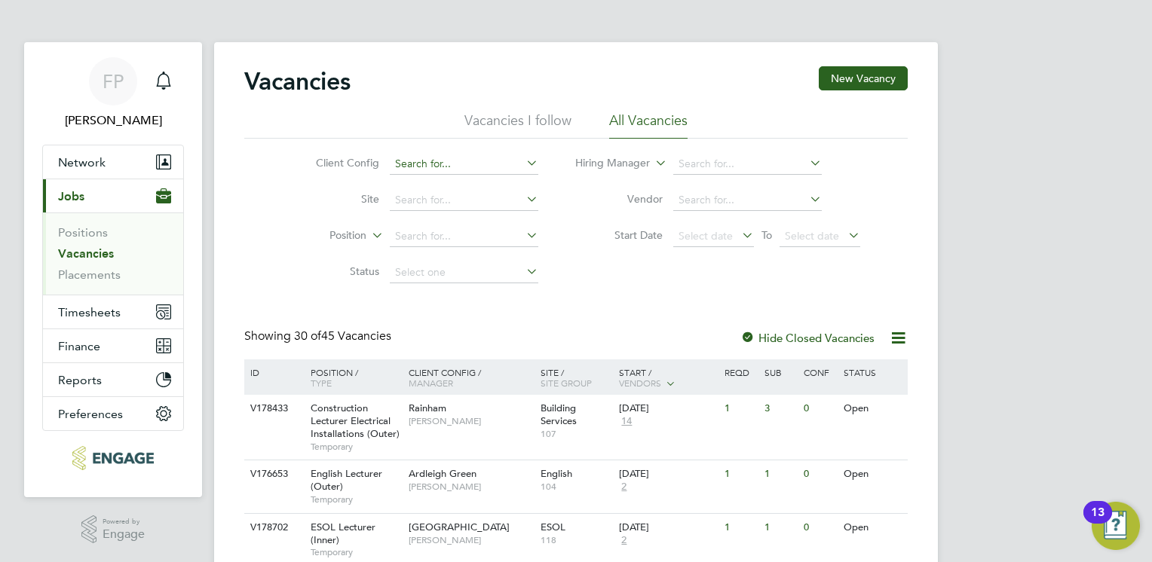
click at [452, 158] on input at bounding box center [464, 164] width 148 height 21
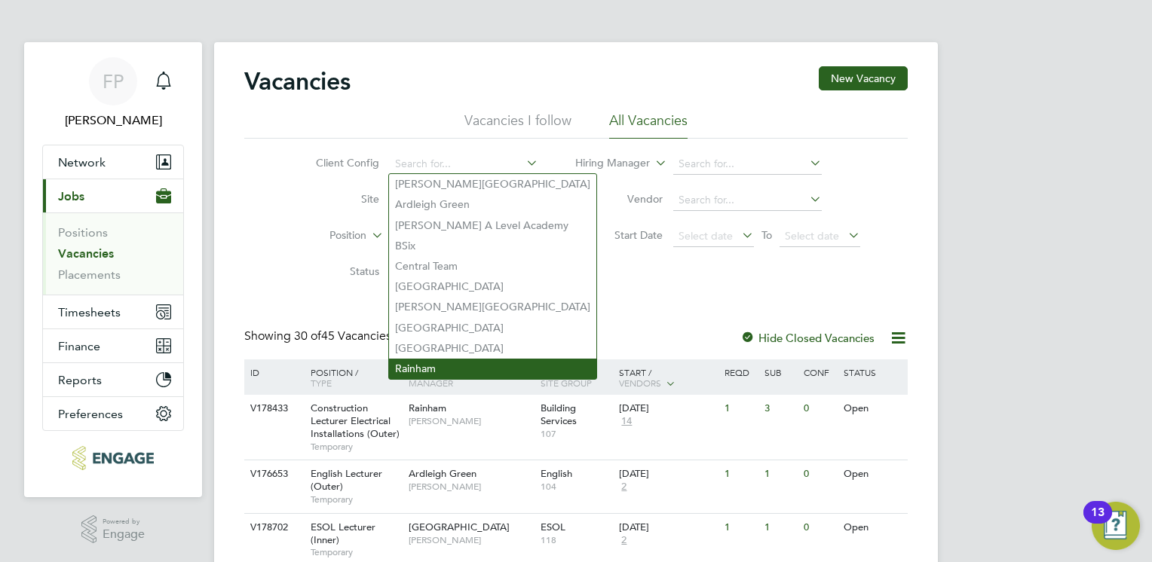
click at [428, 372] on li "Rainham" at bounding box center [492, 369] width 207 height 20
type input "Rainham"
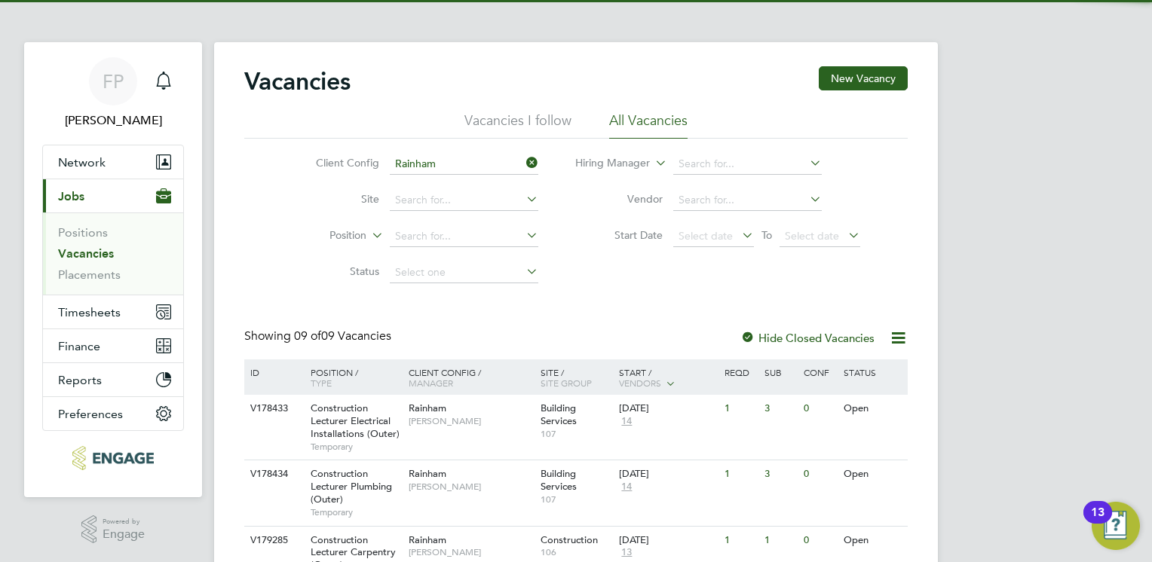
click at [534, 329] on div "Showing 09 of 09 Vacancies Hide Closed Vacancies" at bounding box center [575, 344] width 663 height 31
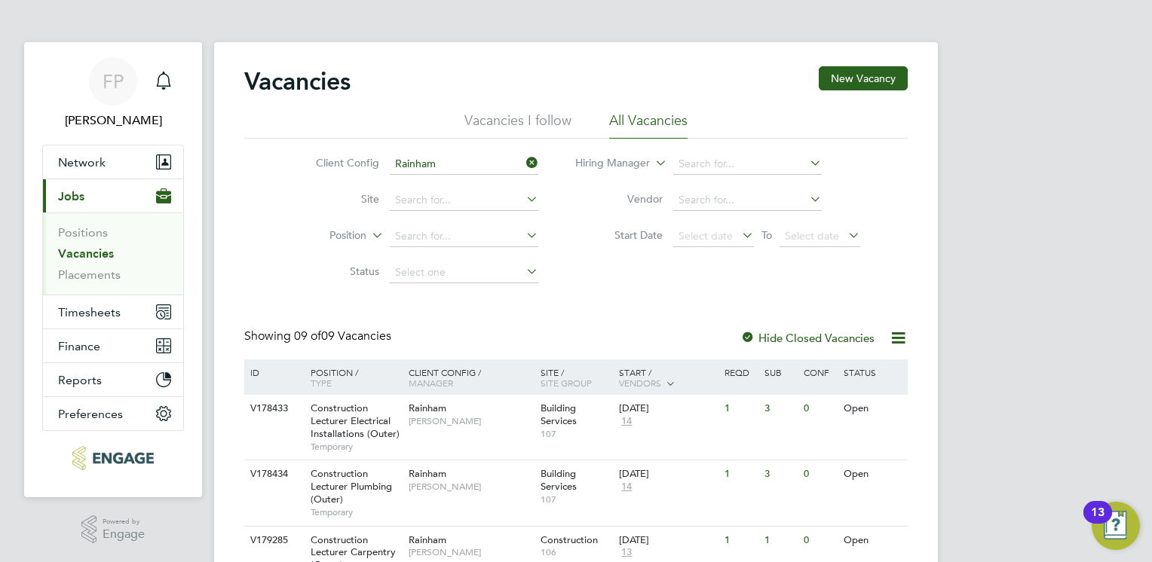
click at [1064, 303] on div "FP Frank Pocock Notifications Applications: Network Team Members Businesses Sit…" at bounding box center [576, 520] width 1152 height 1041
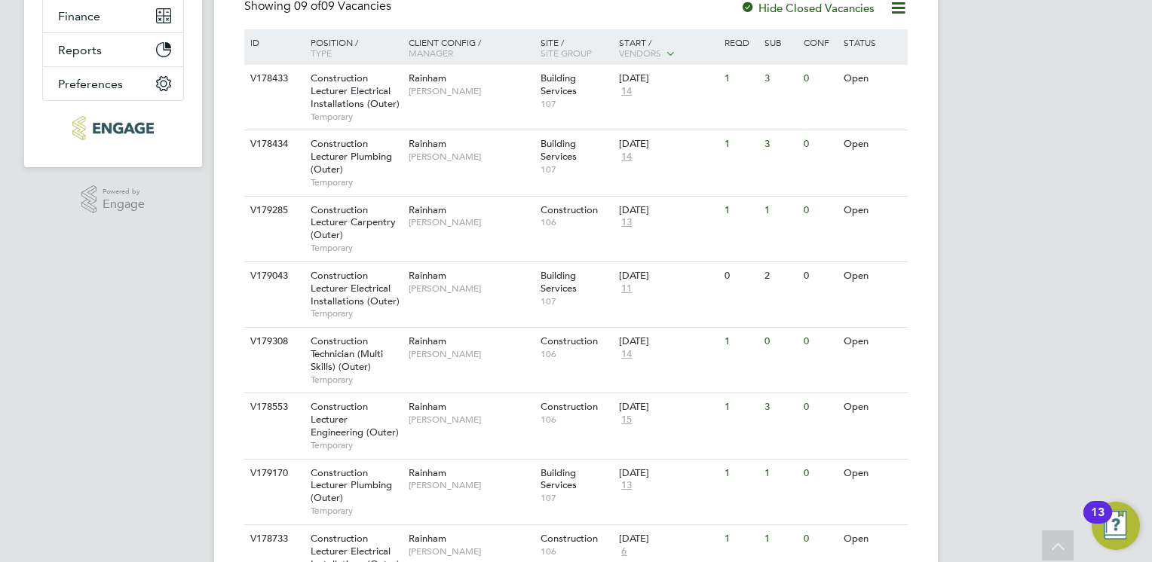
scroll to position [332, 0]
click at [642, 46] on span "Vendors" at bounding box center [640, 51] width 42 height 12
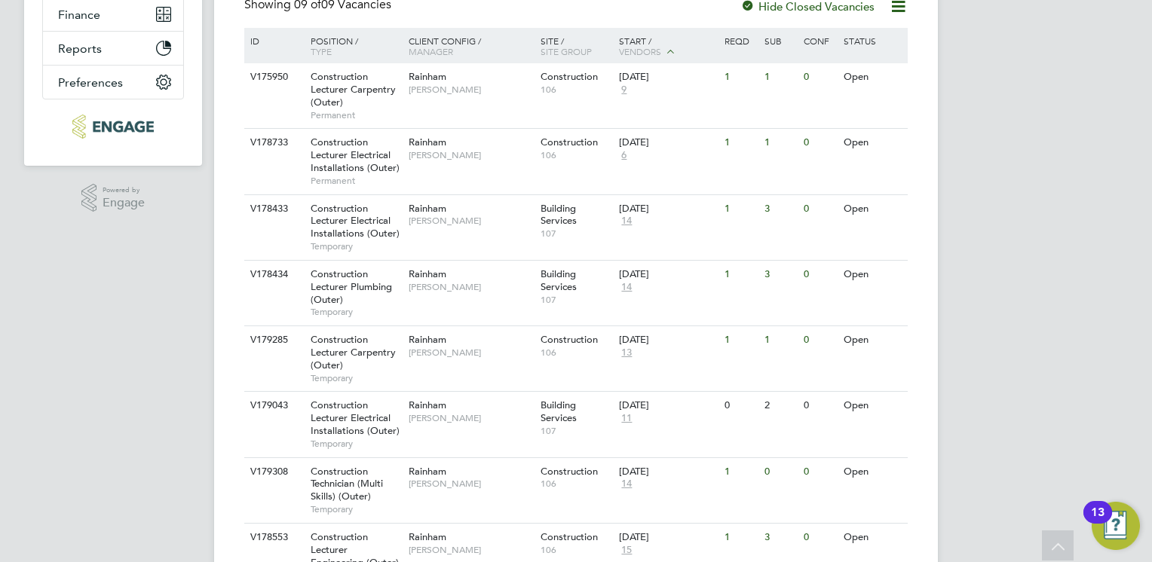
click at [642, 46] on span "Vendors" at bounding box center [640, 51] width 42 height 12
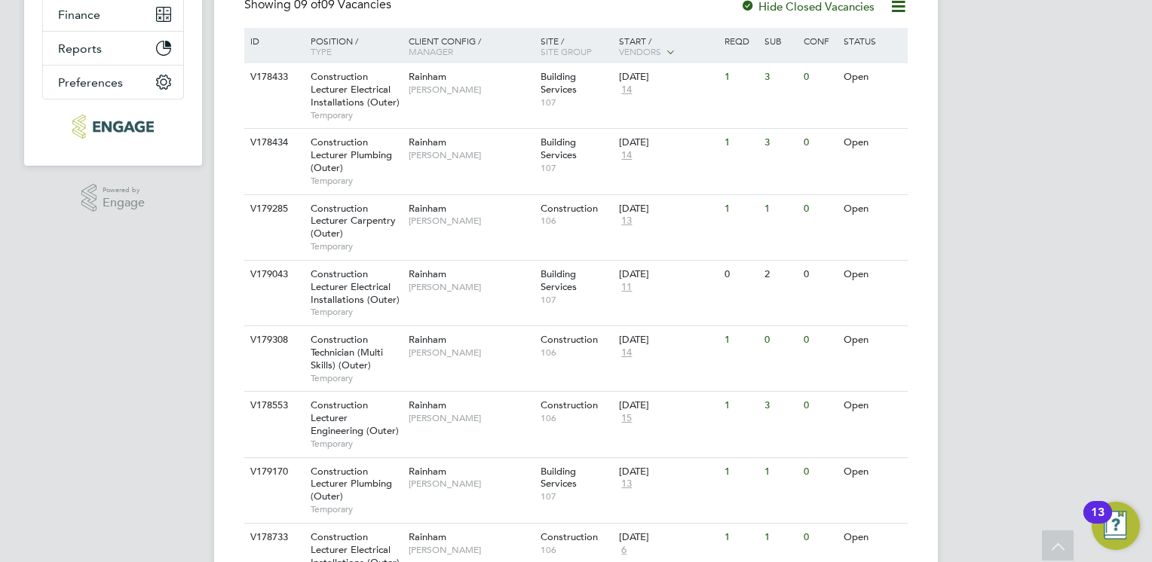
click at [1043, 248] on div "FP Frank Pocock Notifications Applications: Network Team Members Businesses Sit…" at bounding box center [576, 188] width 1152 height 1041
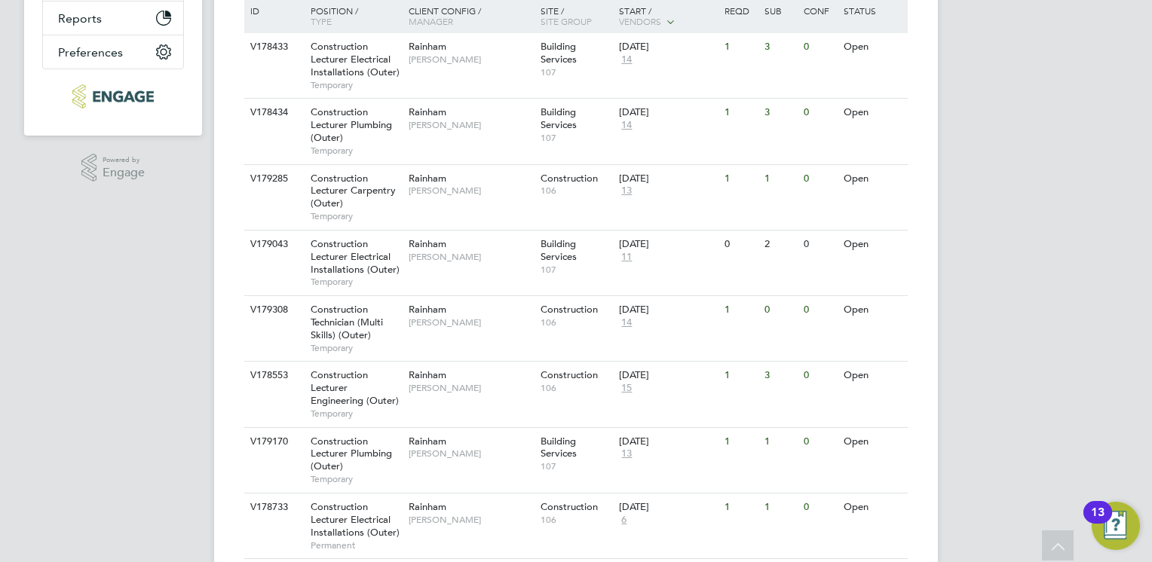
scroll to position [392, 0]
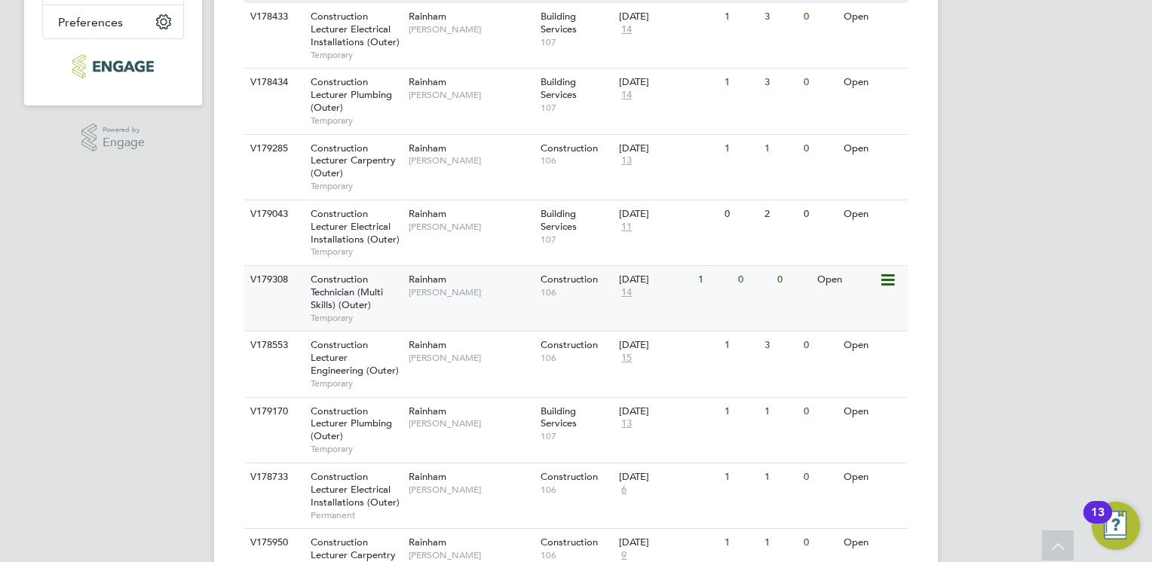
click at [823, 277] on div "Open" at bounding box center [846, 280] width 66 height 28
click at [345, 160] on span "Construction Lecturer Carpentry (Outer)" at bounding box center [353, 161] width 85 height 38
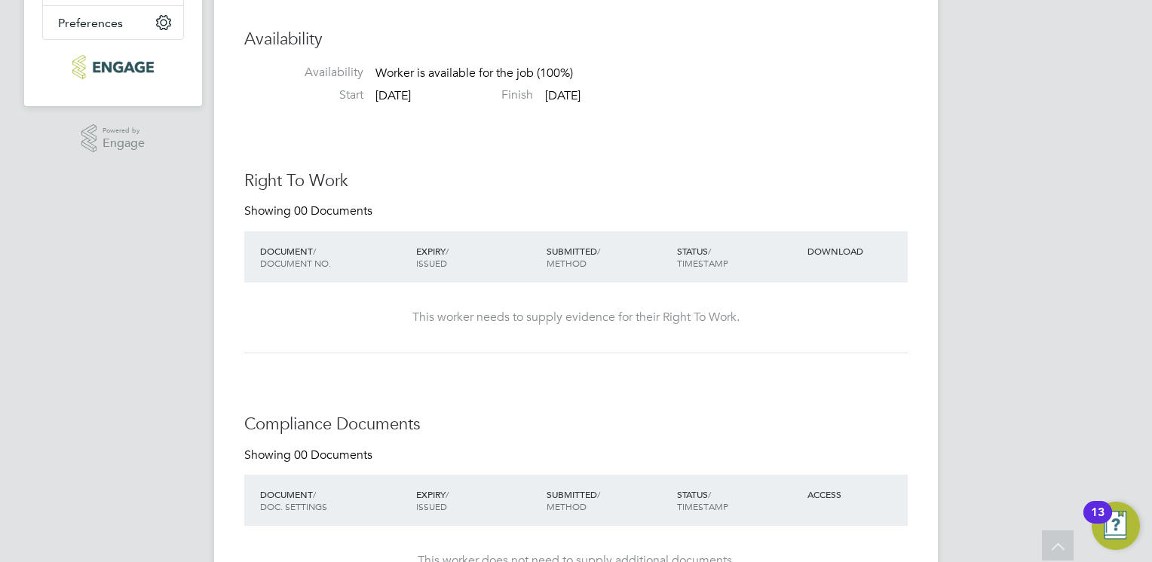
scroll to position [304, 0]
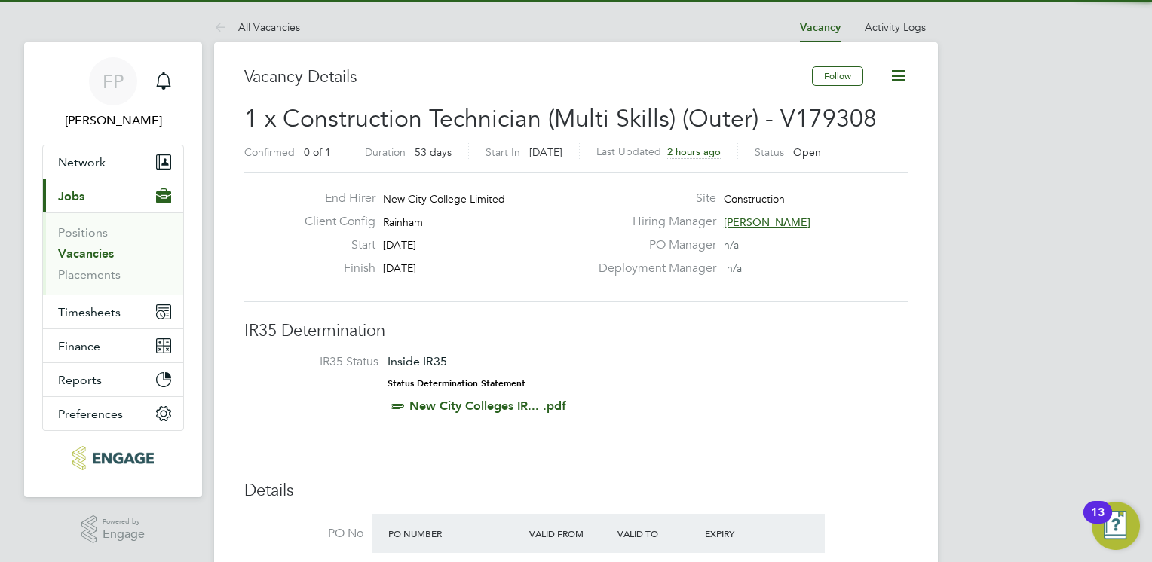
click at [678, 380] on li "IR35 Status Inside IR35 Status Determination Statement New City Colleges IR... …" at bounding box center [575, 387] width 633 height 66
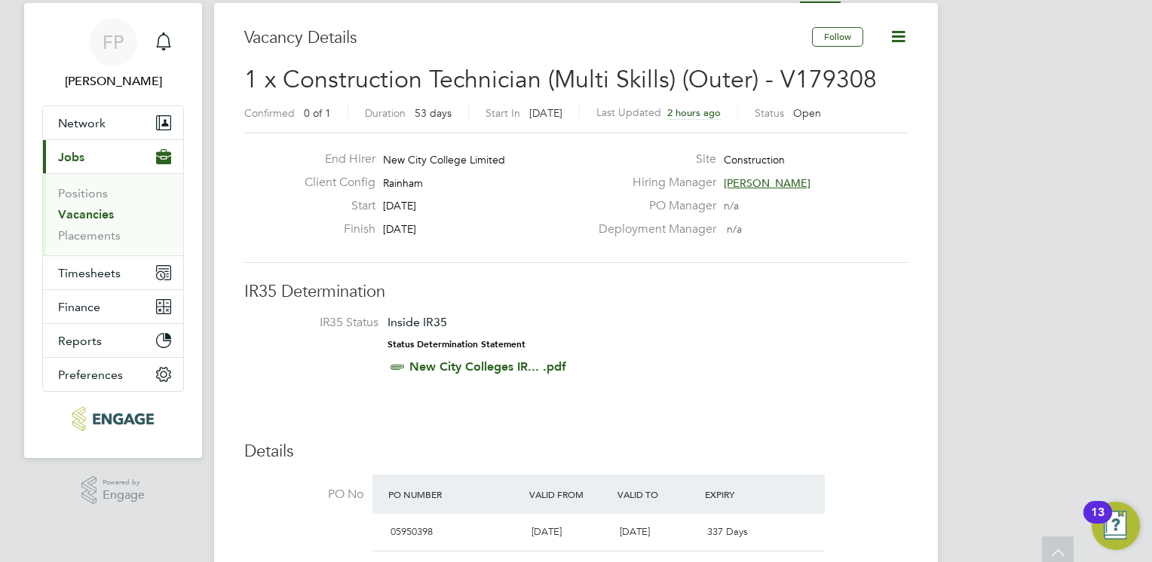
scroll to position [30, 0]
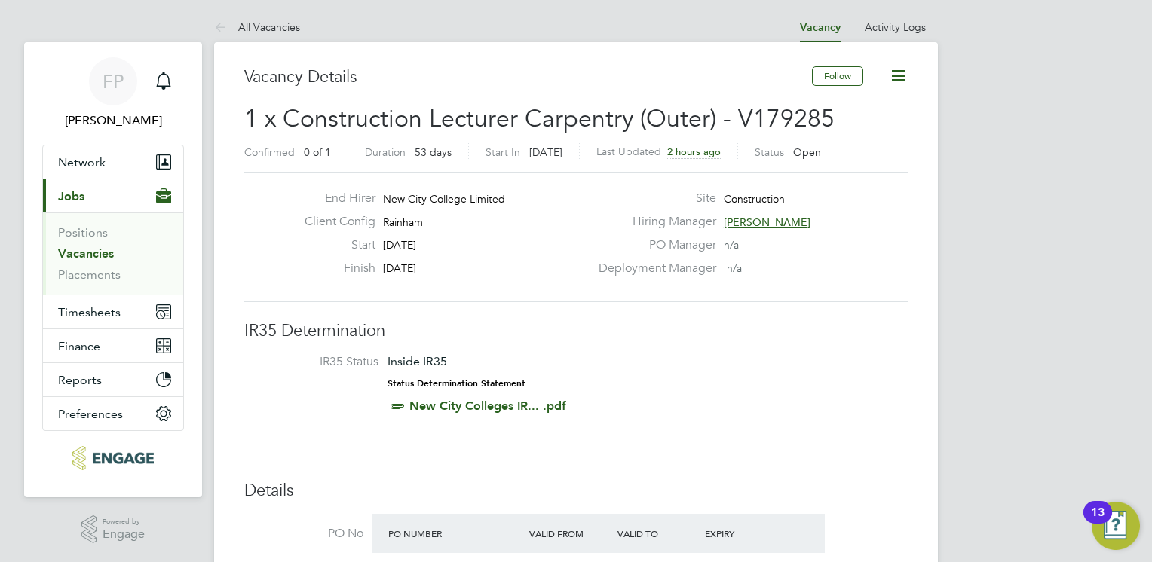
click at [711, 357] on li "IR35 Status Inside IR35 Status Determination Statement New City Colleges IR... …" at bounding box center [575, 387] width 633 height 66
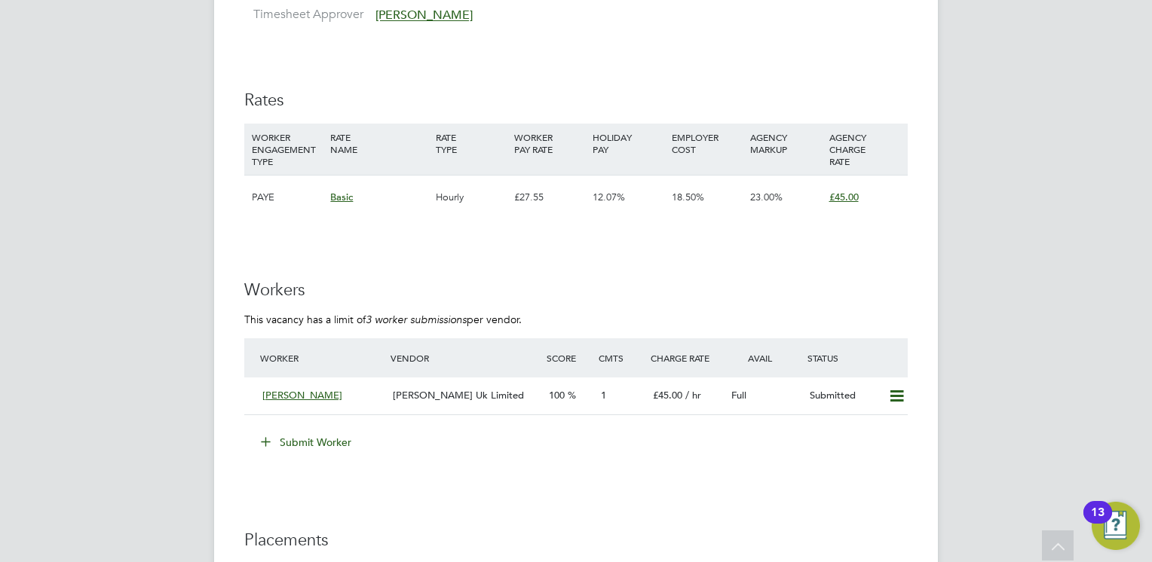
scroll to position [2562, 0]
